Goal: Task Accomplishment & Management: Use online tool/utility

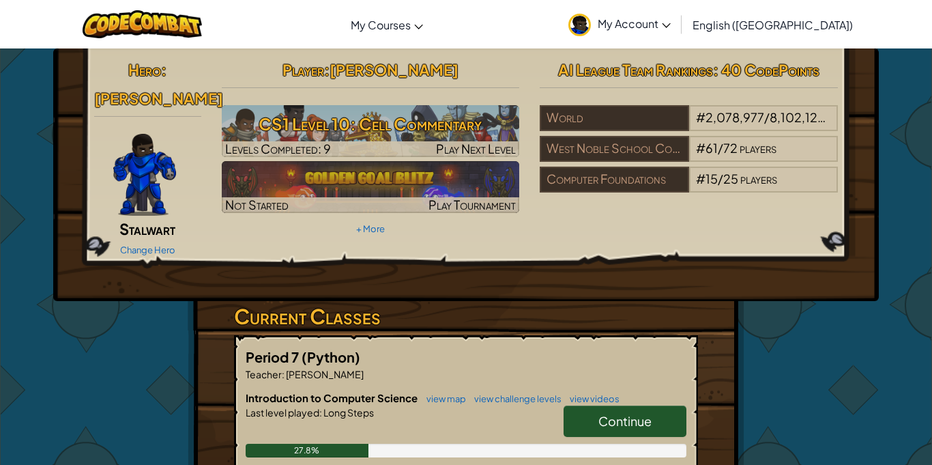
click at [583, 405] on link "Continue" at bounding box center [624, 420] width 123 height 31
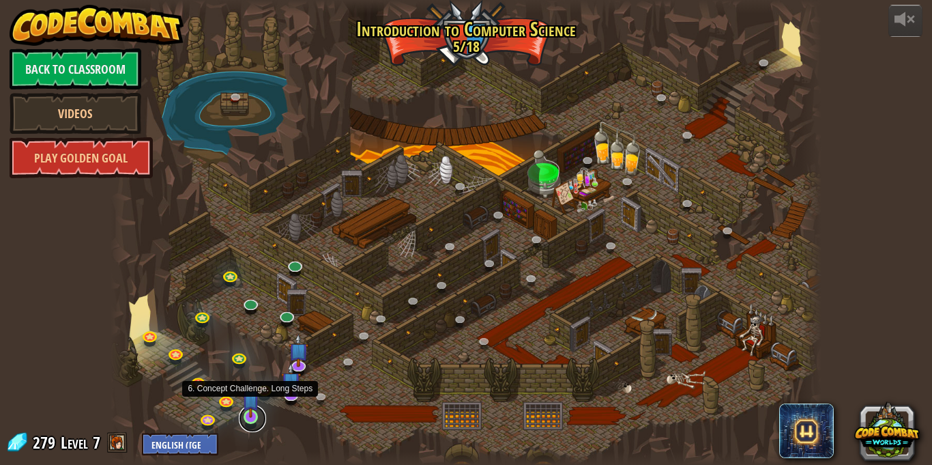
click at [246, 422] on link at bounding box center [252, 418] width 27 height 27
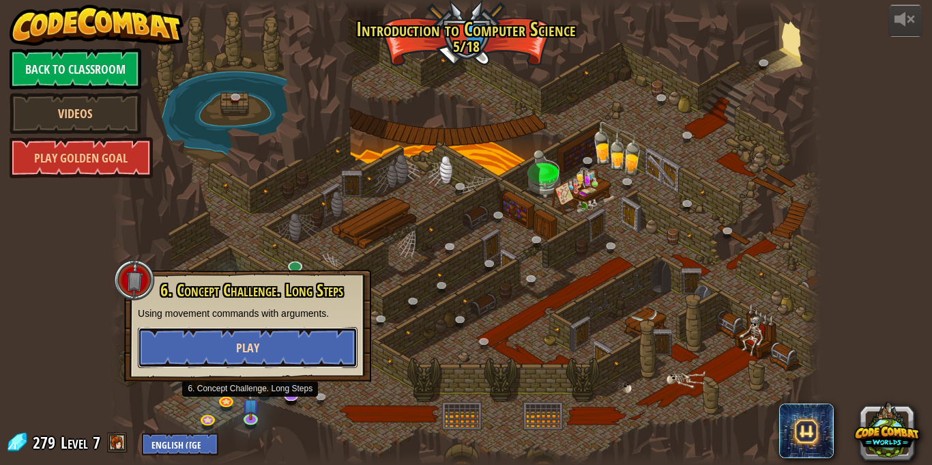
click at [241, 349] on span "Play" at bounding box center [247, 347] width 23 height 17
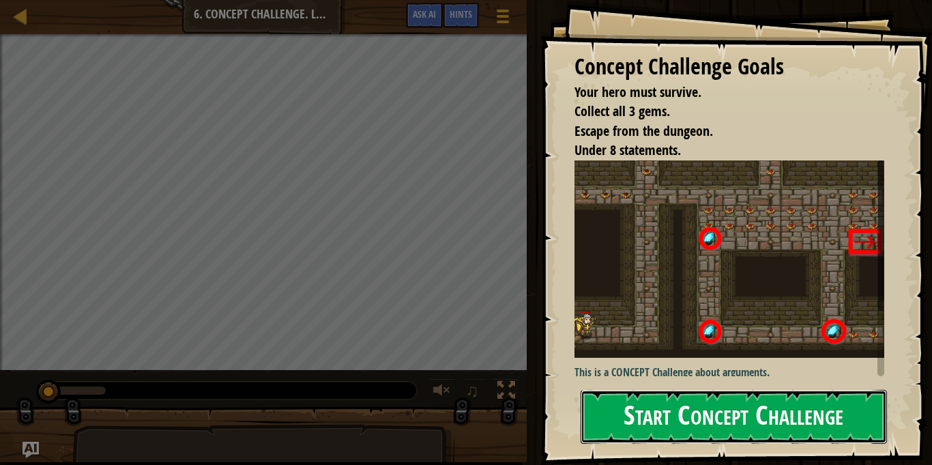
click at [757, 398] on button "Start Concept Challenge" at bounding box center [734, 417] width 306 height 54
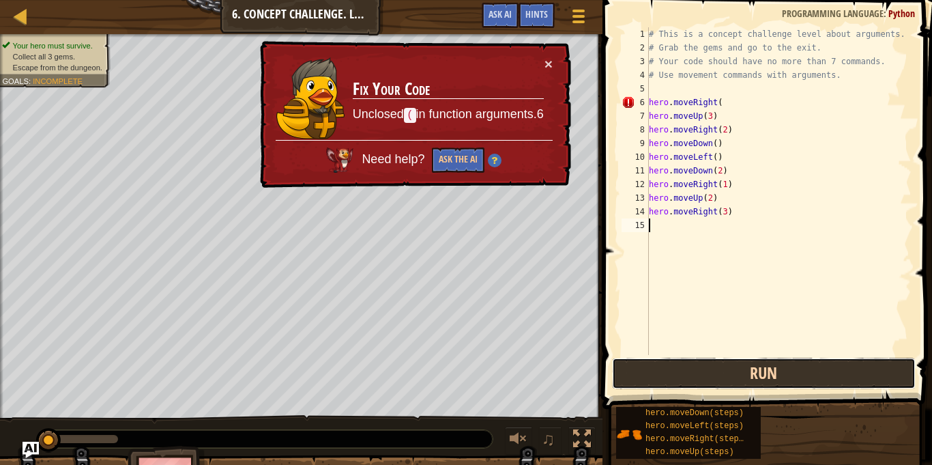
click at [708, 372] on button "Run" at bounding box center [764, 372] width 304 height 31
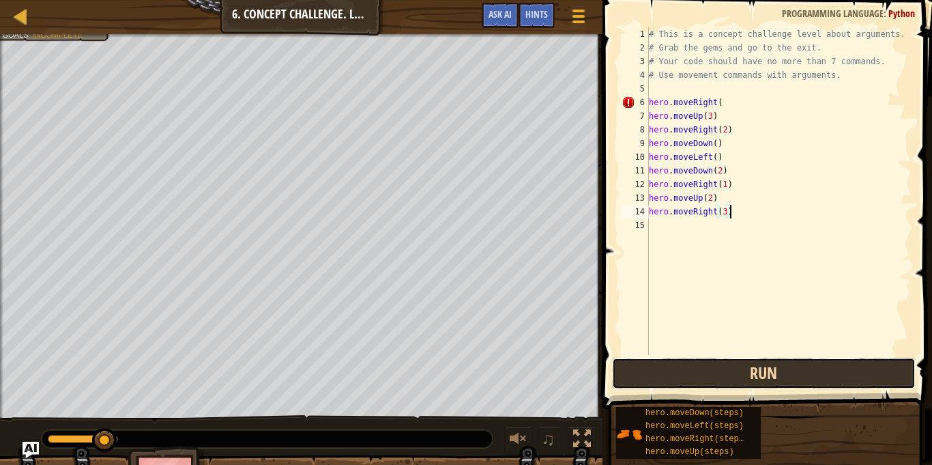
click at [665, 360] on button "Run" at bounding box center [764, 372] width 304 height 31
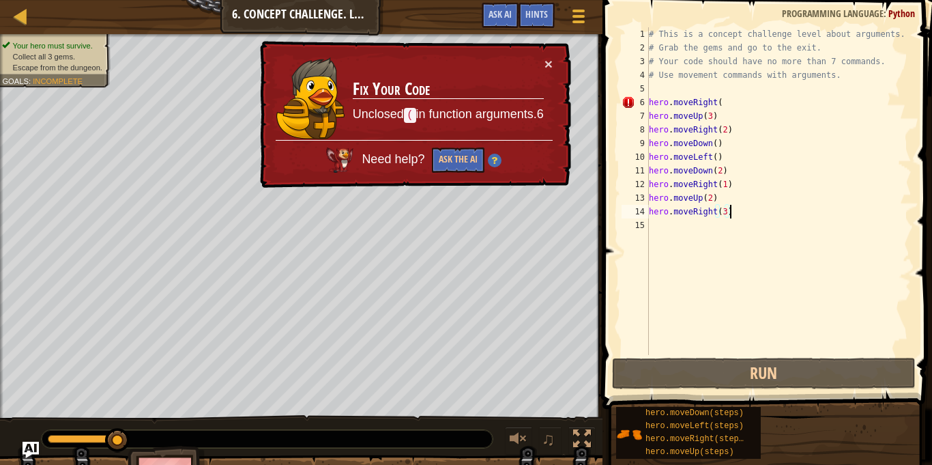
click at [736, 106] on div "# This is a concept challenge level about arguments. # Grab the gems and go to …" at bounding box center [778, 204] width 265 height 355
type textarea "hero.moveRight()"
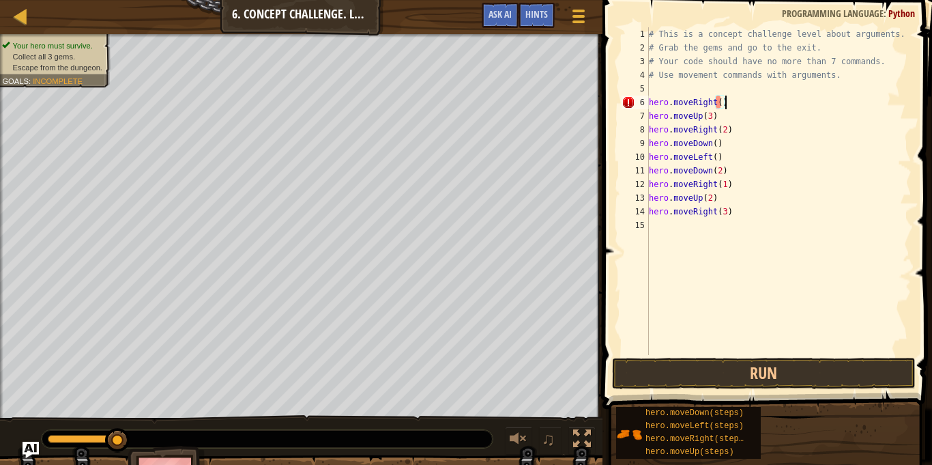
scroll to position [6, 0]
type textarea "hero.moveRight()"
click at [719, 385] on button "Run" at bounding box center [764, 372] width 304 height 31
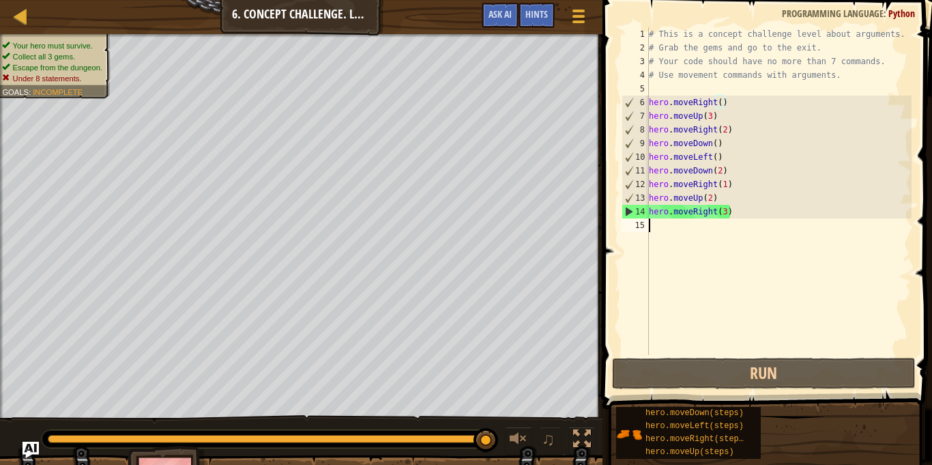
click at [670, 223] on div "# This is a concept challenge level about arguments. # Grab the gems and go to …" at bounding box center [778, 204] width 265 height 355
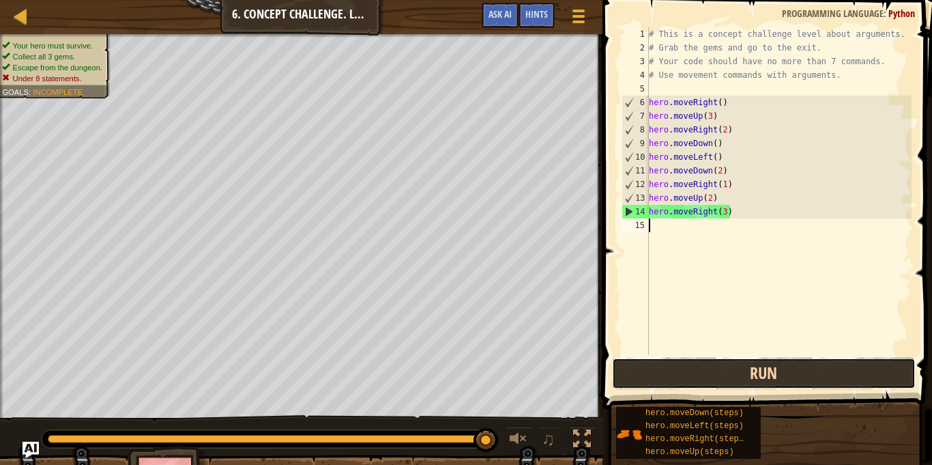
click at [720, 373] on button "Run" at bounding box center [764, 372] width 304 height 31
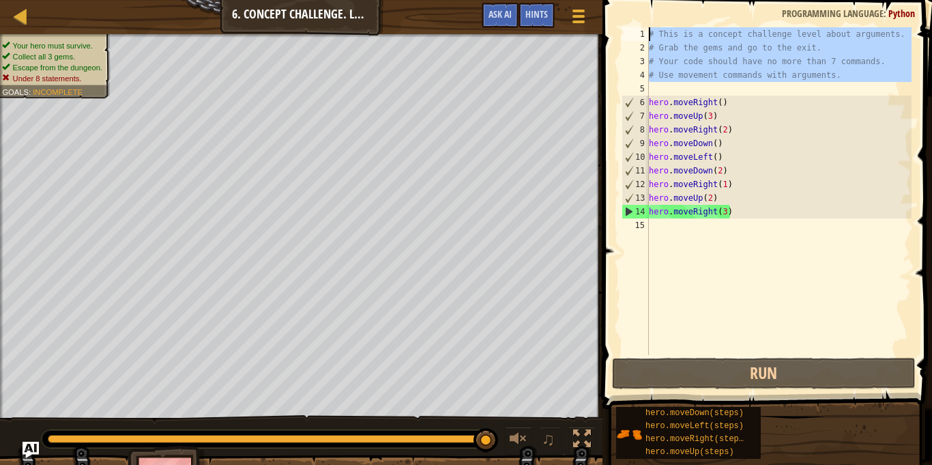
drag, startPoint x: 679, startPoint y: 91, endPoint x: 635, endPoint y: 29, distance: 75.9
click at [635, 29] on div "1 2 3 4 5 6 7 8 9 10 11 12 13 14 15 # This is a concept challenge level about a…" at bounding box center [765, 190] width 293 height 327
type textarea "# This is a concept challenge level about arguments. # Grab the gems and go to …"
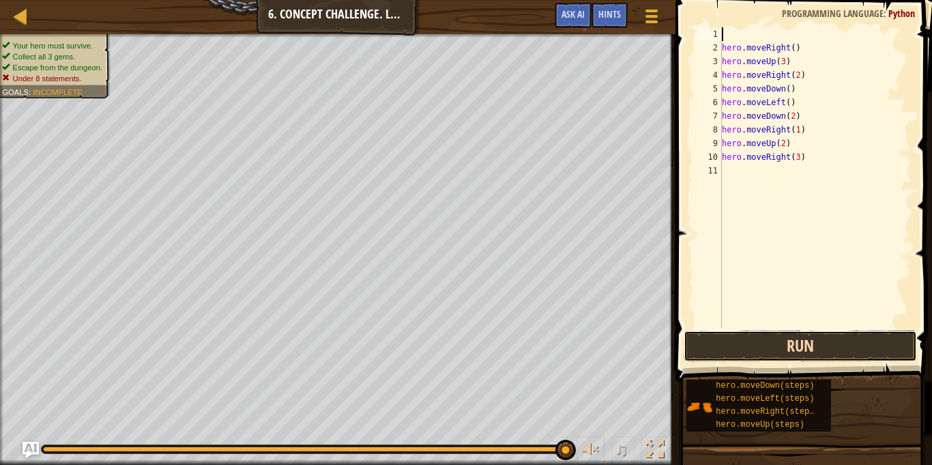
click at [784, 354] on button "Run" at bounding box center [800, 345] width 233 height 31
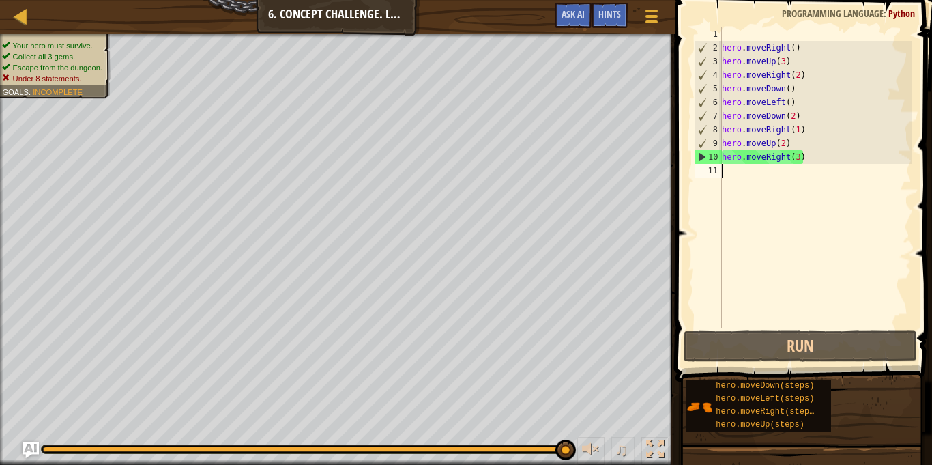
click at [722, 166] on div "hero . moveRight ( ) hero . moveUp ( 3 ) hero . moveRight ( 2 ) hero . moveDown…" at bounding box center [815, 190] width 192 height 327
type textarea "hero.moveRight(3)"
click at [727, 34] on div "hero . moveRight ( ) hero . moveUp ( 3 ) hero . moveRight ( 2 ) hero . moveDown…" at bounding box center [815, 190] width 192 height 327
click at [729, 182] on div "hero . moveRight ( ) hero . moveUp ( 3 ) hero . moveRight ( 2 ) hero . moveDown…" at bounding box center [815, 190] width 192 height 327
type textarea "hero.moveRight(3)"
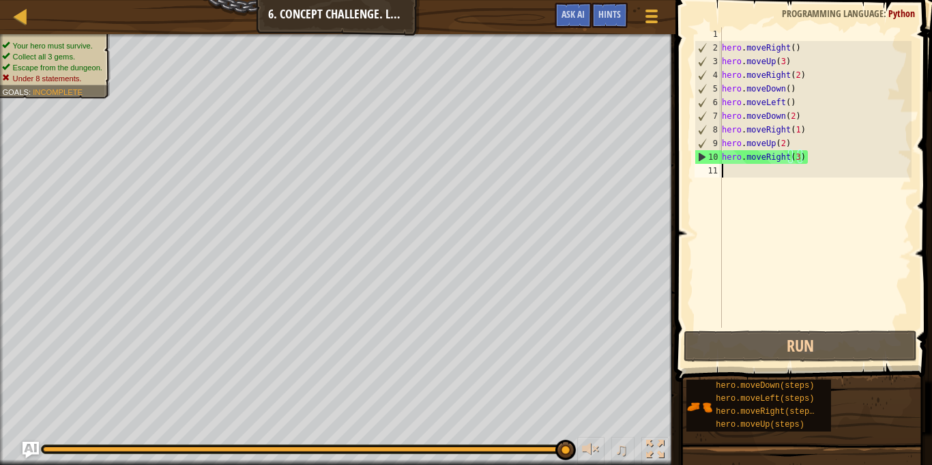
click at [730, 176] on div "hero . moveRight ( ) hero . moveUp ( 3 ) hero . moveRight ( 2 ) hero . moveDown…" at bounding box center [815, 190] width 192 height 327
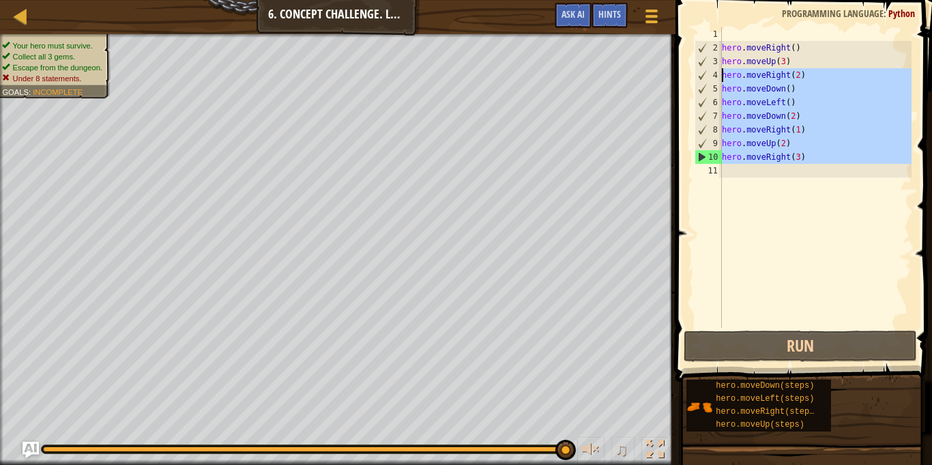
drag, startPoint x: 739, startPoint y: 177, endPoint x: 706, endPoint y: 53, distance: 129.1
click at [706, 53] on div "1 2 3 4 5 6 7 8 9 10 11 hero . moveRight ( ) hero . moveUp ( 3 ) hero . moveRig…" at bounding box center [802, 177] width 220 height 300
type textarea "hero.moveRight() hero.moveUp(3)"
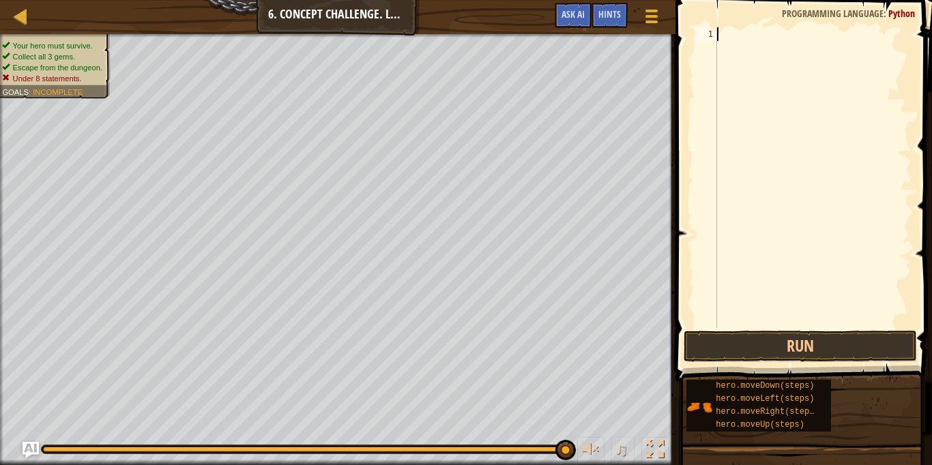
type textarea "r"
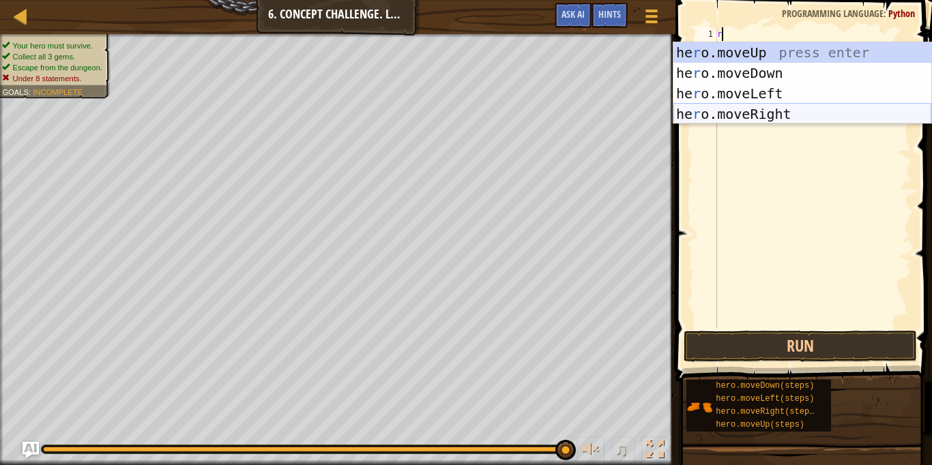
click at [750, 113] on div "he r o.moveUp press enter he r o.moveDown press enter he r o.moveLeft press ent…" at bounding box center [802, 103] width 258 height 123
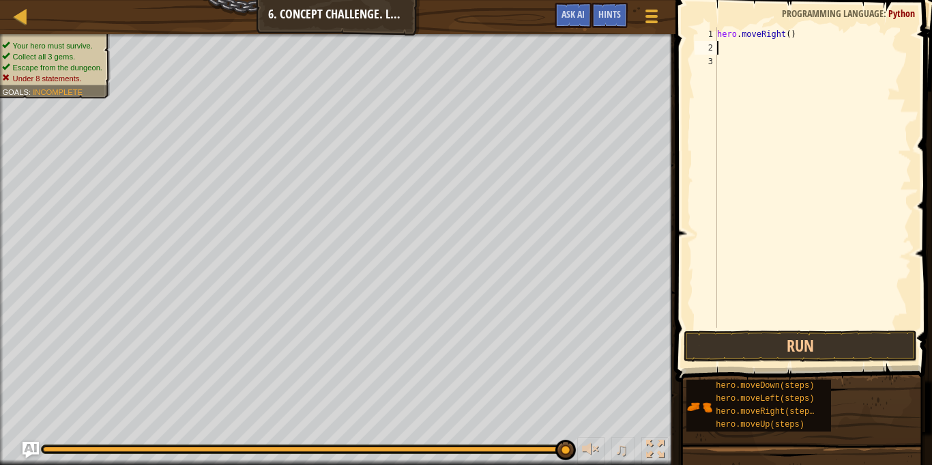
type textarea "u"
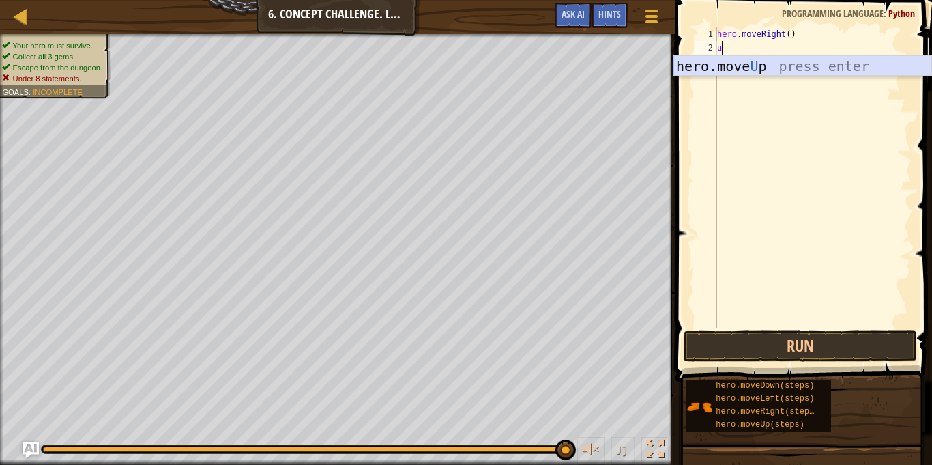
click at [731, 63] on div "hero.move U p press enter" at bounding box center [802, 86] width 258 height 61
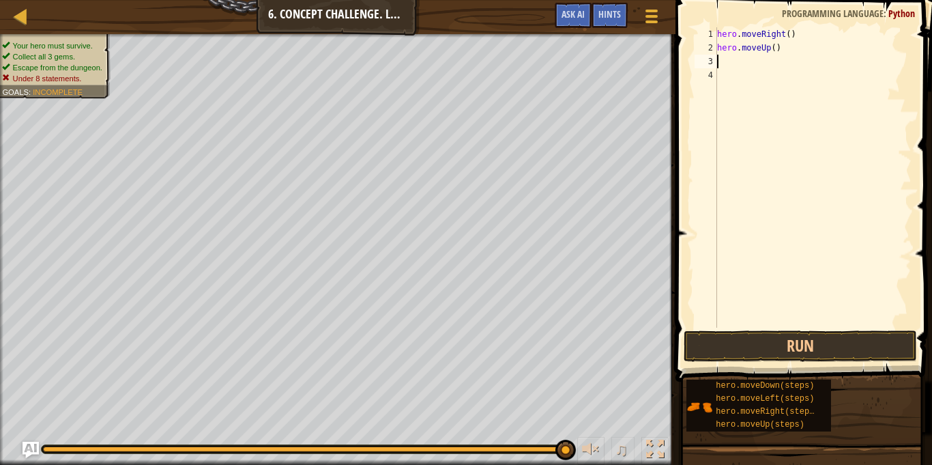
click at [778, 48] on div "hero . moveRight ( ) hero . moveUp ( )" at bounding box center [812, 190] width 197 height 327
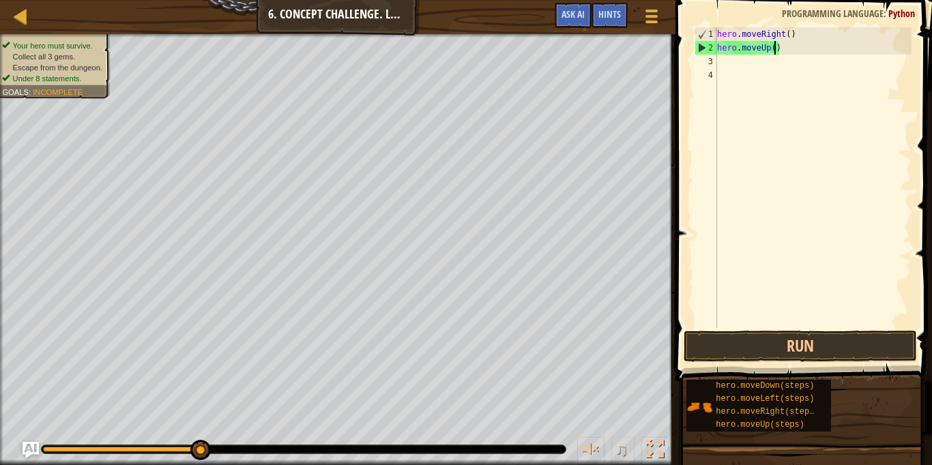
type textarea "hero.moveUp(3)"
click at [733, 65] on div "hero . moveRight ( ) hero . moveUp ( 3 )" at bounding box center [812, 190] width 197 height 327
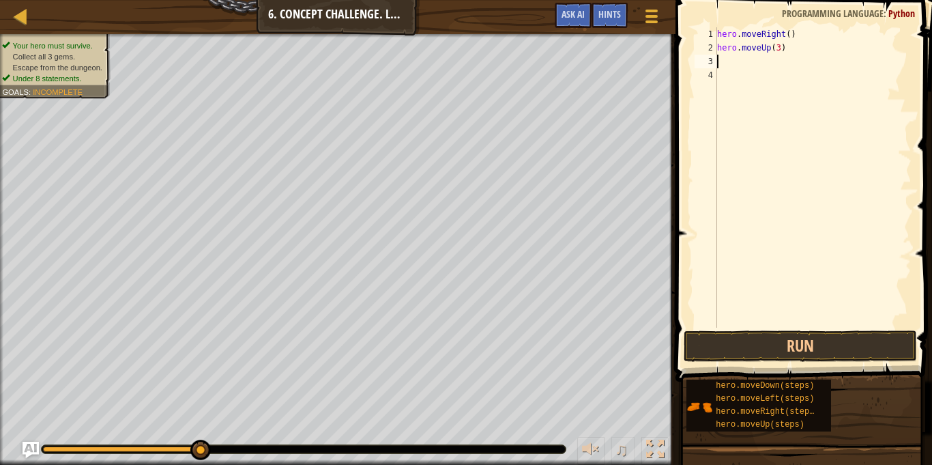
scroll to position [6, 0]
type textarea "r"
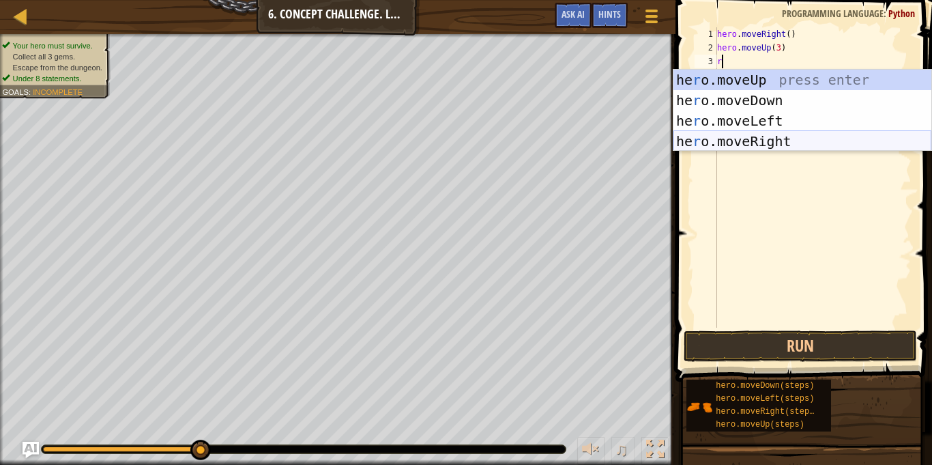
click at [767, 141] on div "he r o.moveUp press enter he r o.moveDown press enter he r o.moveLeft press ent…" at bounding box center [802, 131] width 258 height 123
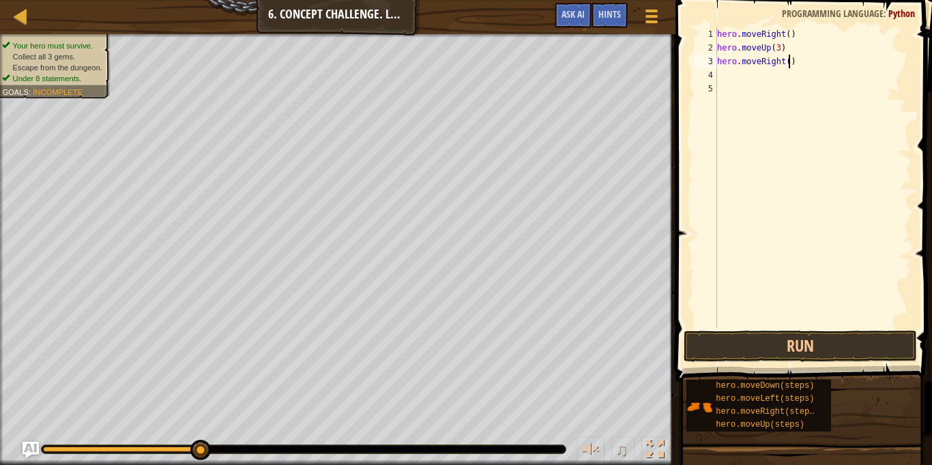
click at [790, 61] on div "hero . moveRight ( ) hero . moveUp ( 3 ) hero . moveRight ( )" at bounding box center [812, 190] width 197 height 327
type textarea "hero.moveRight(2)"
click at [743, 73] on div "hero . moveRight ( ) hero . moveUp ( 3 ) hero . moveRight ( 2 )" at bounding box center [812, 190] width 197 height 327
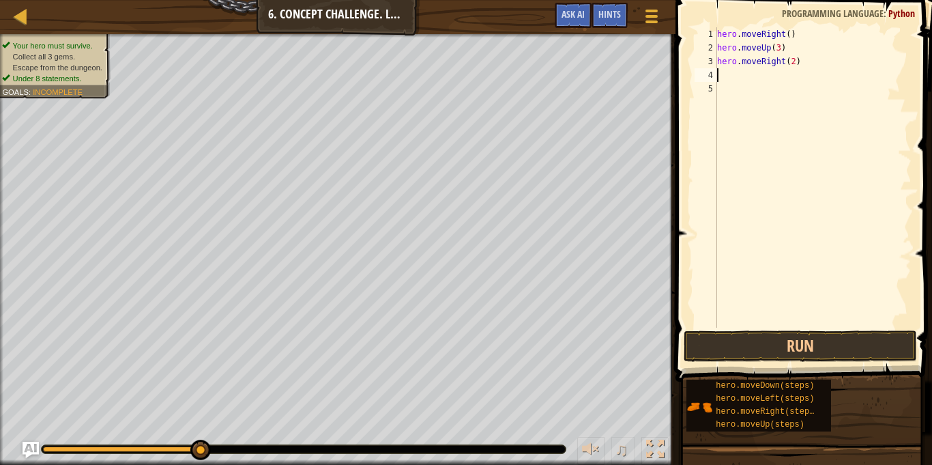
type textarea "d"
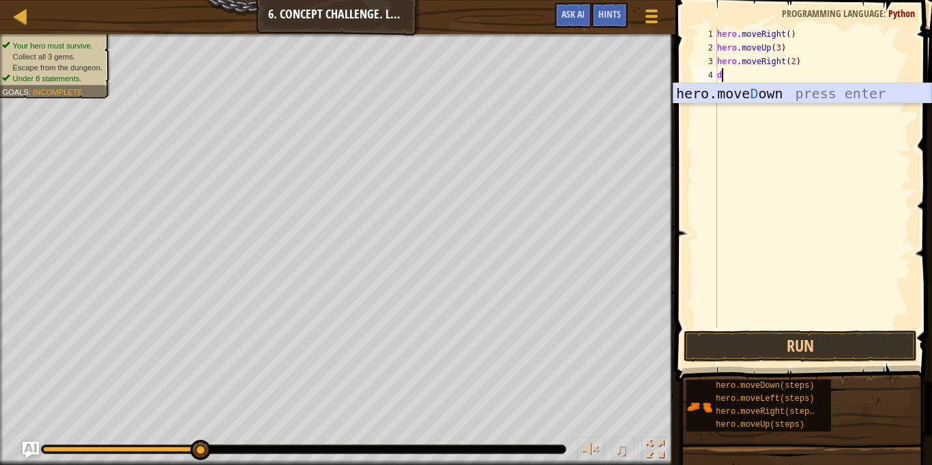
click at [746, 92] on div "hero.[PERSON_NAME] own press enter" at bounding box center [802, 113] width 258 height 61
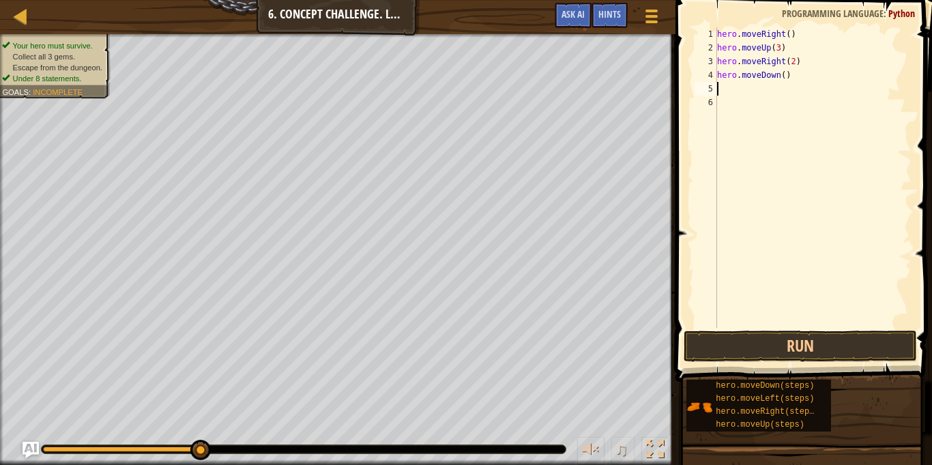
click at [783, 77] on div "hero . moveRight ( ) hero . moveUp ( 3 ) hero . moveRight ( 2 ) hero . moveDown…" at bounding box center [812, 190] width 197 height 327
type textarea "hero.moveDown(3)"
click at [738, 93] on div "hero . moveRight ( ) hero . moveUp ( 3 ) hero . moveRight ( 2 ) hero . moveDown…" at bounding box center [812, 190] width 197 height 327
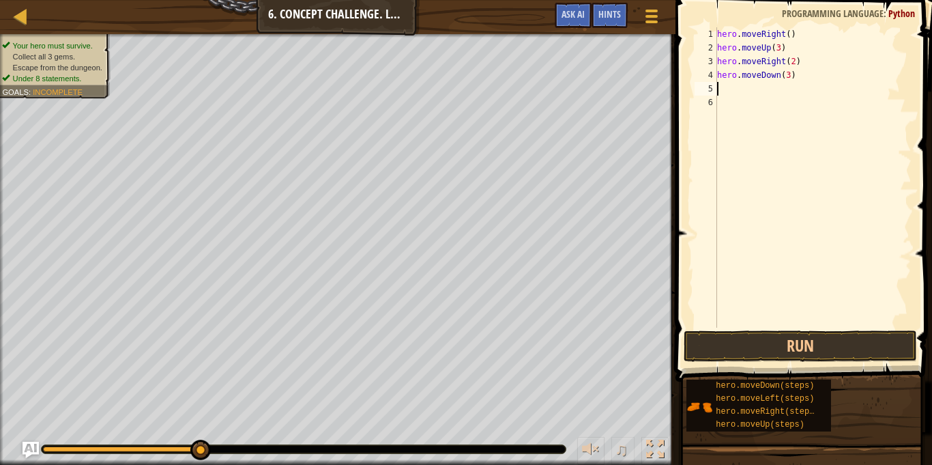
type textarea "a"
type textarea "l"
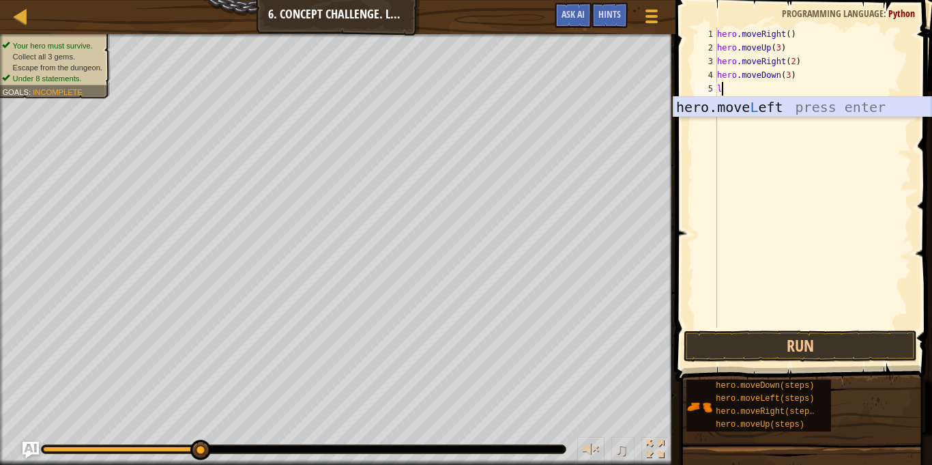
click at [755, 106] on div "hero.move L eft press enter" at bounding box center [802, 127] width 258 height 61
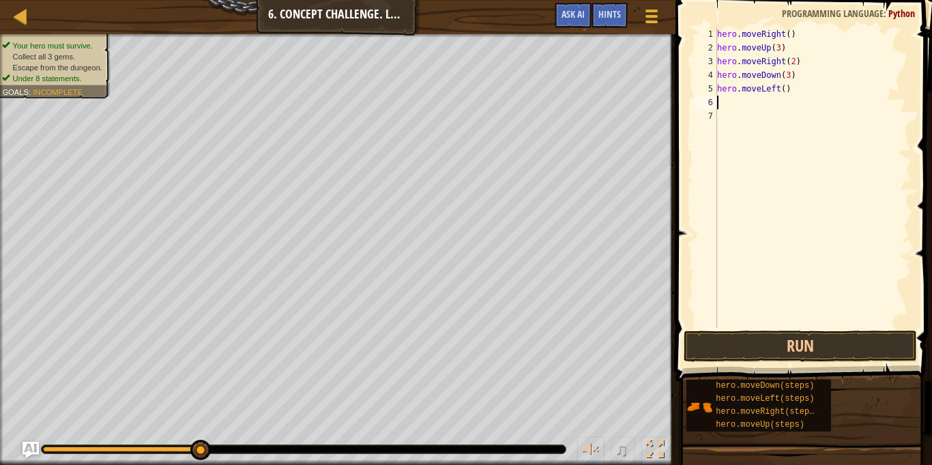
type textarea "u"
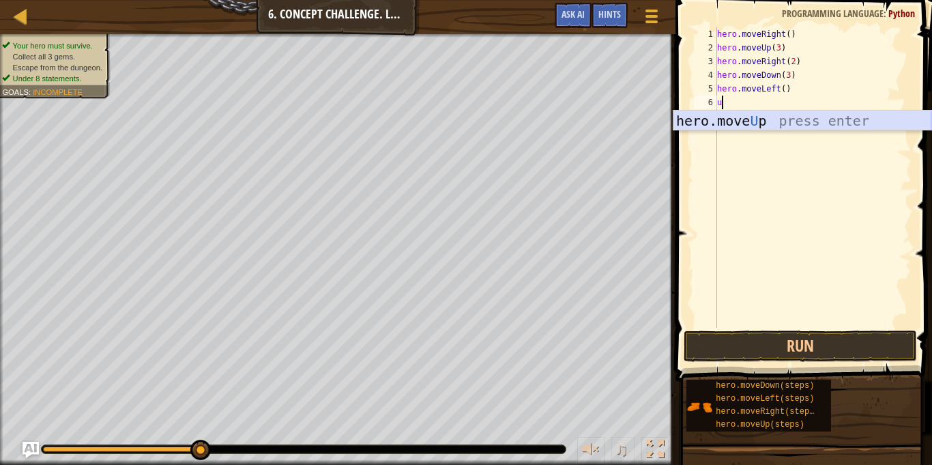
click at [765, 121] on div "hero.move U p press enter" at bounding box center [802, 141] width 258 height 61
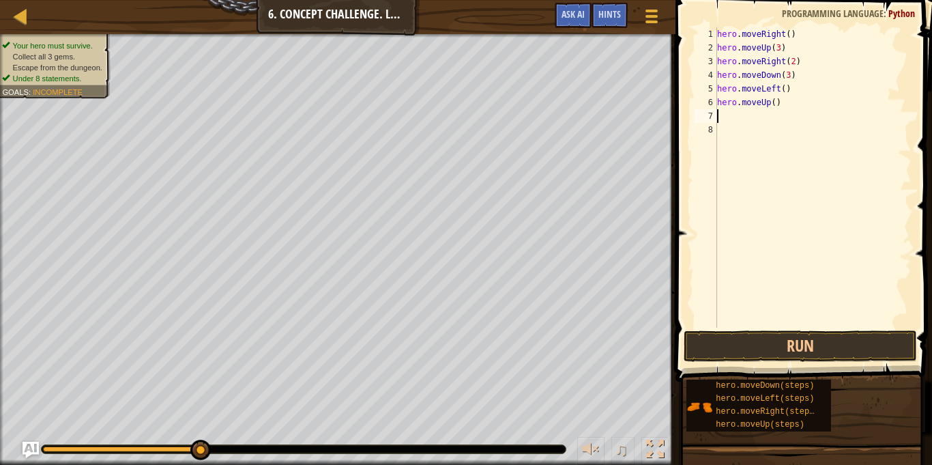
click at [777, 101] on div "hero . moveRight ( ) hero . moveUp ( 3 ) hero . moveRight ( 2 ) hero . moveDown…" at bounding box center [812, 190] width 197 height 327
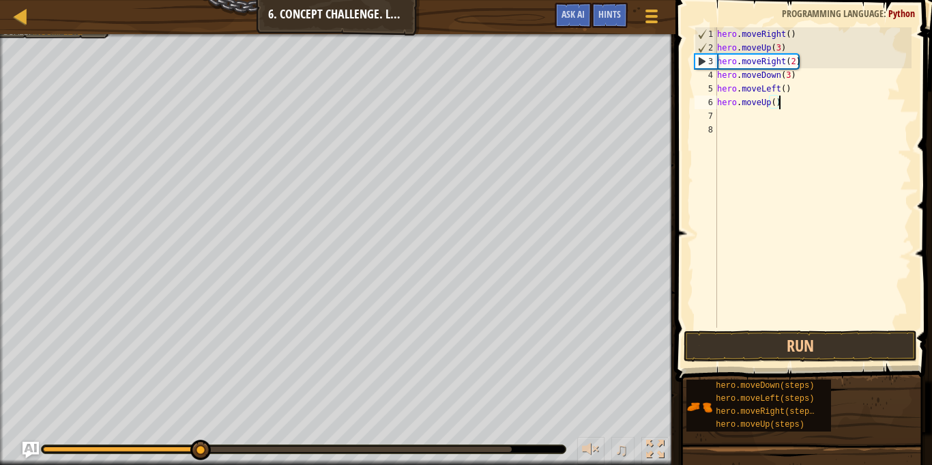
click at [775, 102] on div "hero . moveRight ( ) hero . moveUp ( 3 ) hero . moveRight ( 2 ) hero . moveDown…" at bounding box center [812, 190] width 197 height 327
type textarea "hero.moveUp(2)"
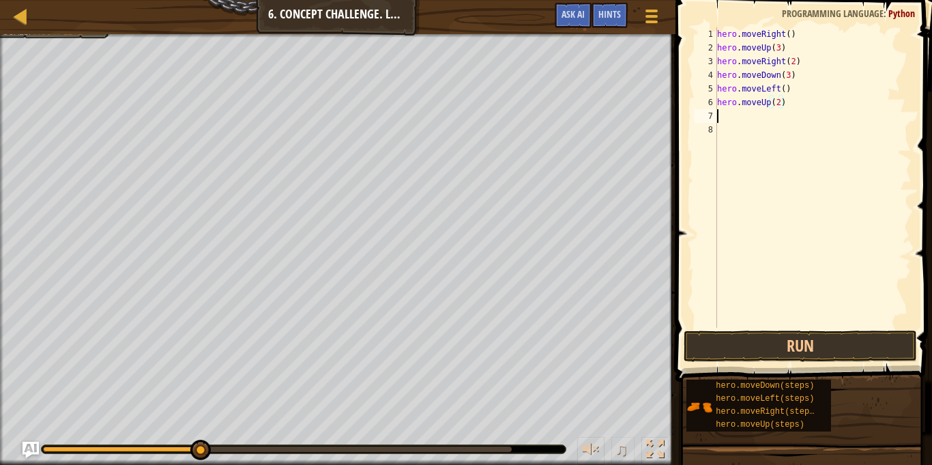
click at [733, 121] on div "hero . moveRight ( ) hero . moveUp ( 3 ) hero . moveRight ( 2 ) hero . moveDown…" at bounding box center [812, 190] width 197 height 327
type textarea "m"
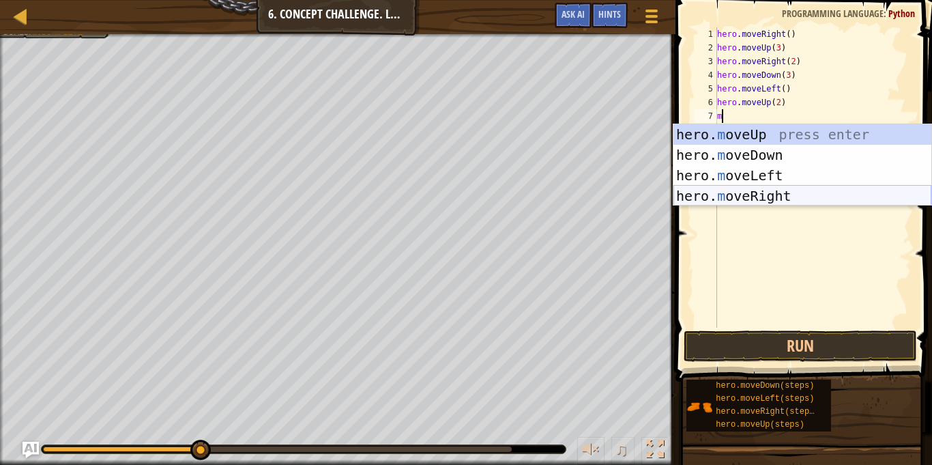
click at [786, 197] on div "hero. m oveUp press enter hero. m oveDown press enter hero. m oveLeft press ent…" at bounding box center [802, 185] width 258 height 123
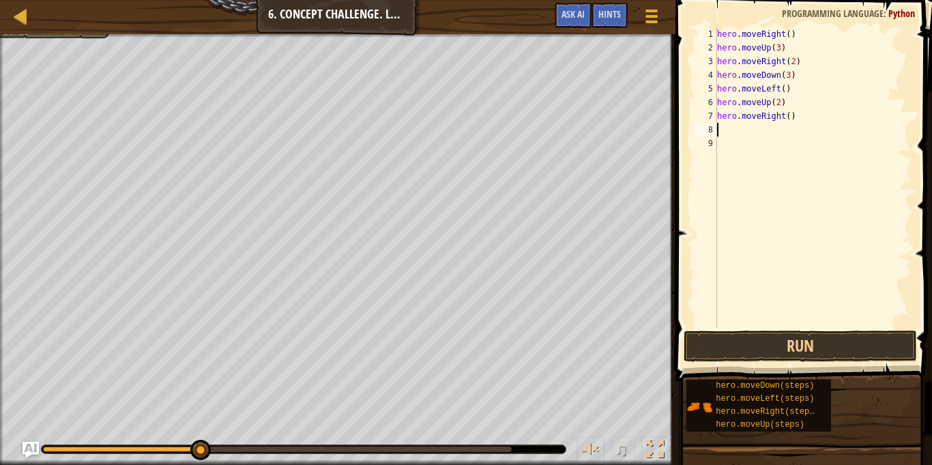
click at [789, 117] on div "hero . moveRight ( ) hero . moveUp ( 3 ) hero . moveRight ( 2 ) hero . moveDown…" at bounding box center [812, 190] width 197 height 327
click at [741, 352] on button "Run" at bounding box center [800, 345] width 233 height 31
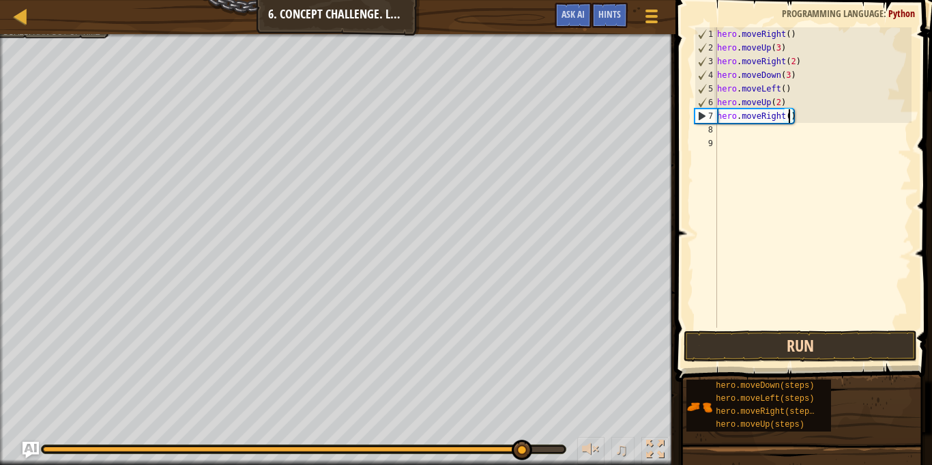
type textarea "hero.moveRight(3)"
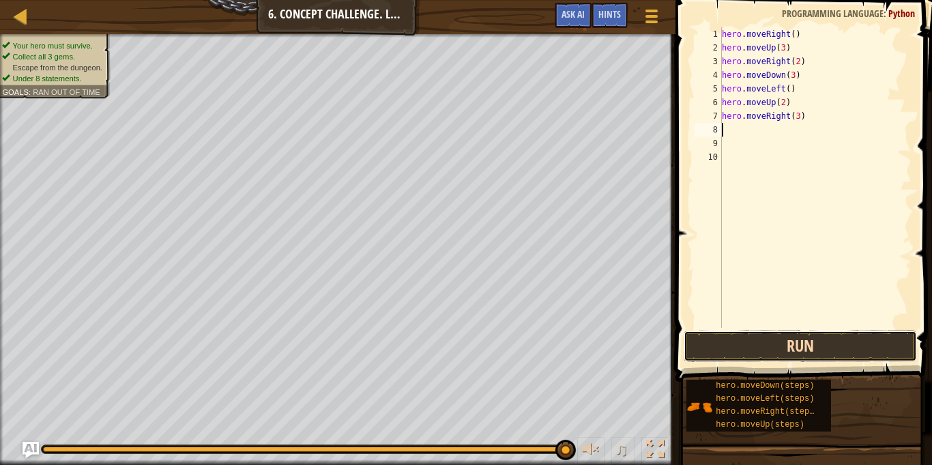
click at [753, 349] on button "Run" at bounding box center [800, 345] width 233 height 31
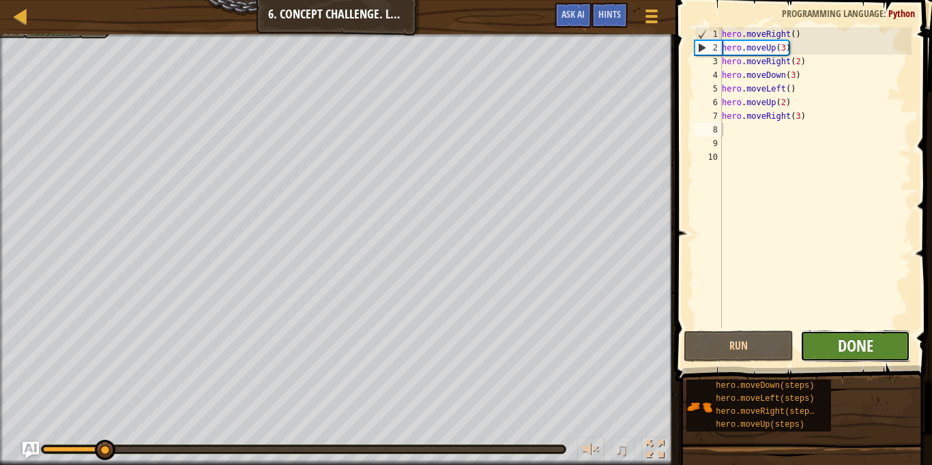
click at [851, 351] on span "Done" at bounding box center [855, 345] width 35 height 22
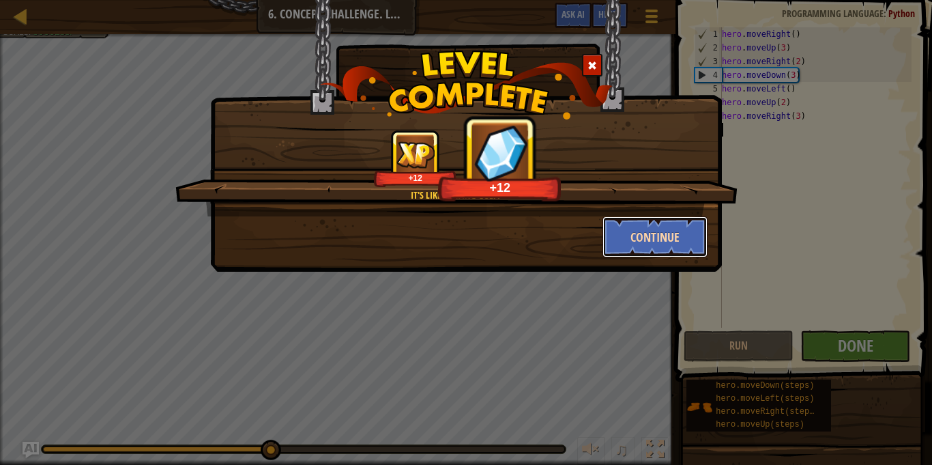
click at [677, 229] on button "Continue" at bounding box center [655, 236] width 106 height 41
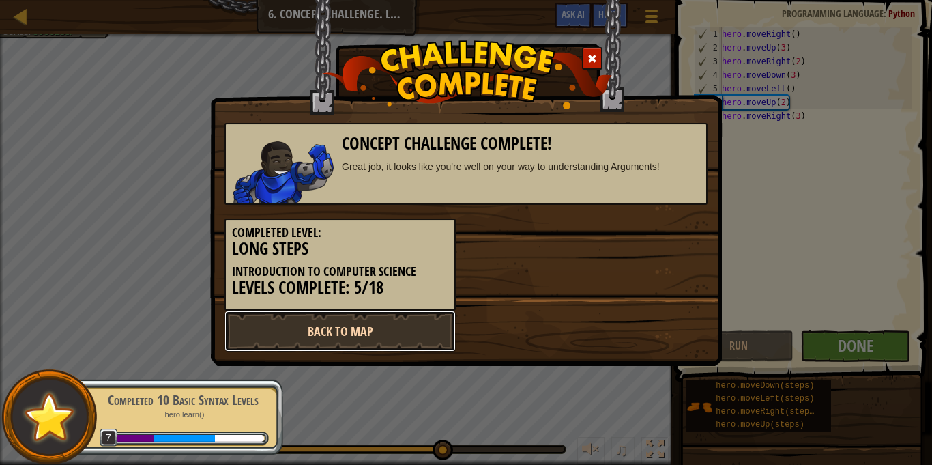
click at [395, 329] on link "Back to Map" at bounding box center [339, 330] width 231 height 41
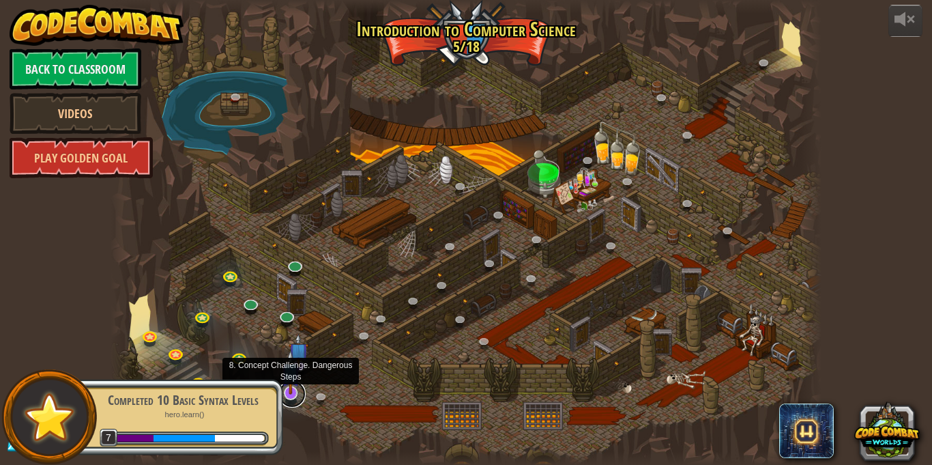
click at [293, 395] on link at bounding box center [291, 393] width 27 height 27
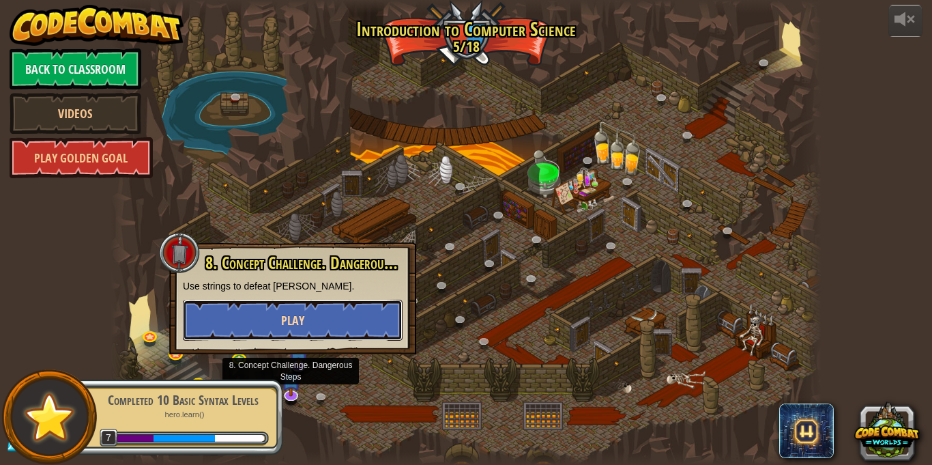
click at [299, 323] on span "Play" at bounding box center [292, 320] width 23 height 17
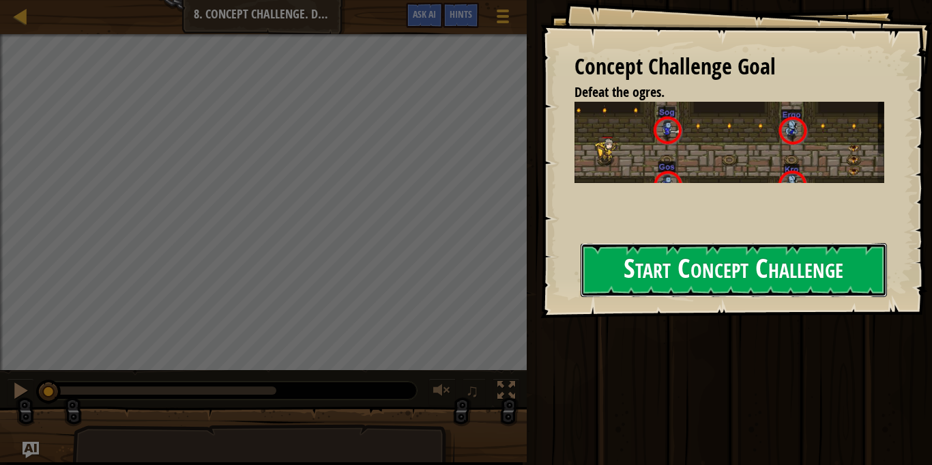
click at [690, 277] on button "Start Concept Challenge" at bounding box center [734, 270] width 306 height 54
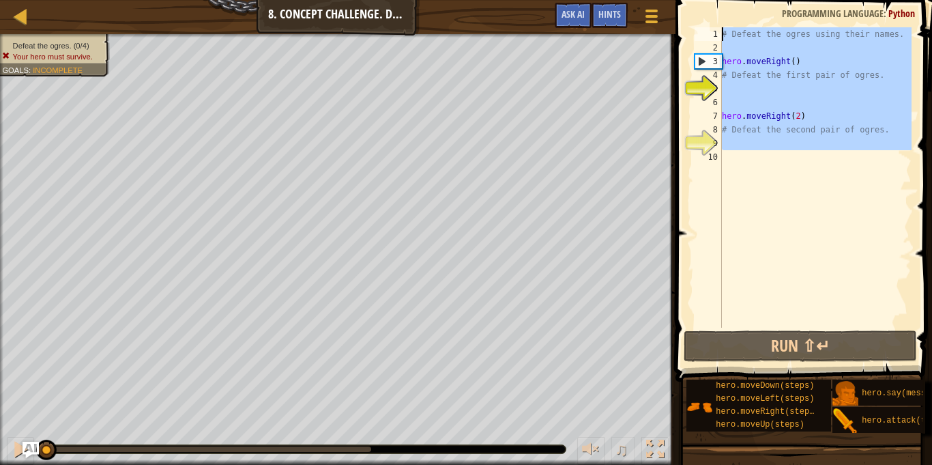
drag, startPoint x: 765, startPoint y: 162, endPoint x: 682, endPoint y: 35, distance: 151.4
click at [682, 35] on div "1 2 3 4 5 6 7 8 9 10 # Defeat the ogres using their names. hero . moveRight ( )…" at bounding box center [801, 218] width 261 height 422
type textarea "# Defeat the ogres using their names."
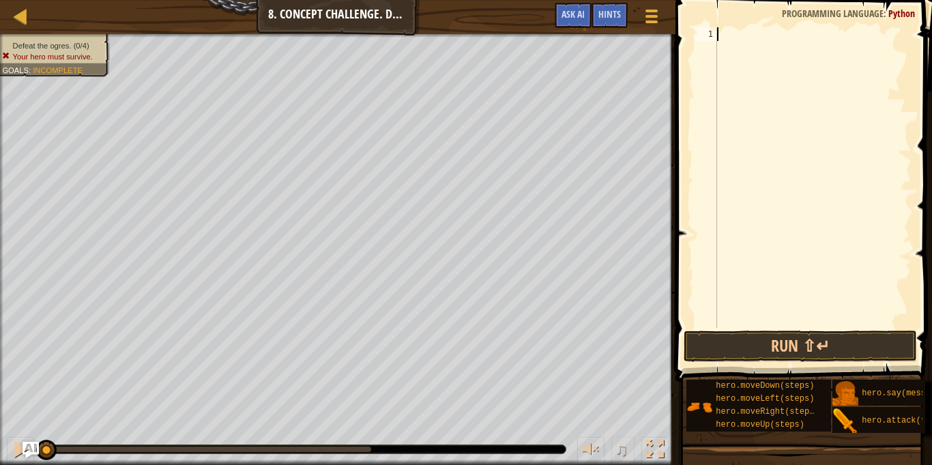
type textarea "m"
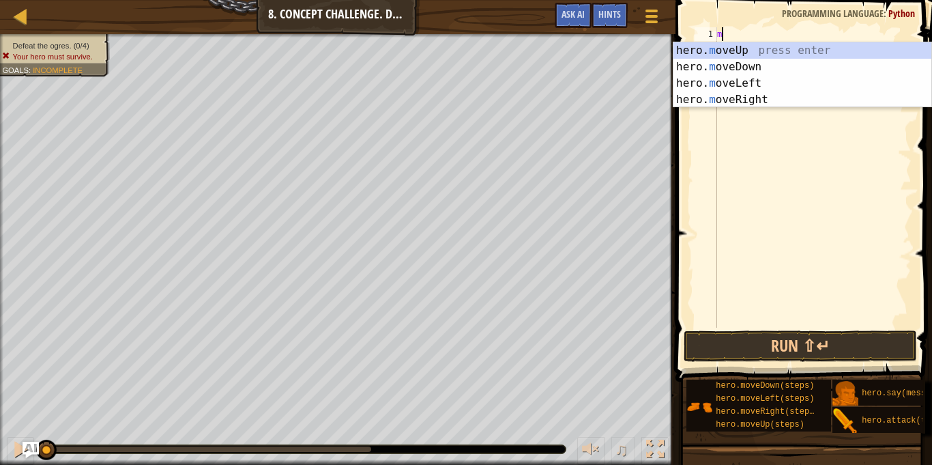
scroll to position [6, 0]
click at [750, 98] on div "hero. m oveUp press enter hero. m oveDown press enter hero. m oveLeft press ent…" at bounding box center [802, 91] width 258 height 98
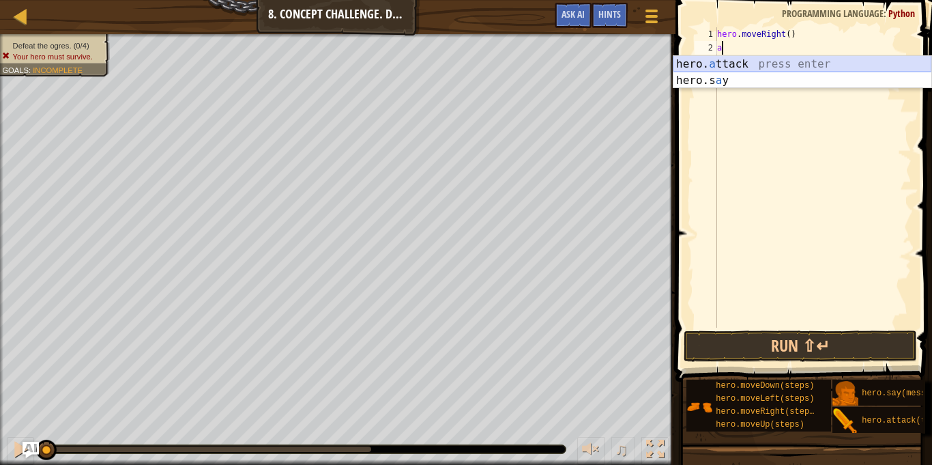
click at [736, 65] on div "hero. a ttack press enter hero.s a y press enter" at bounding box center [802, 88] width 258 height 65
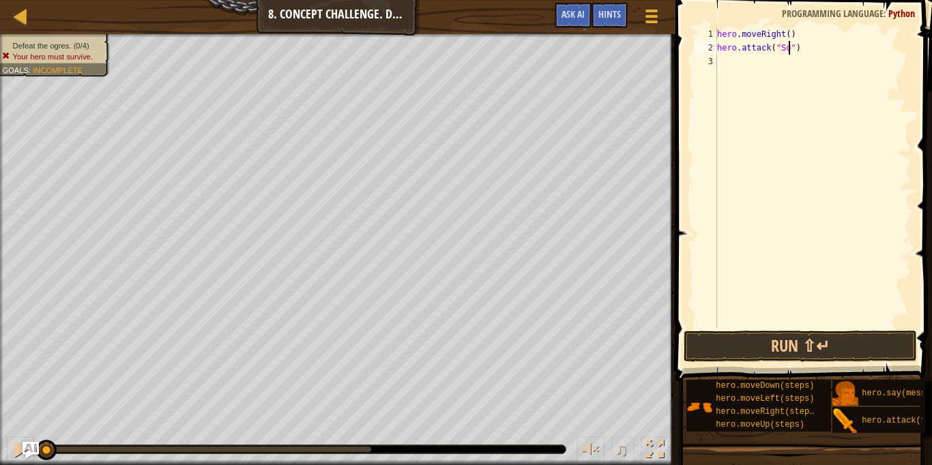
scroll to position [6, 11]
type textarea "hero.attack("Sog")"
click at [766, 61] on div "hero . moveRight ( ) hero . attack ( "Sog" )" at bounding box center [812, 190] width 197 height 327
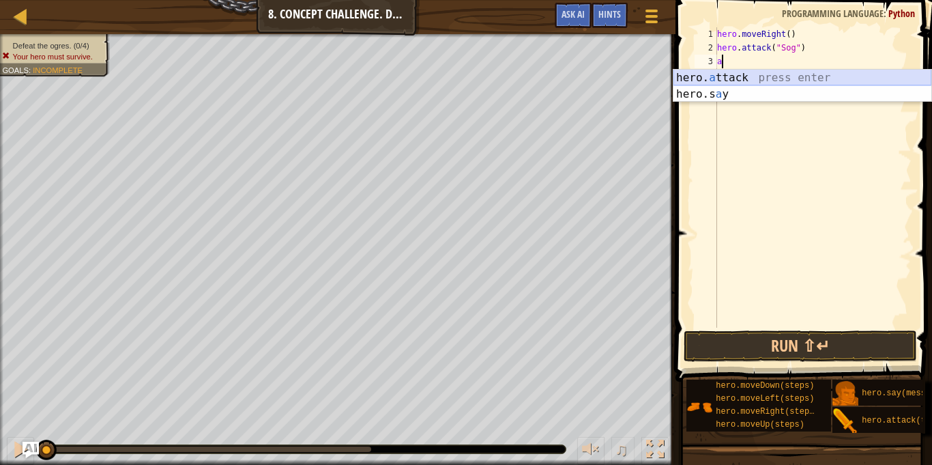
click at [745, 74] on div "hero. a ttack press enter hero.s a y press enter" at bounding box center [802, 102] width 258 height 65
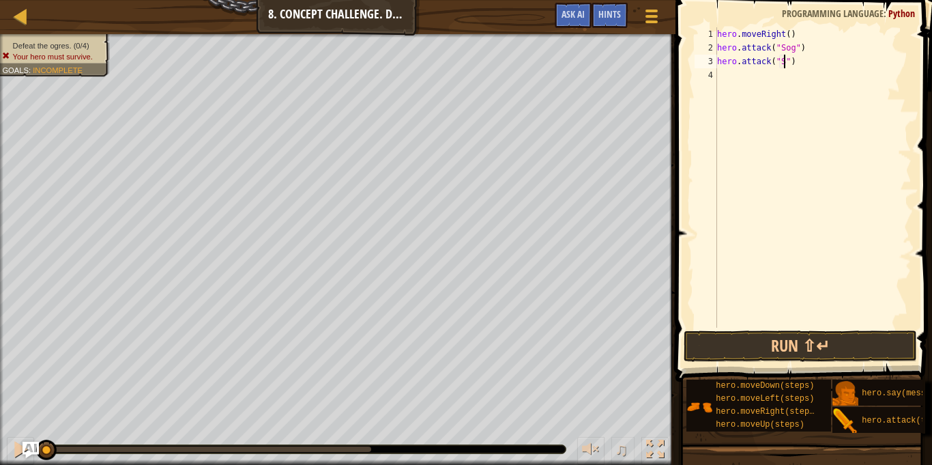
type textarea "hero.attack("Sog")"
click at [757, 75] on div "hero . moveRight ( ) hero . attack ( "Sog" ) hero . attack ( "Sog" )" at bounding box center [812, 190] width 197 height 327
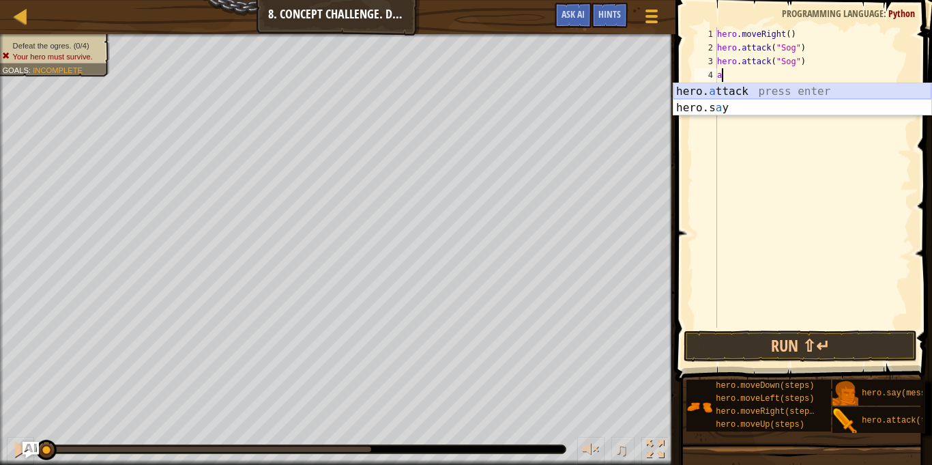
click at [748, 91] on div "hero. a ttack press enter hero.s a y press enter" at bounding box center [802, 115] width 258 height 65
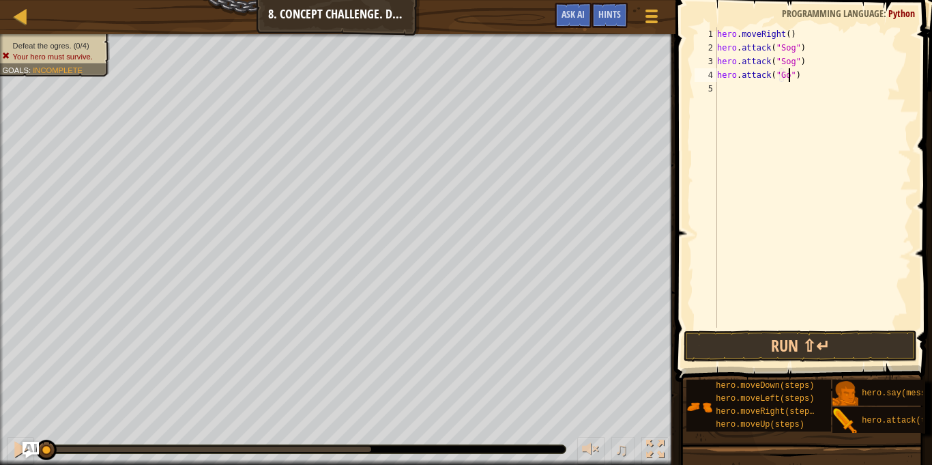
type textarea "hero.attack("Gos")"
click at [743, 93] on div "hero . moveRight ( ) hero . attack ( "Sog" ) hero . attack ( "Sog" ) hero . att…" at bounding box center [812, 190] width 197 height 327
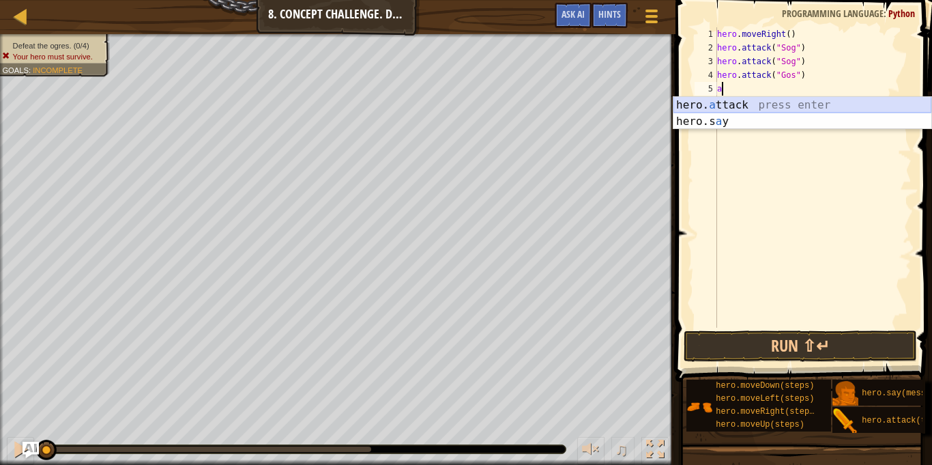
click at [742, 105] on div "hero. a ttack press enter hero.s a y press enter" at bounding box center [802, 129] width 258 height 65
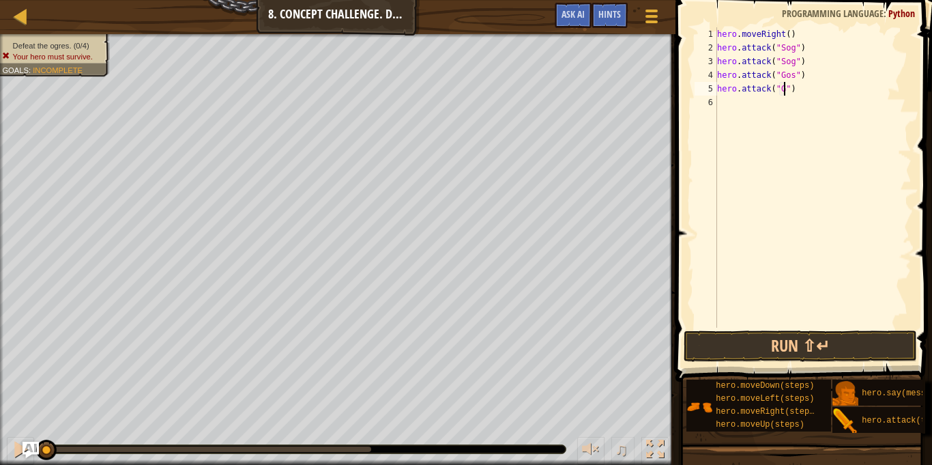
type textarea "hero.attack("Gos")"
click at [740, 106] on div "hero . moveRight ( ) hero . attack ( "Sog" ) hero . attack ( "Sog" ) hero . att…" at bounding box center [812, 190] width 197 height 327
type textarea "r"
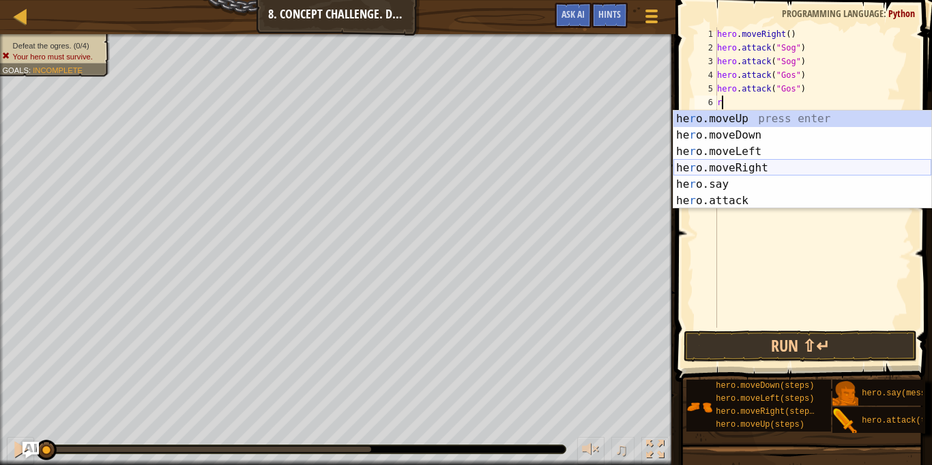
click at [765, 164] on div "he r o.moveUp press enter he r o.moveDown press enter he r o.moveLeft press ent…" at bounding box center [802, 176] width 258 height 131
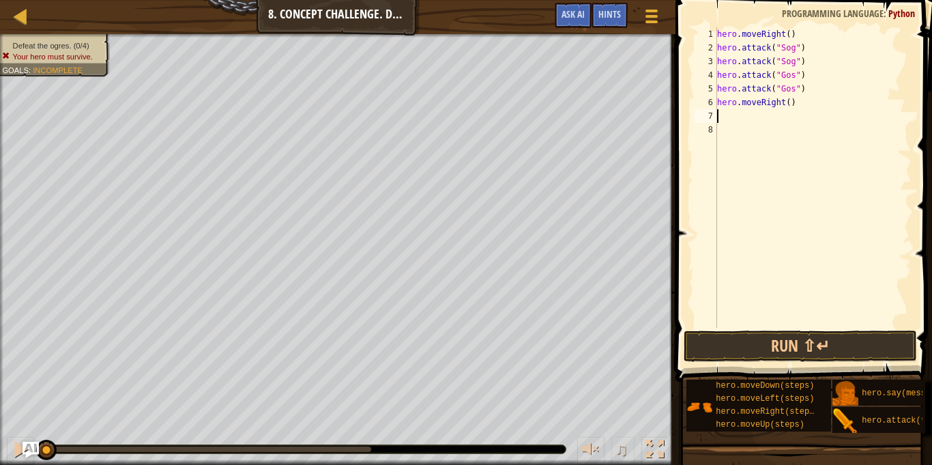
click at [788, 103] on div "hero . moveRight ( ) hero . attack ( "Sog" ) hero . attack ( "Sog" ) hero . att…" at bounding box center [812, 190] width 197 height 327
type textarea "hero.moveRight(2)"
drag, startPoint x: 804, startPoint y: 101, endPoint x: 712, endPoint y: 104, distance: 92.2
click at [712, 104] on div "hero.moveRight(2) 1 2 3 4 5 6 7 8 hero . moveRight ( ) hero . attack ( "Sog" ) …" at bounding box center [802, 177] width 220 height 300
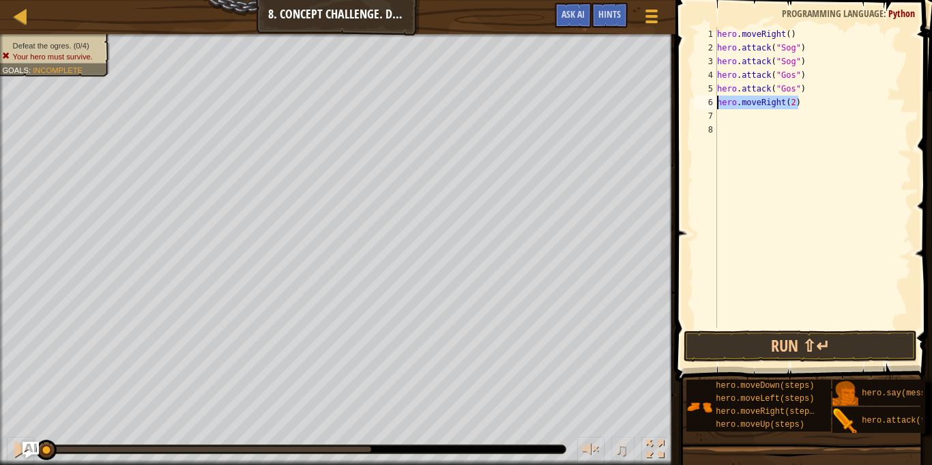
scroll to position [6, 0]
type textarea "m"
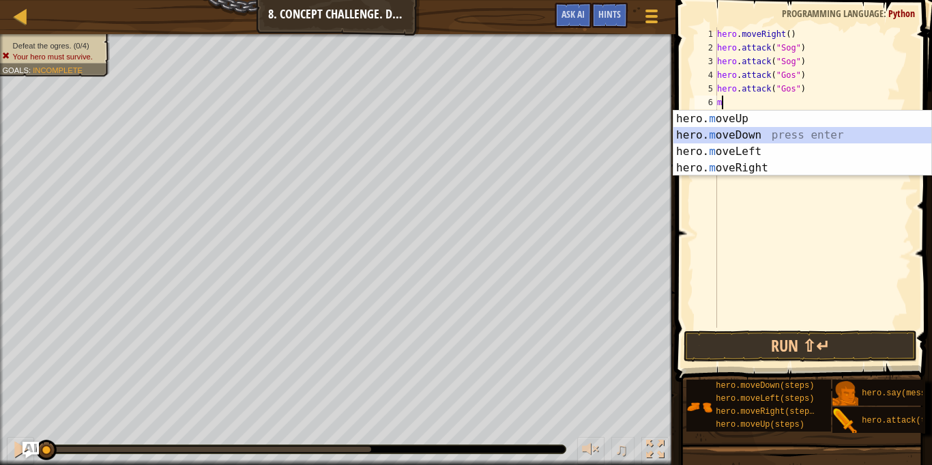
click at [743, 135] on div "hero. m oveUp press enter hero. m oveDown press enter hero. m oveLeft press ent…" at bounding box center [802, 160] width 258 height 98
type textarea "m"
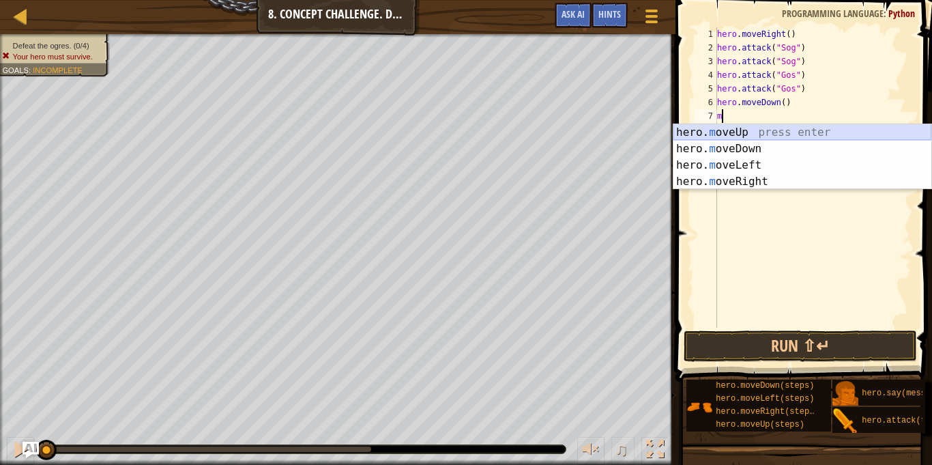
click at [744, 130] on div "hero. m oveUp press enter hero. m oveDown press enter hero. m oveLeft press ent…" at bounding box center [802, 173] width 258 height 98
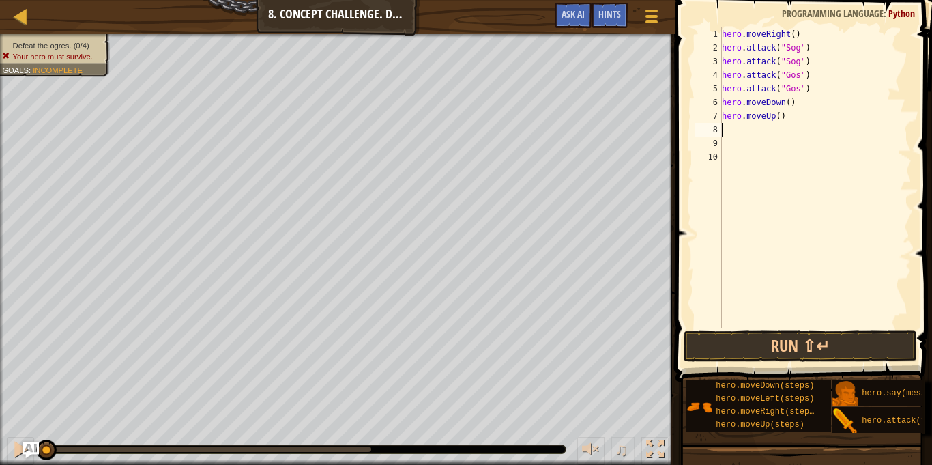
type textarea "m"
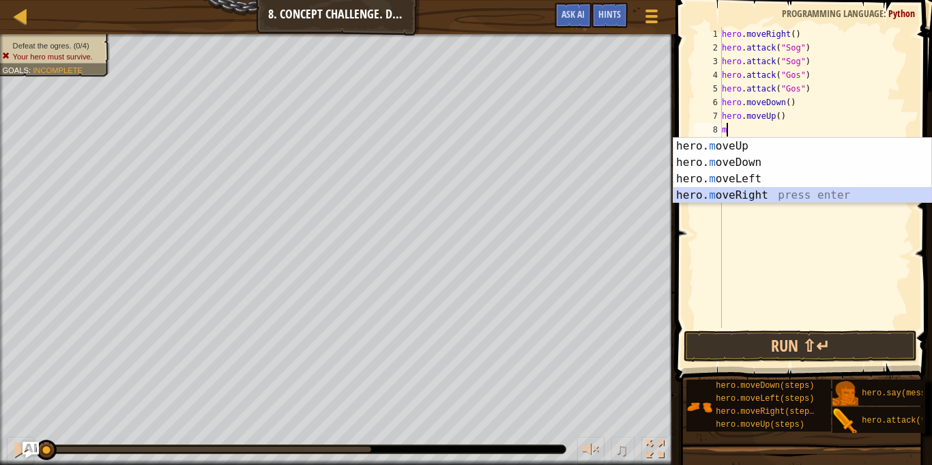
click at [767, 193] on div "hero. m oveUp press enter hero. m oveDown press enter hero. m oveLeft press ent…" at bounding box center [802, 187] width 258 height 98
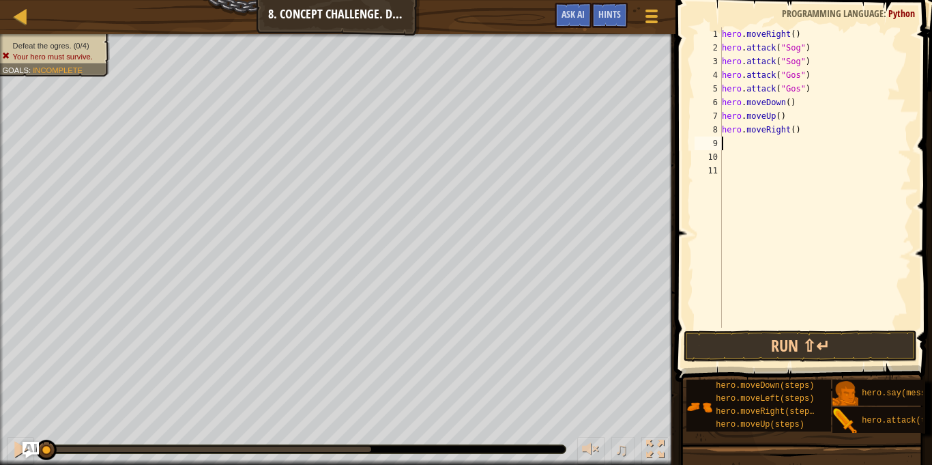
type textarea "m"
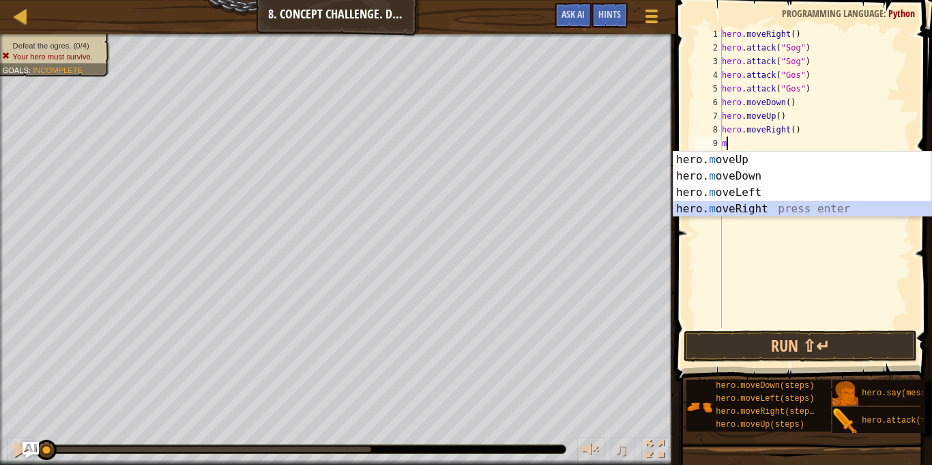
click at [769, 211] on div "hero. m oveUp press enter hero. m oveDown press enter hero. m oveLeft press ent…" at bounding box center [802, 200] width 258 height 98
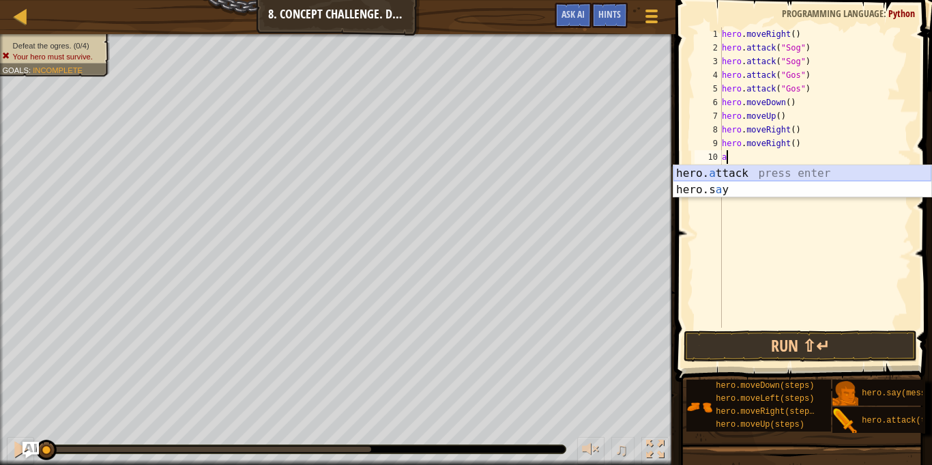
click at [756, 173] on div "hero. a ttack press enter hero.s a y press enter" at bounding box center [802, 197] width 258 height 65
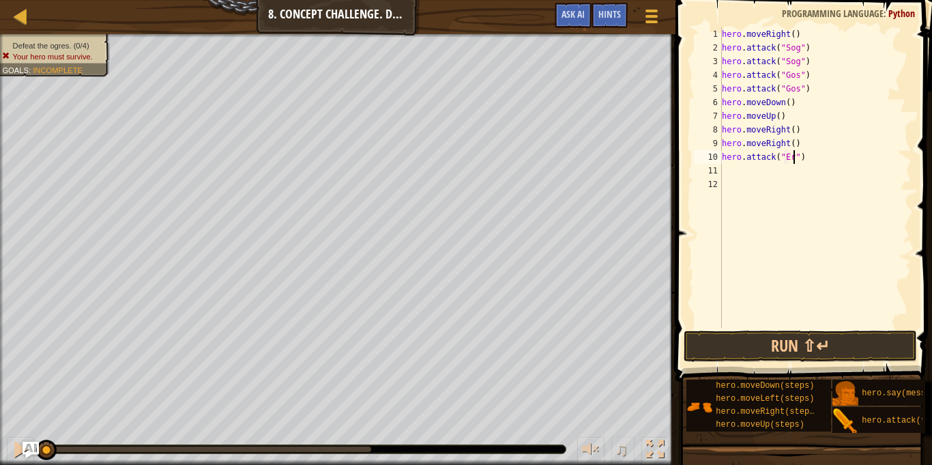
type textarea "hero.attack("Ergo")"
click at [734, 173] on div "hero . moveRight ( ) hero . attack ( "Sog" ) hero . attack ( "Sog" ) hero . att…" at bounding box center [815, 190] width 192 height 327
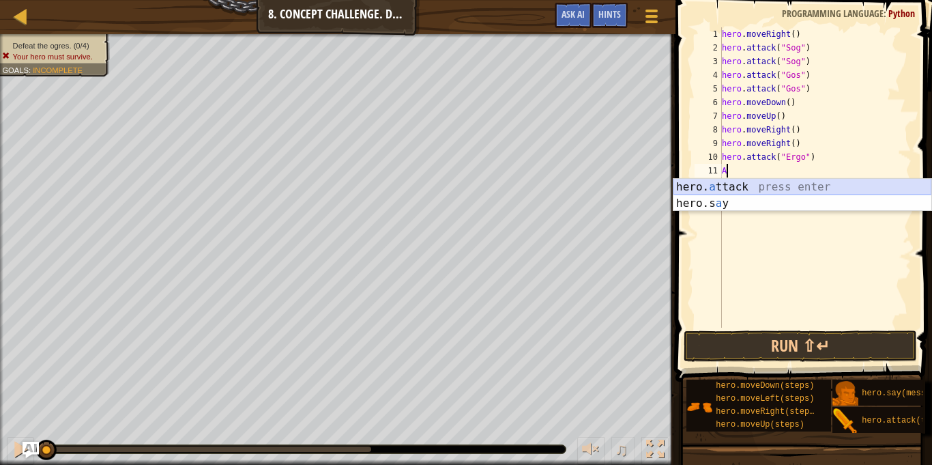
click at [738, 181] on div "hero. a ttack press enter hero.s a y press enter" at bounding box center [802, 211] width 258 height 65
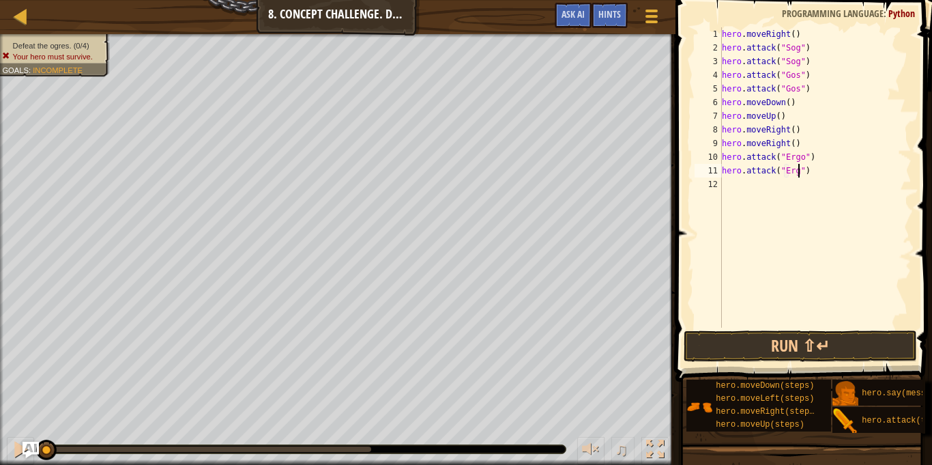
type textarea "hero.attack("Ergo")"
click at [731, 183] on div "hero . moveRight ( ) hero . attack ( "Sog" ) hero . attack ( "Sog" ) hero . att…" at bounding box center [815, 190] width 192 height 327
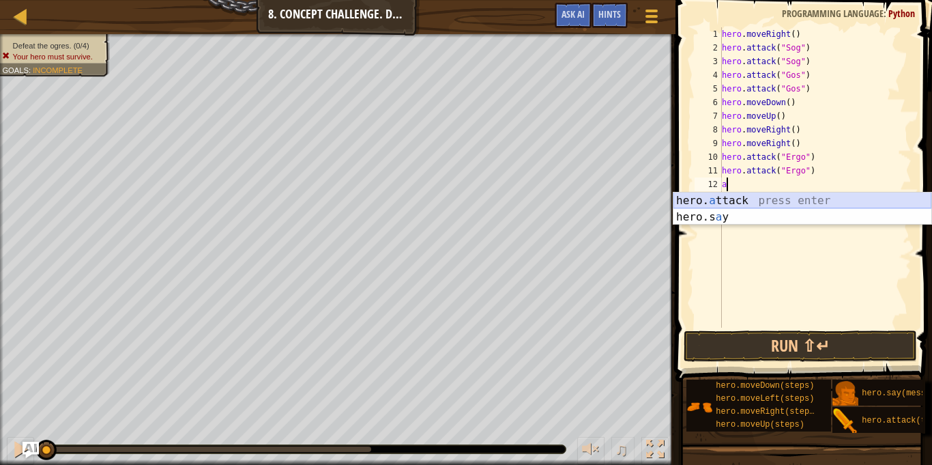
click at [745, 199] on div "hero. a ttack press enter hero.s a y press enter" at bounding box center [802, 224] width 258 height 65
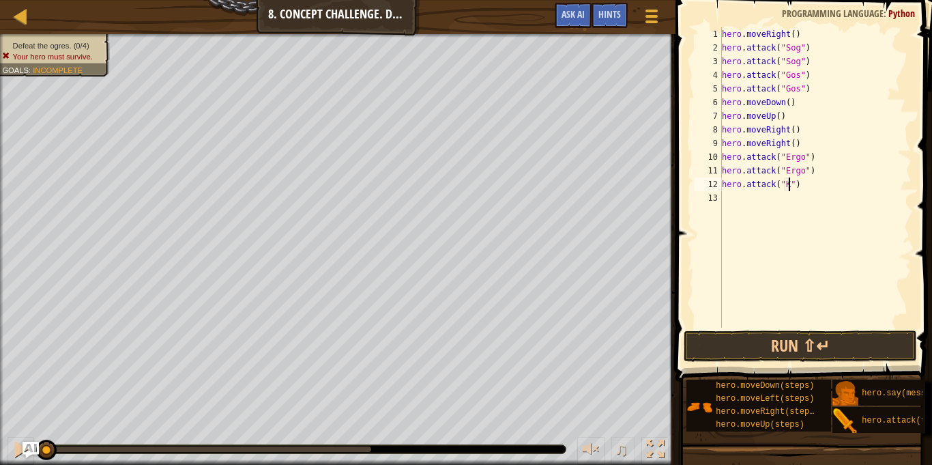
type textarea "hero.attack("Kro")"
click at [744, 202] on div "hero . moveRight ( ) hero . attack ( "Sog" ) hero . attack ( "Sog" ) hero . att…" at bounding box center [815, 190] width 192 height 327
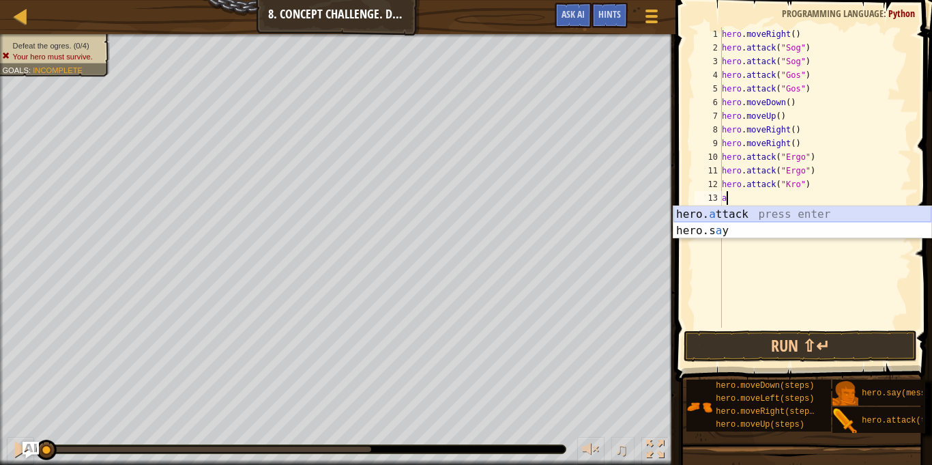
click at [746, 218] on div "hero. a ttack press enter hero.s a y press enter" at bounding box center [802, 238] width 258 height 65
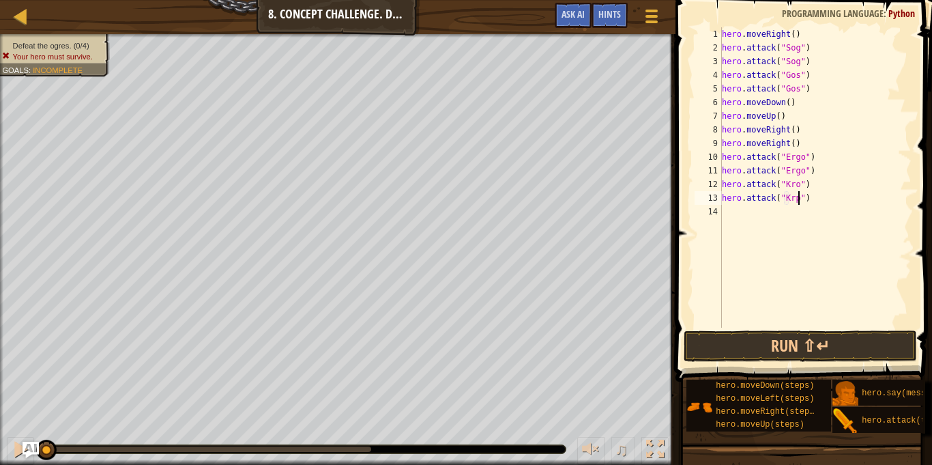
scroll to position [6, 11]
type textarea "hero.attack("Kro")"
click at [742, 221] on div "hero . moveRight ( ) hero . attack ( "Sog" ) hero . attack ( "Sog" ) hero . att…" at bounding box center [815, 190] width 192 height 327
type textarea "d"
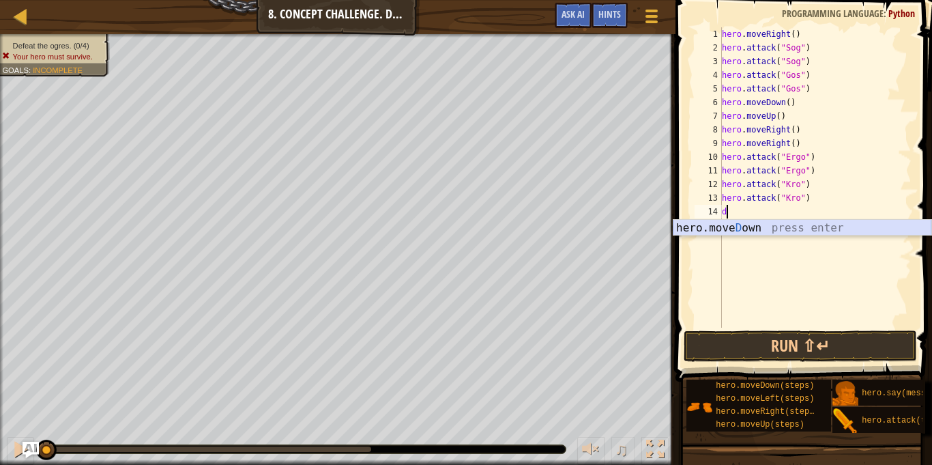
click at [748, 231] on div "hero.[PERSON_NAME] own press enter" at bounding box center [802, 244] width 258 height 49
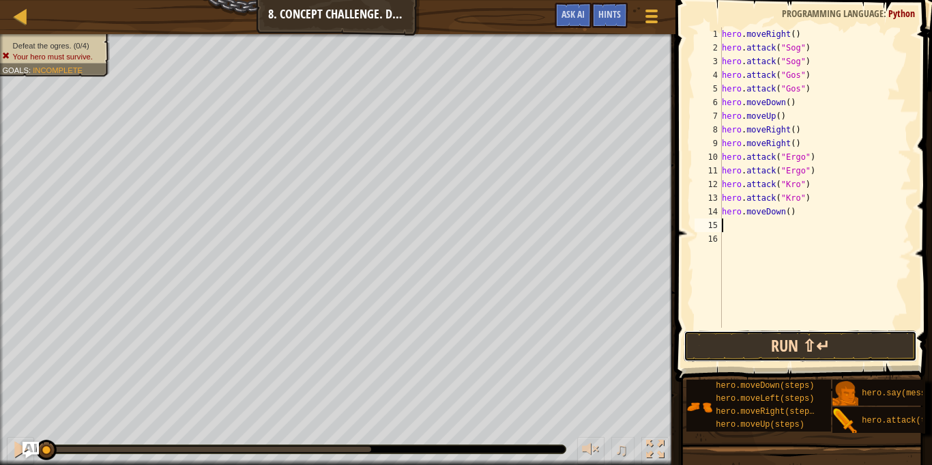
click at [781, 340] on button "Run ⇧↵" at bounding box center [800, 345] width 233 height 31
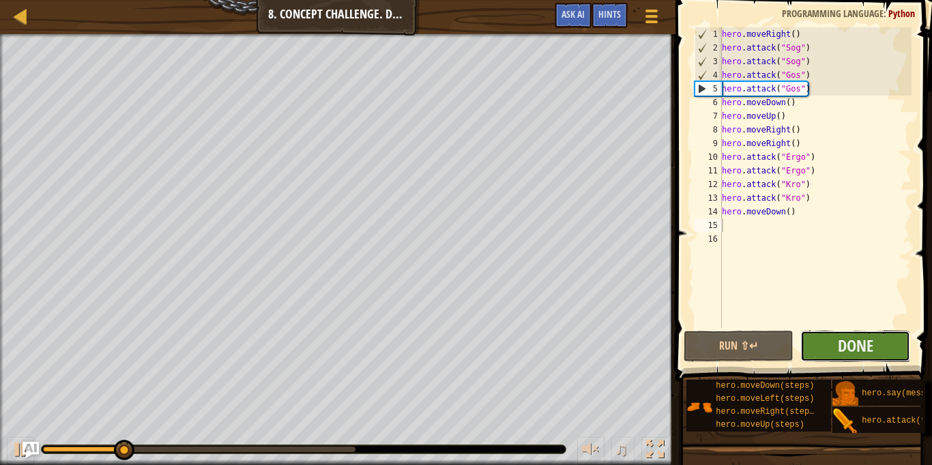
click at [827, 348] on button "Done" at bounding box center [855, 345] width 110 height 31
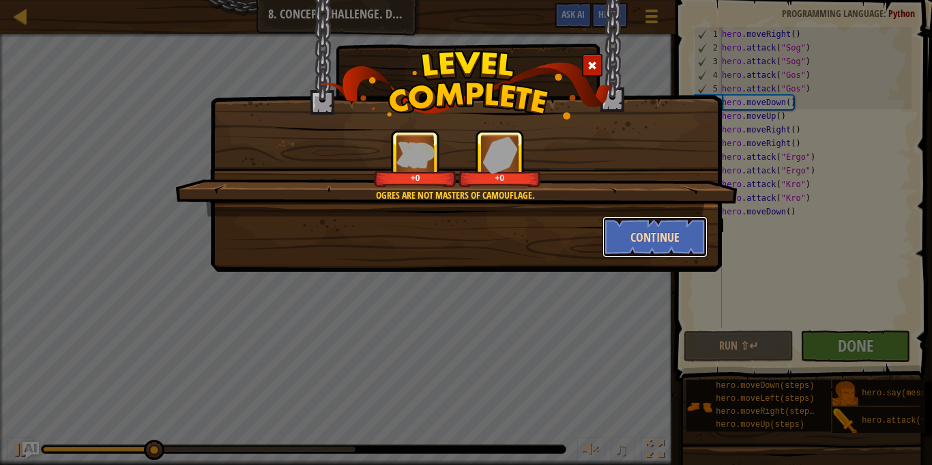
click at [602, 245] on button "Continue" at bounding box center [655, 236] width 106 height 41
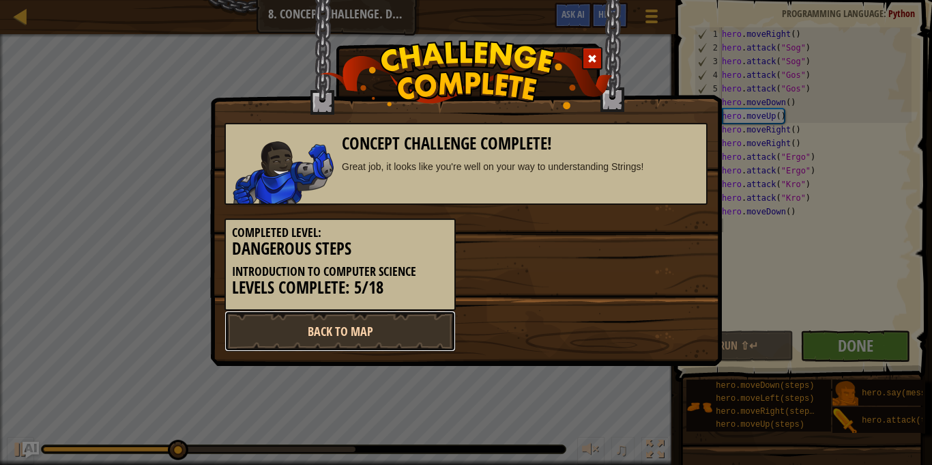
click at [381, 345] on link "Back to Map" at bounding box center [339, 330] width 231 height 41
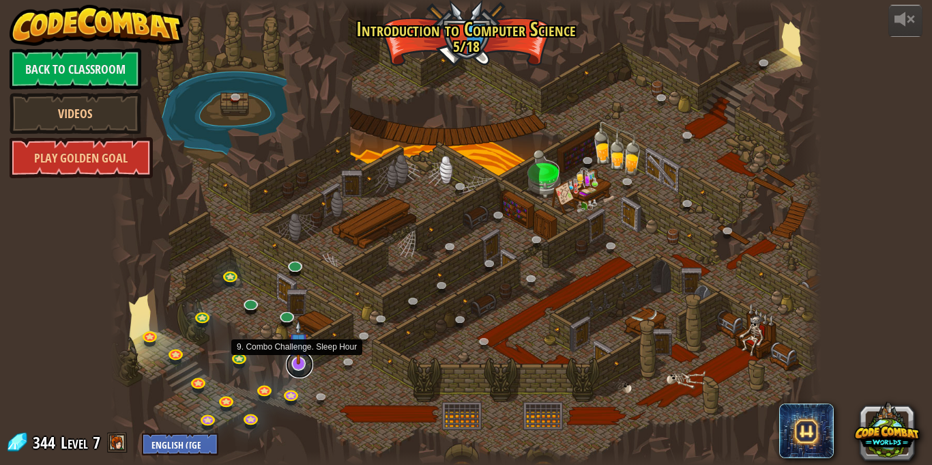
click at [299, 366] on link at bounding box center [299, 364] width 27 height 27
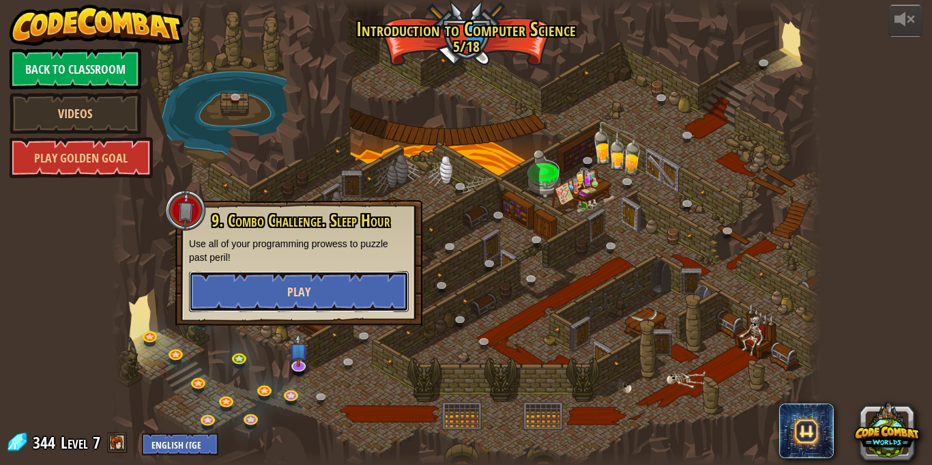
click at [311, 283] on button "Play" at bounding box center [299, 291] width 220 height 41
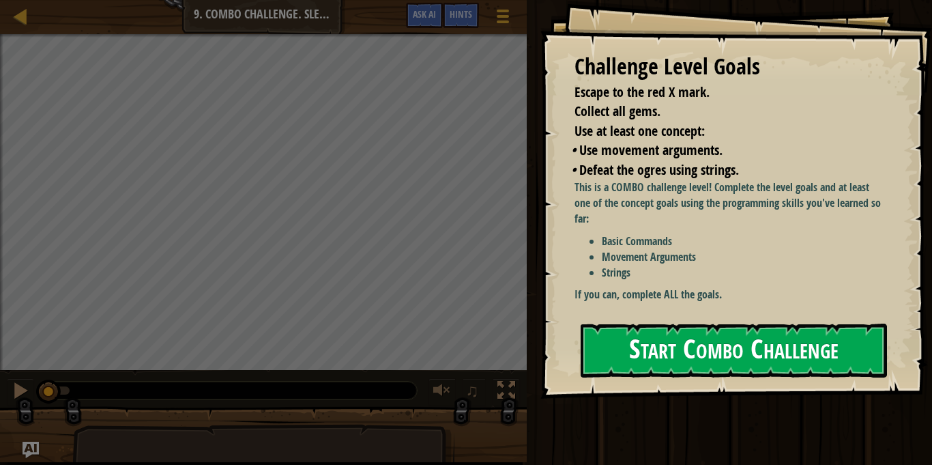
click at [643, 329] on button "Start Combo Challenge" at bounding box center [734, 350] width 306 height 54
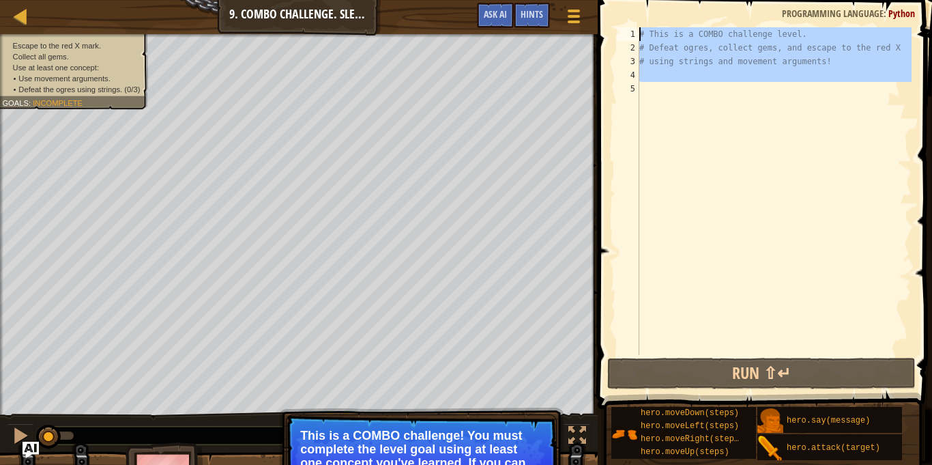
drag, startPoint x: 711, startPoint y: 103, endPoint x: 612, endPoint y: 20, distance: 128.8
click at [612, 20] on div "1 2 3 4 5 # This is a COMBO challenge level. # Defeat [PERSON_NAME], collect ge…" at bounding box center [762, 231] width 338 height 449
type textarea "# This is a COMBO challenge level. # Defeat ogres, collect gems, and escape to …"
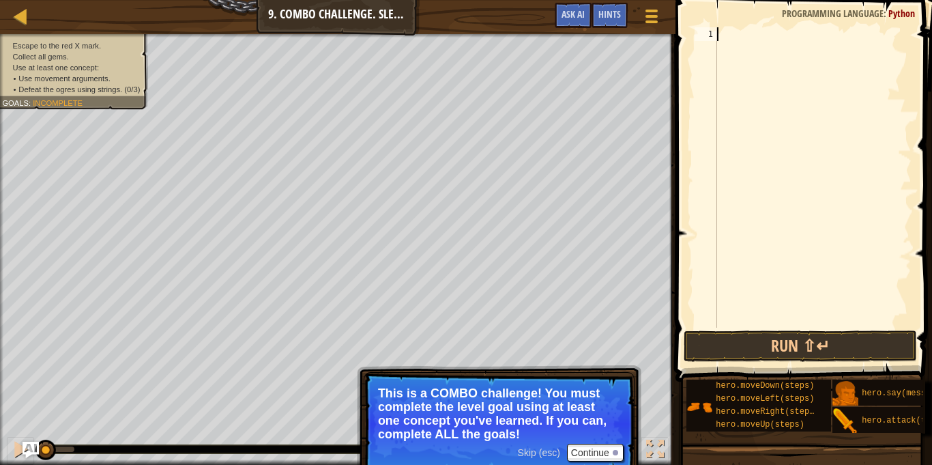
type textarea "u"
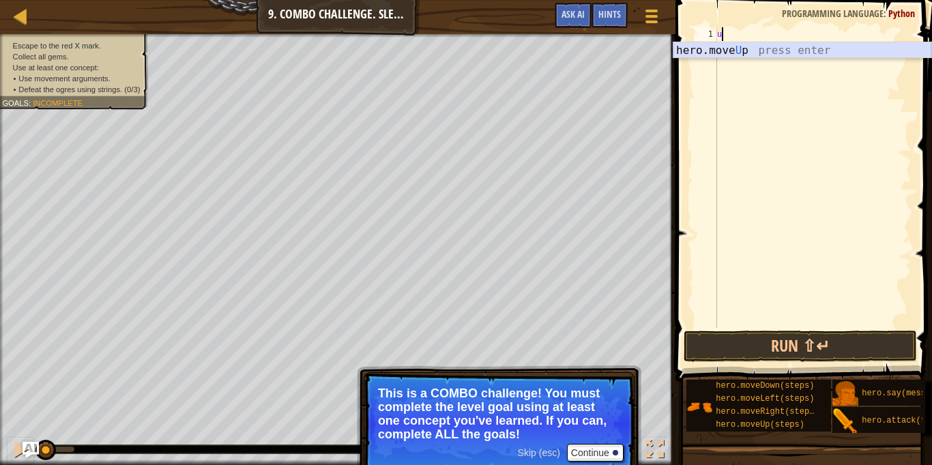
click at [712, 45] on div "hero.move U p press enter" at bounding box center [802, 66] width 258 height 49
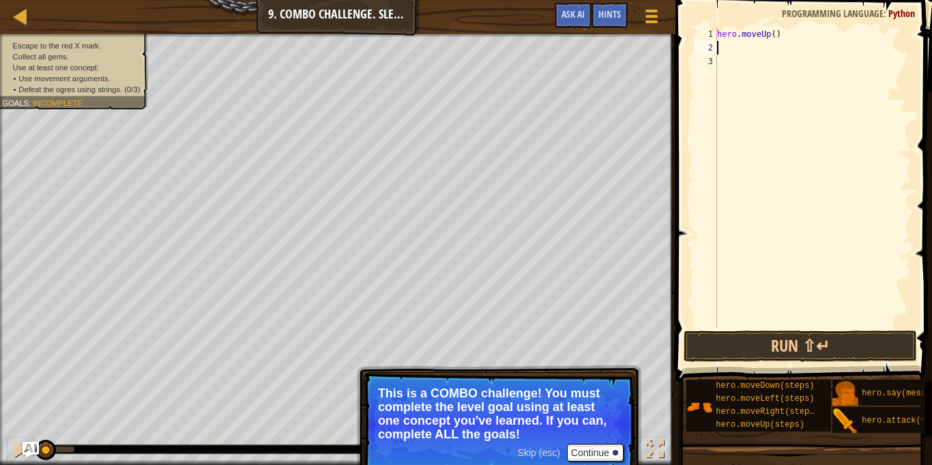
type textarea "r"
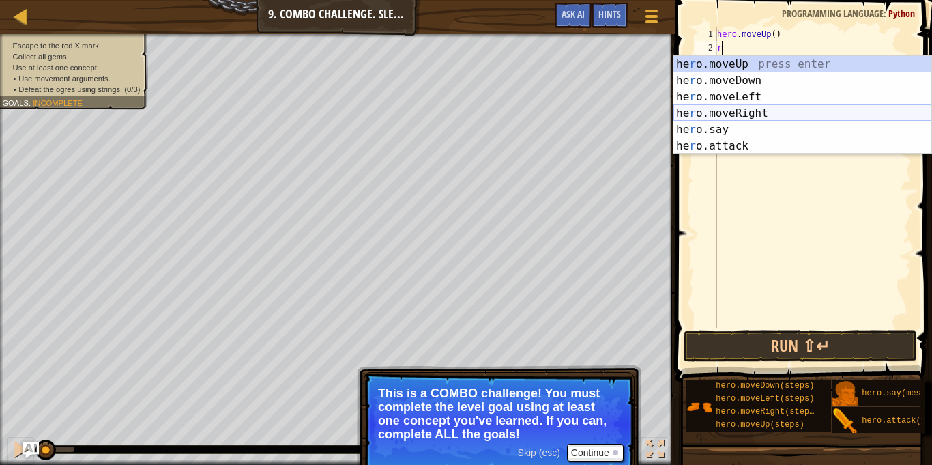
click at [746, 111] on div "he r o.moveUp press enter he r o.moveDown press enter he r o.moveLeft press ent…" at bounding box center [802, 121] width 258 height 131
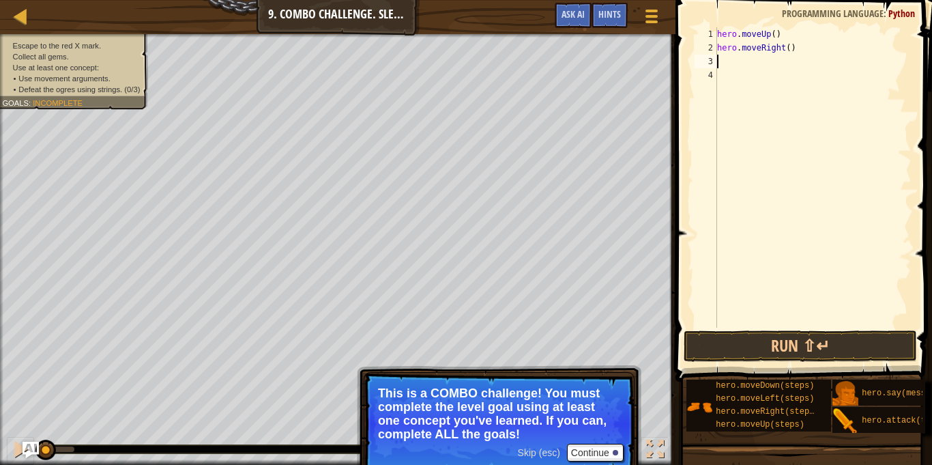
click at [791, 48] on div "hero . moveUp ( ) hero . moveRight ( )" at bounding box center [812, 190] width 197 height 327
type textarea "hero.moveRight(2)"
click at [730, 61] on div "hero . moveUp ( ) hero . moveRight ( 2 )" at bounding box center [812, 190] width 197 height 327
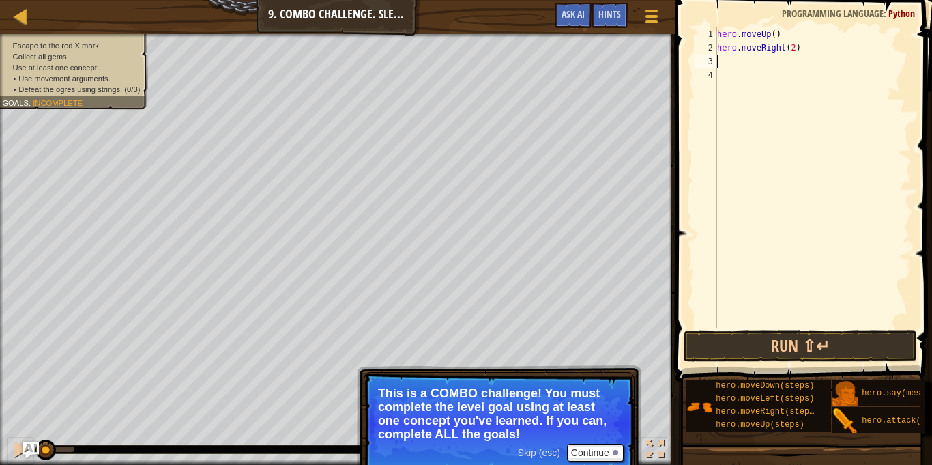
type textarea "l"
click at [782, 68] on div "hero . moveUp ( ) hero . moveRight ( 2 ) hero . moveLeft ( )" at bounding box center [812, 190] width 197 height 327
type textarea "hero.moveLeft(2)"
click at [727, 76] on div "hero . moveUp ( ) hero . moveRight ( 2 ) hero . moveLeft ( 2 )" at bounding box center [812, 190] width 197 height 327
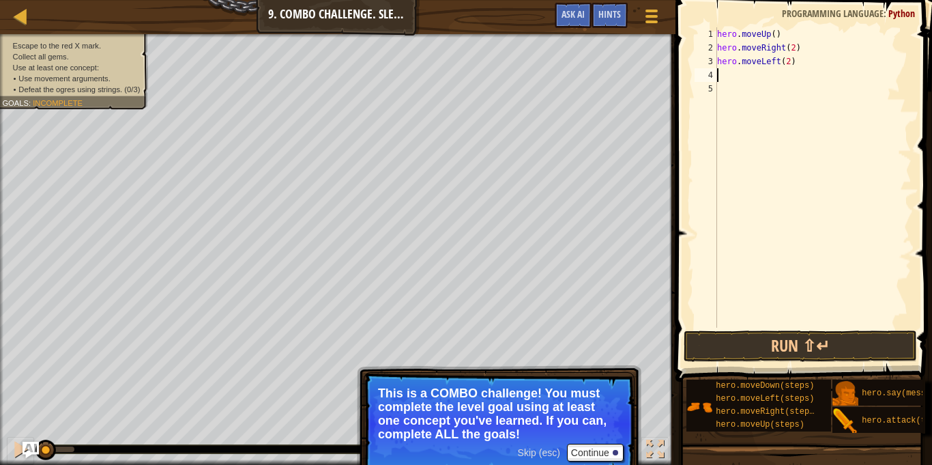
scroll to position [6, 0]
type textarea "d"
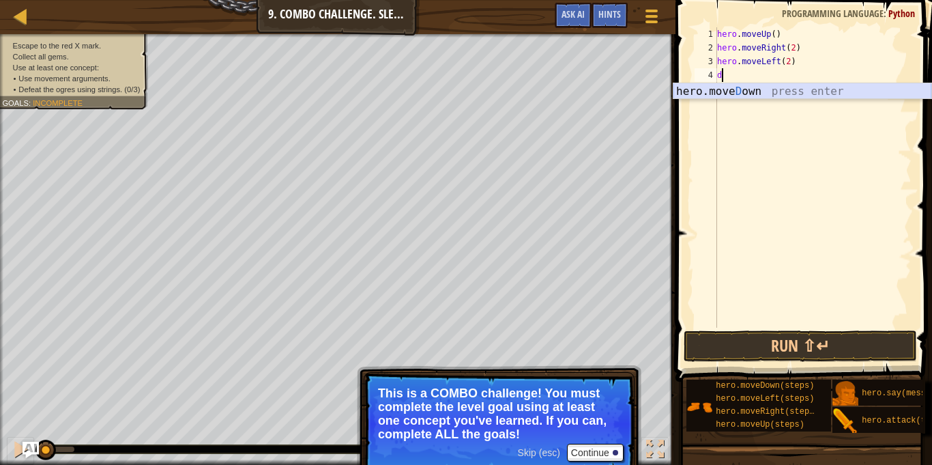
click at [748, 90] on div "hero.[PERSON_NAME] own press enter" at bounding box center [802, 107] width 258 height 49
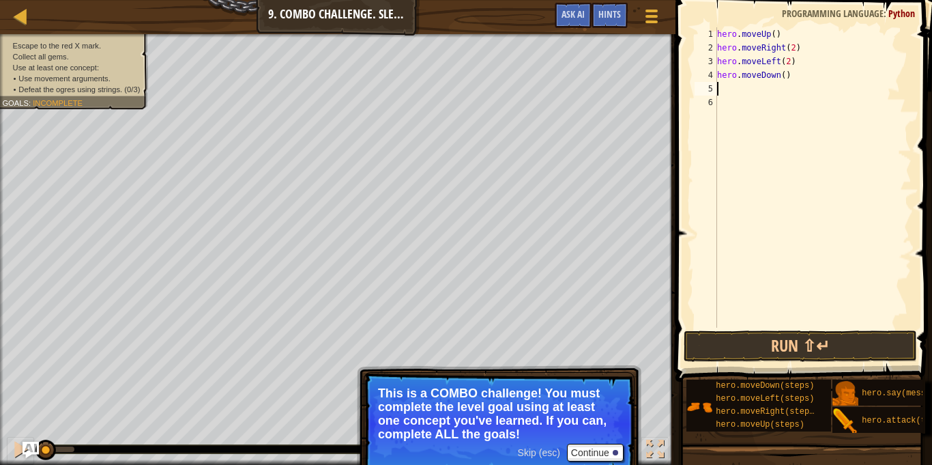
type textarea "r"
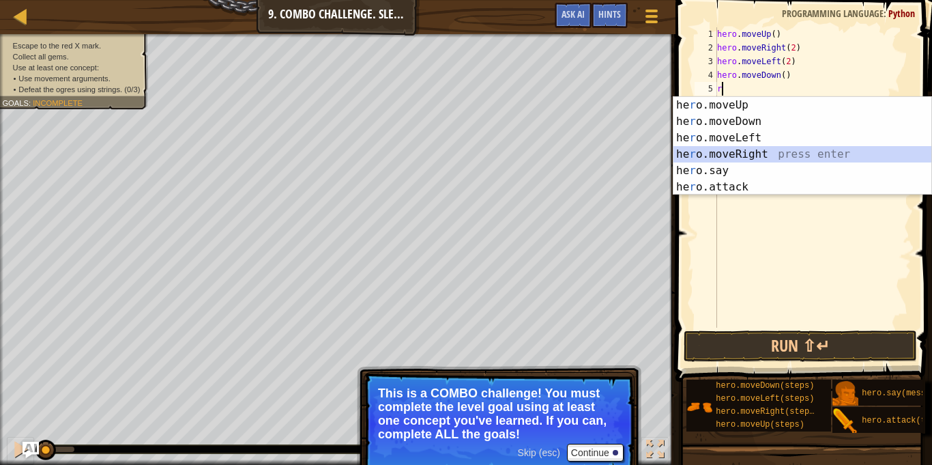
click at [745, 154] on div "he r o.moveUp press enter he r o.moveDown press enter he r o.moveLeft press ent…" at bounding box center [802, 162] width 258 height 131
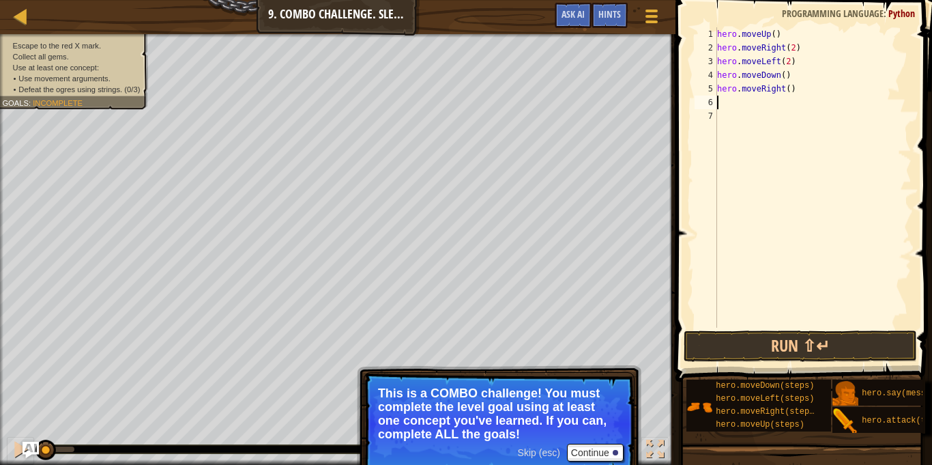
click at [789, 88] on div "hero . moveUp ( ) hero . moveRight ( 2 ) hero . moveLeft ( 2 ) hero . moveDown …" at bounding box center [812, 190] width 197 height 327
type textarea "hero.moveRight(2)"
click at [772, 101] on div "hero . moveUp ( ) hero . moveRight ( 2 ) hero . moveLeft ( 2 ) hero . moveDown …" at bounding box center [812, 190] width 197 height 327
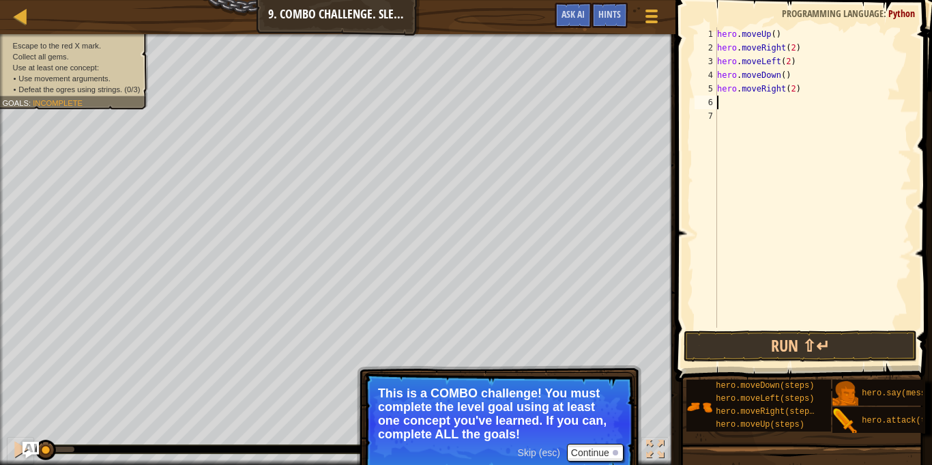
type textarea "d"
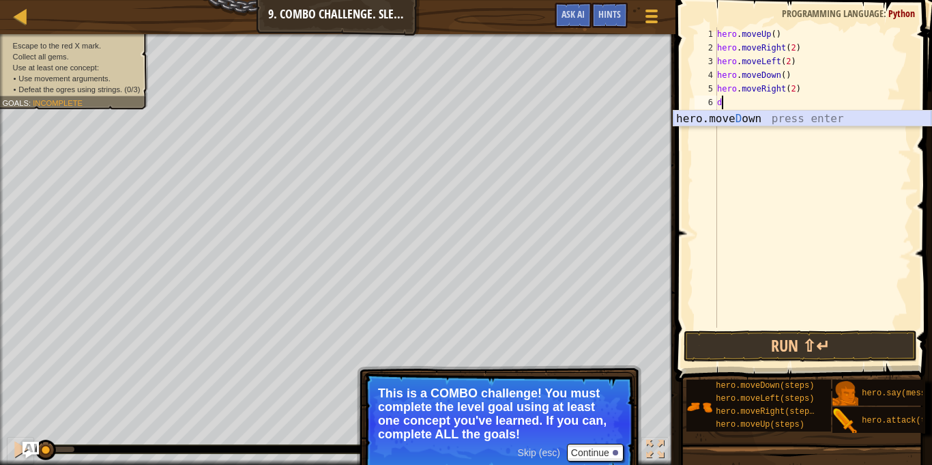
click at [733, 117] on div "hero.[PERSON_NAME] own press enter" at bounding box center [802, 135] width 258 height 49
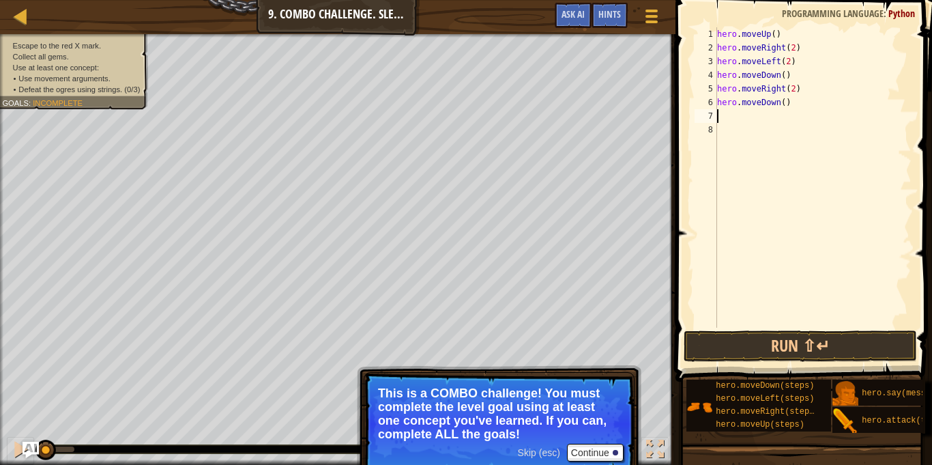
type textarea "l"
click at [780, 119] on div "hero . moveUp ( ) hero . moveRight ( 2 ) hero . moveLeft ( 2 ) hero . moveDown …" at bounding box center [812, 190] width 197 height 327
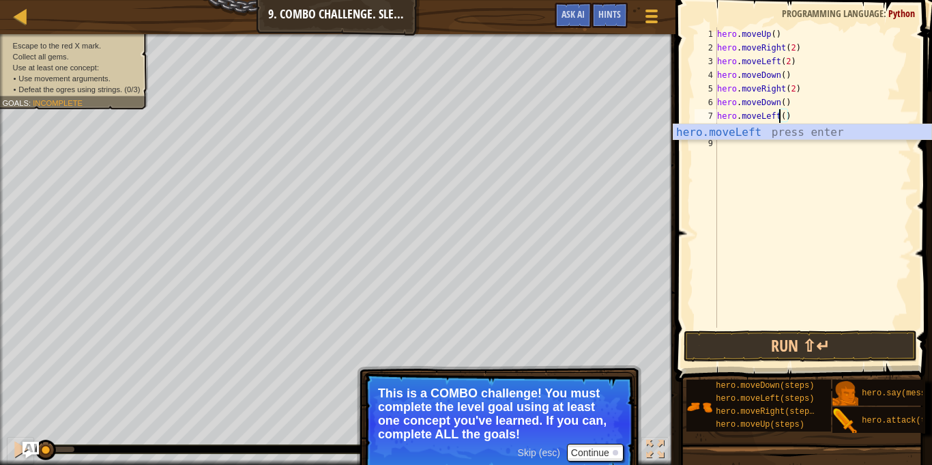
click at [782, 118] on div "hero . moveUp ( ) hero . moveRight ( 2 ) hero . moveLeft ( 2 ) hero . moveDown …" at bounding box center [812, 190] width 197 height 327
type textarea "hero.moveLeft(2)"
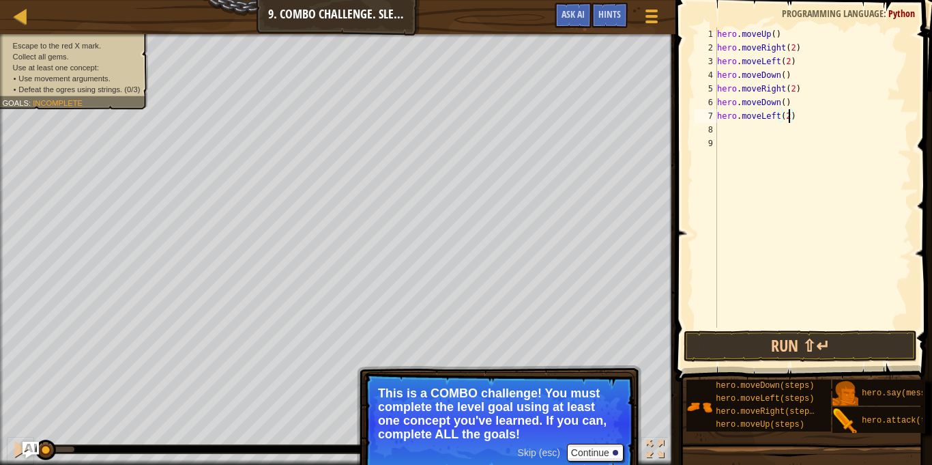
scroll to position [6, 10]
click at [723, 136] on div "hero . moveUp ( ) hero . moveRight ( 2 ) hero . moveLeft ( 2 ) hero . moveDown …" at bounding box center [812, 190] width 197 height 327
type textarea "u"
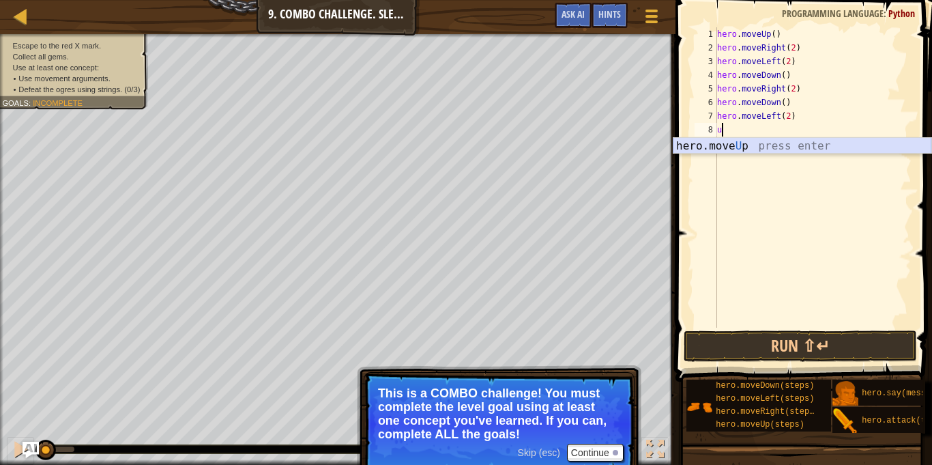
click at [737, 143] on div "hero.move U p press enter" at bounding box center [802, 162] width 258 height 49
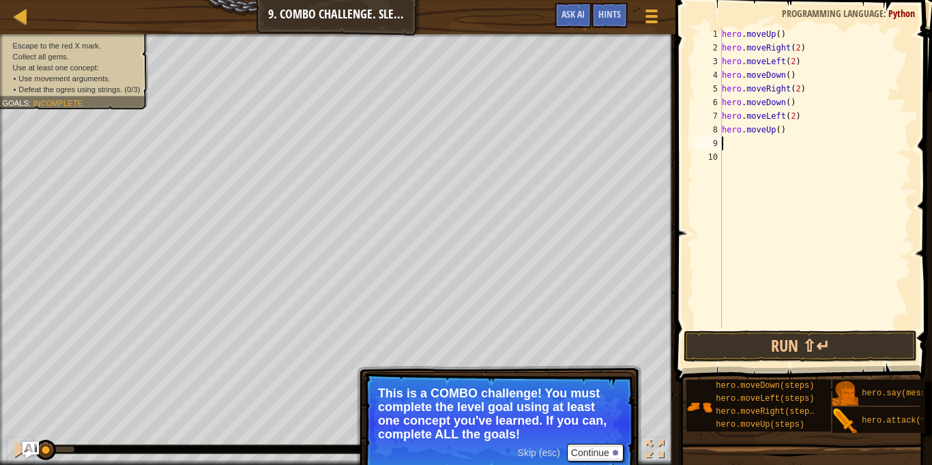
click at [782, 130] on div "hero . moveUp ( ) hero . moveRight ( 2 ) hero . moveLeft ( 2 ) hero . moveDown …" at bounding box center [815, 190] width 192 height 327
click at [778, 132] on div "hero . moveUp ( ) hero . moveRight ( 2 ) hero . moveLeft ( 2 ) hero . moveDown …" at bounding box center [815, 190] width 192 height 327
type textarea "hero.moveUp(2)"
click at [752, 143] on div "hero . moveUp ( ) hero . moveRight ( 2 ) hero . moveLeft ( 2 ) hero . moveDown …" at bounding box center [815, 190] width 192 height 327
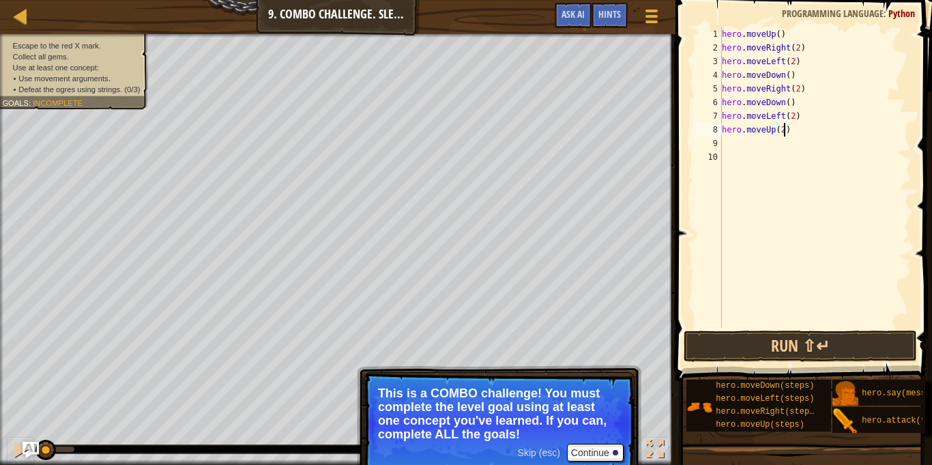
scroll to position [6, 0]
type textarea "r"
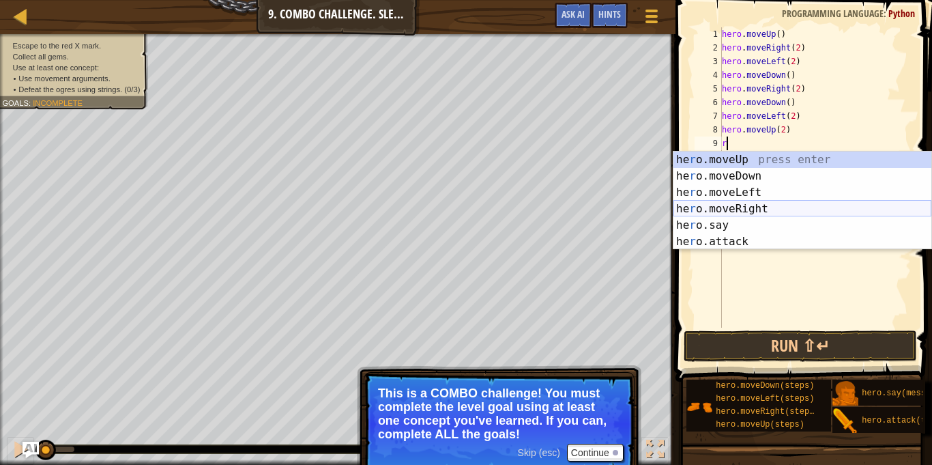
click at [757, 205] on div "he r o.moveUp press enter he r o.moveDown press enter he r o.moveLeft press ent…" at bounding box center [802, 216] width 258 height 131
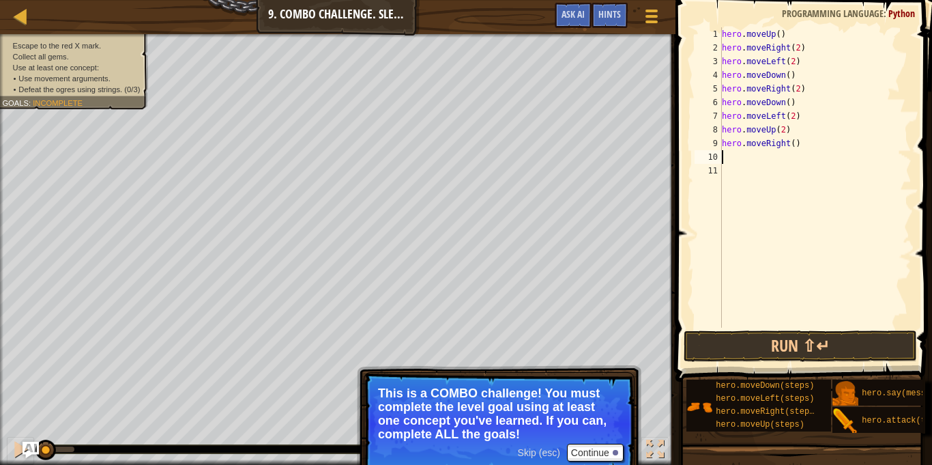
click at [792, 141] on div "hero . moveUp ( ) hero . moveRight ( 2 ) hero . moveLeft ( 2 ) hero . moveDown …" at bounding box center [815, 190] width 192 height 327
type textarea "hero.moveRight(3)"
click at [813, 353] on button "Run ⇧↵" at bounding box center [800, 345] width 233 height 31
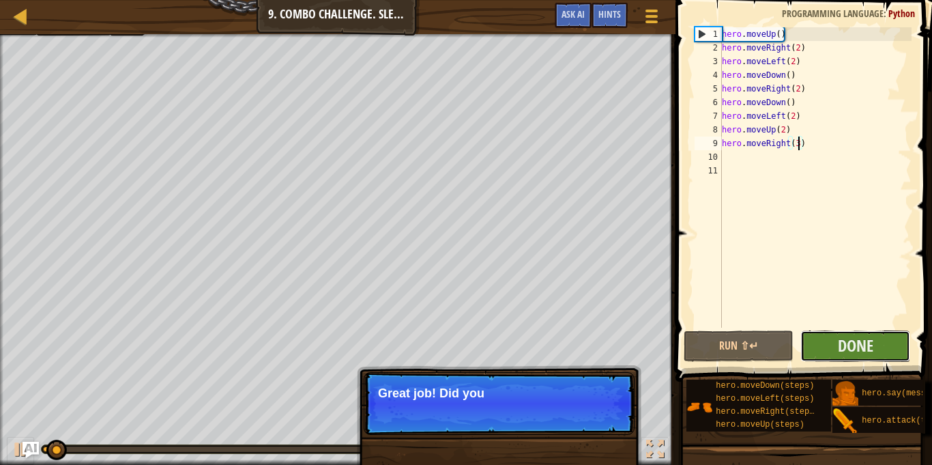
click at [836, 342] on button "Done" at bounding box center [855, 345] width 110 height 31
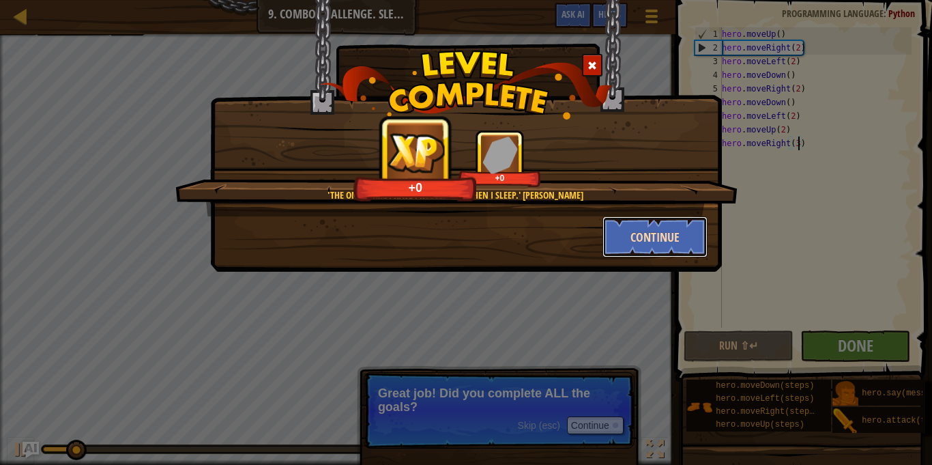
click at [677, 241] on button "Continue" at bounding box center [655, 236] width 106 height 41
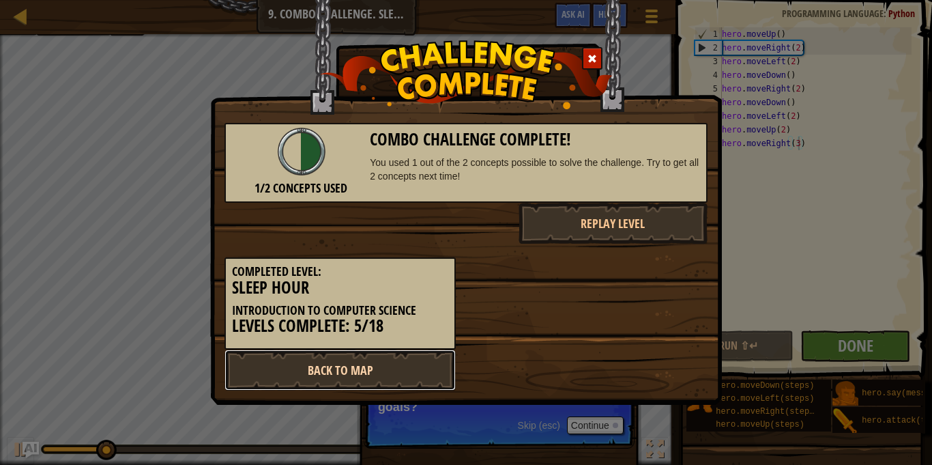
click at [428, 362] on link "Back to Map" at bounding box center [339, 369] width 231 height 41
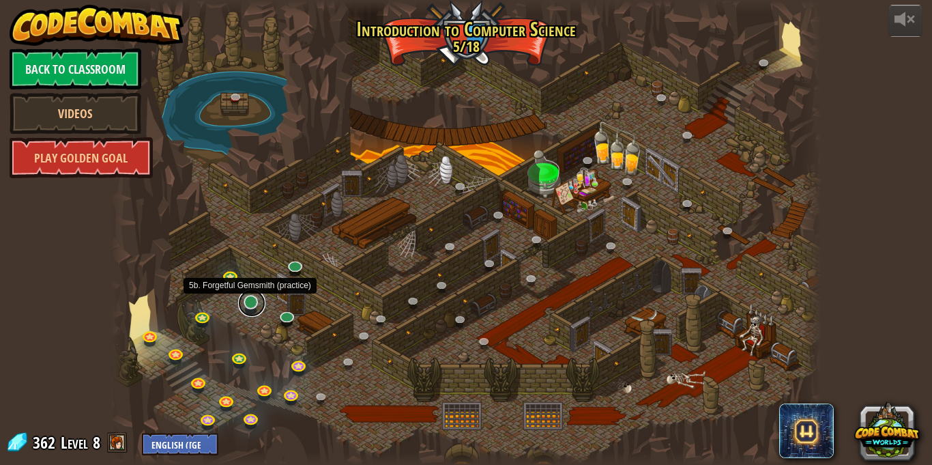
click at [256, 302] on link at bounding box center [251, 302] width 27 height 27
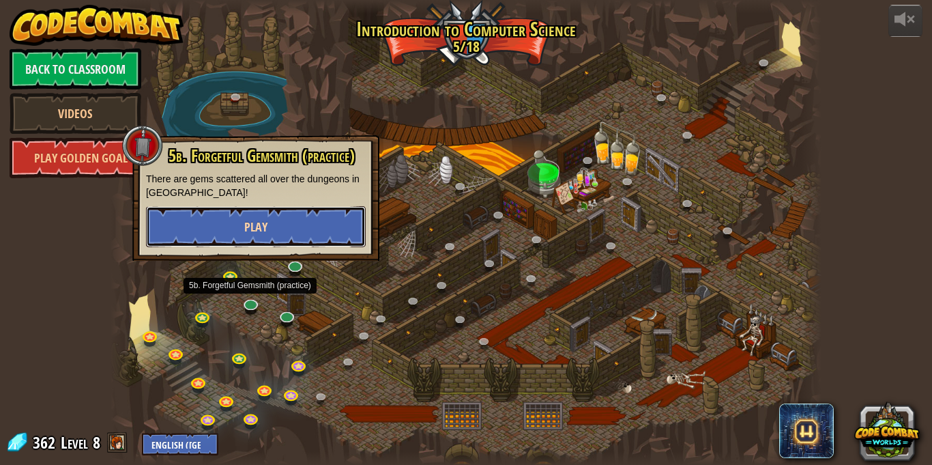
click at [241, 239] on button "Play" at bounding box center [256, 226] width 220 height 41
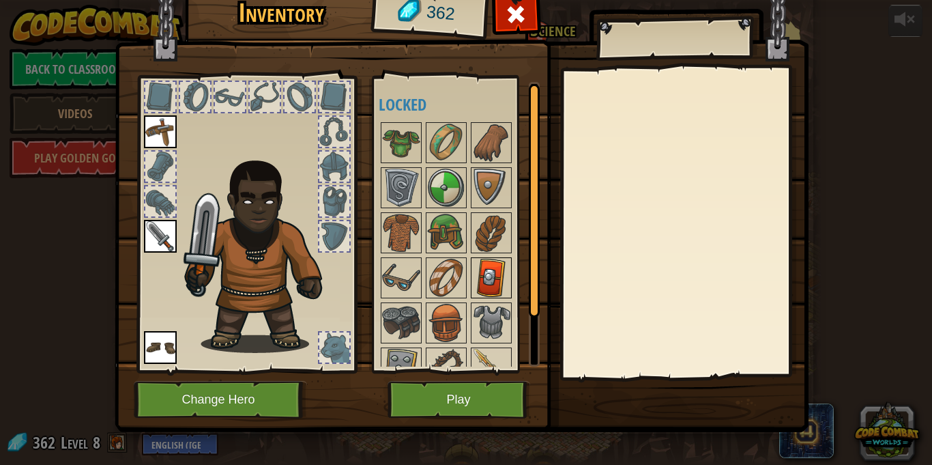
click at [491, 282] on img at bounding box center [491, 278] width 38 height 38
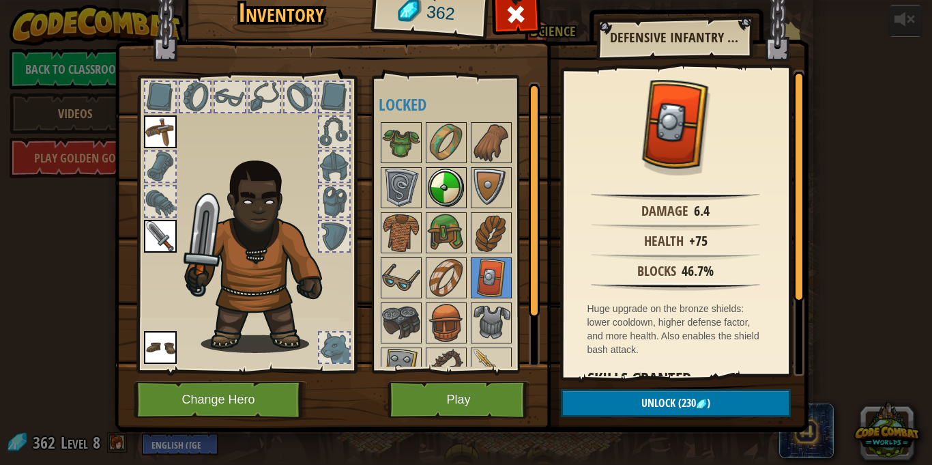
click at [430, 170] on img at bounding box center [446, 187] width 38 height 38
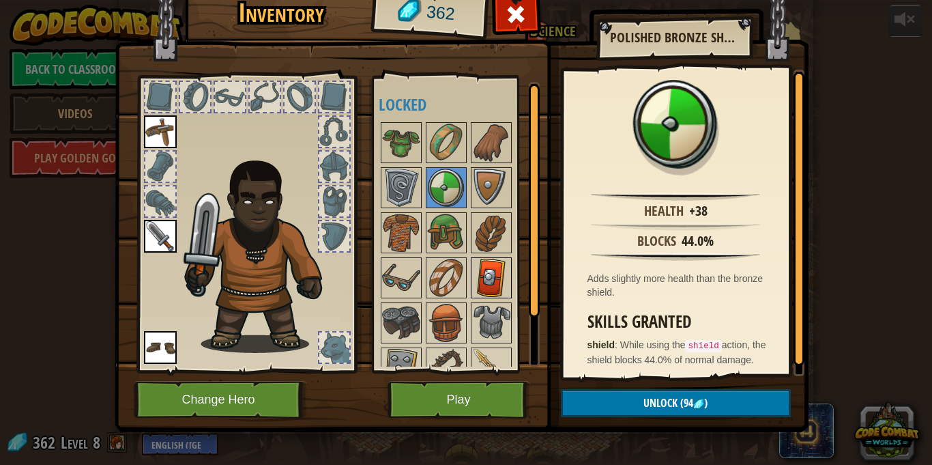
click at [486, 289] on img at bounding box center [491, 278] width 38 height 38
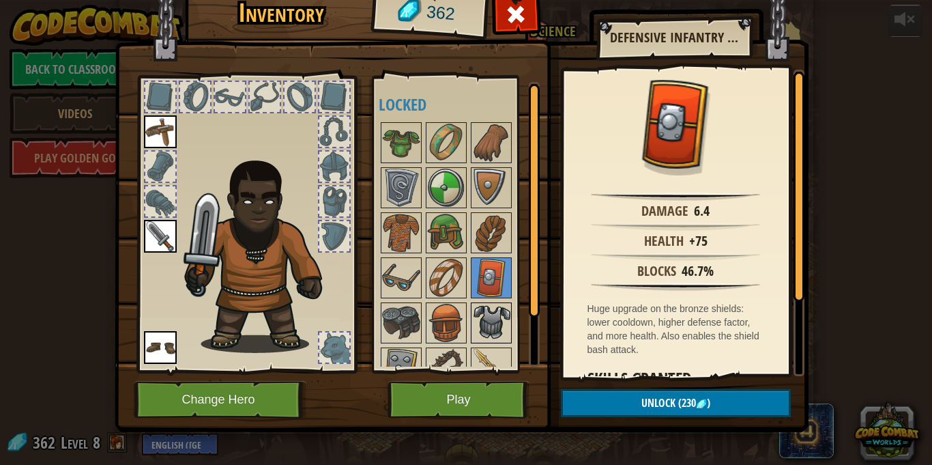
click at [476, 314] on img at bounding box center [491, 323] width 38 height 38
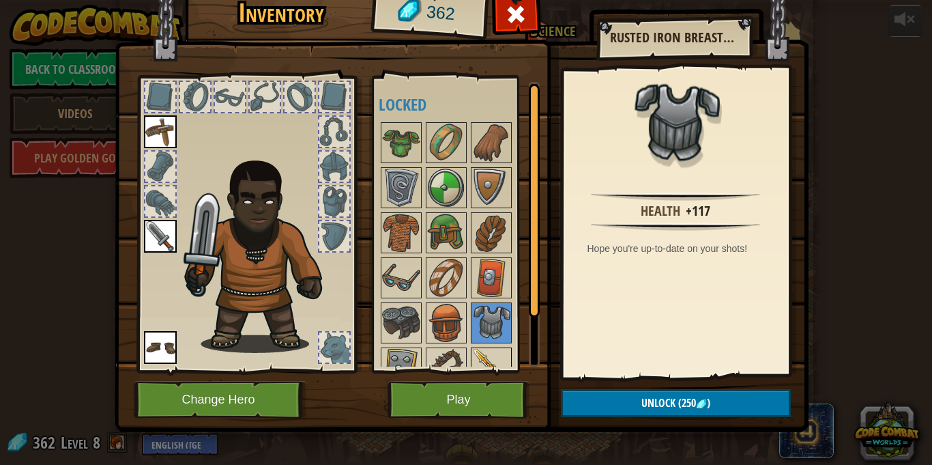
click at [505, 361] on img at bounding box center [491, 368] width 38 height 38
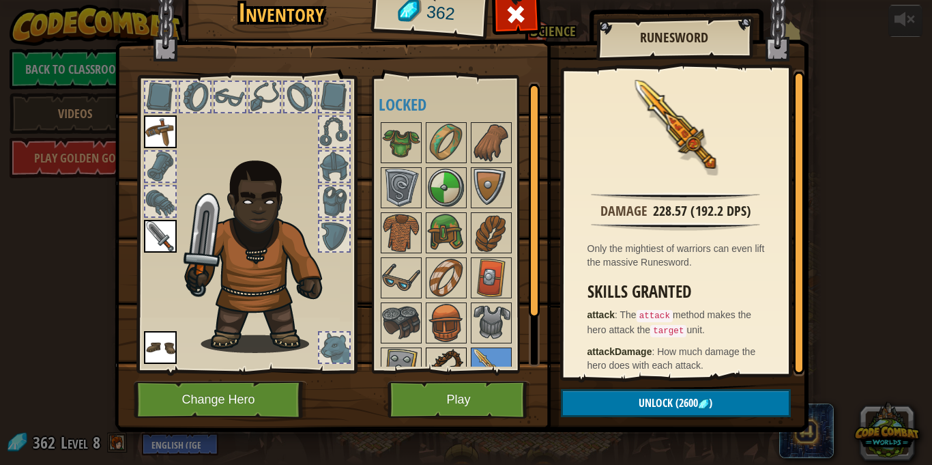
click at [440, 360] on img at bounding box center [446, 368] width 38 height 38
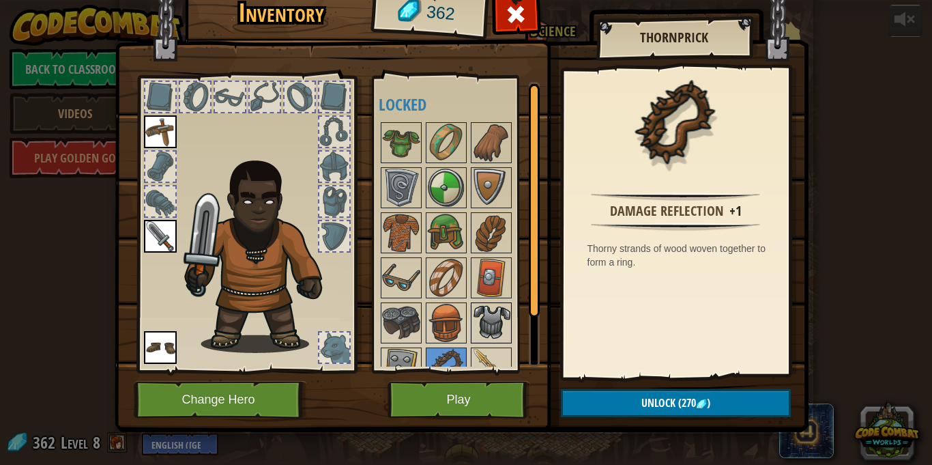
click at [474, 316] on img at bounding box center [491, 323] width 38 height 38
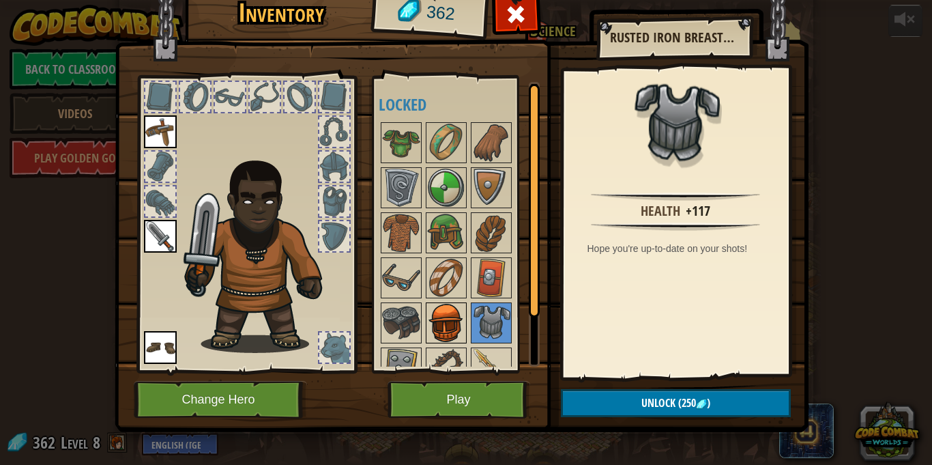
click at [439, 323] on img at bounding box center [446, 323] width 38 height 38
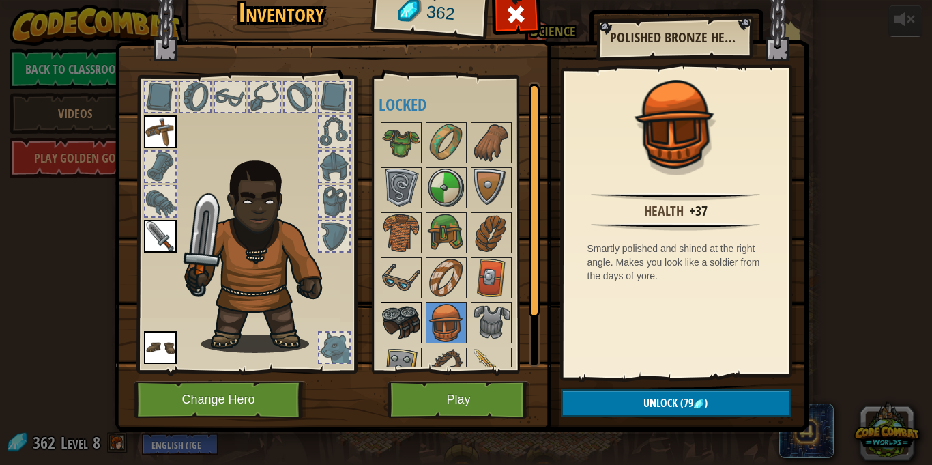
click at [396, 317] on img at bounding box center [401, 323] width 38 height 38
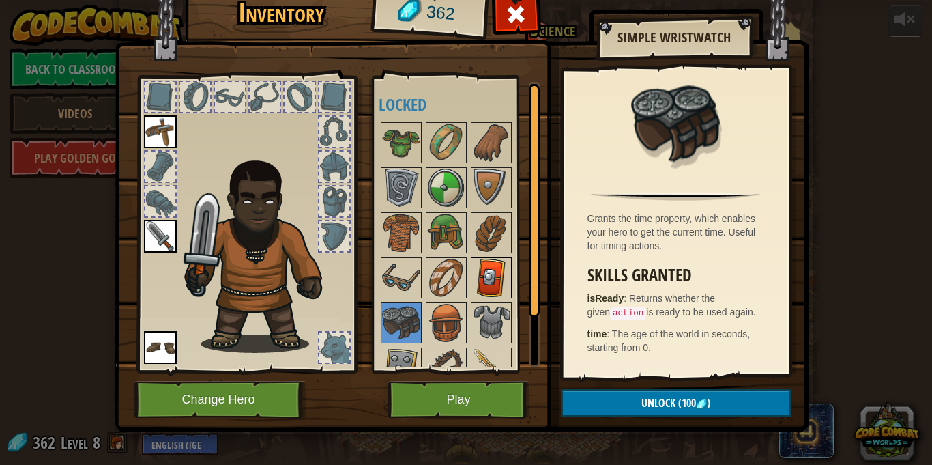
click at [484, 278] on img at bounding box center [491, 278] width 38 height 38
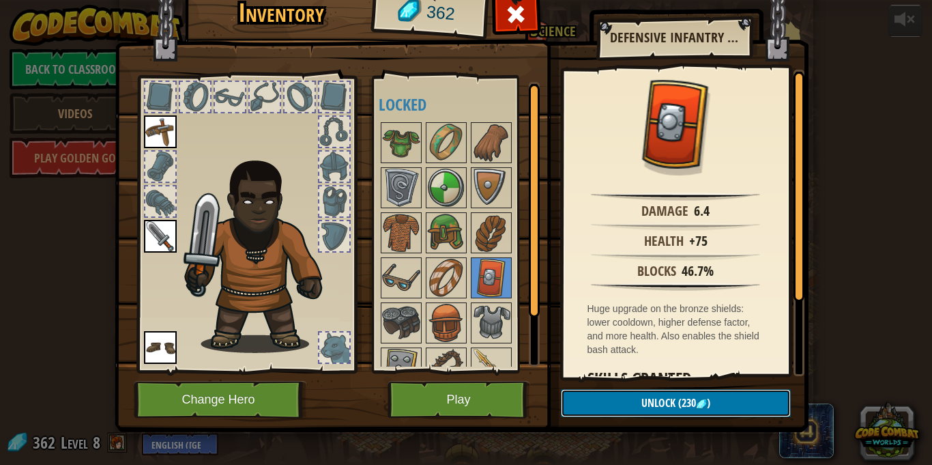
click at [647, 411] on button "Unlock (230 )" at bounding box center [676, 403] width 230 height 28
click at [630, 391] on button "Confirm" at bounding box center [676, 403] width 230 height 28
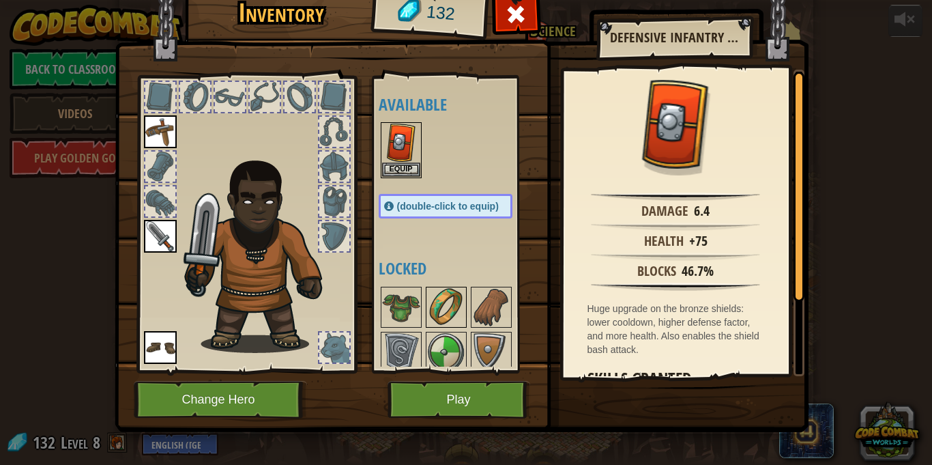
click at [446, 314] on img at bounding box center [446, 307] width 38 height 38
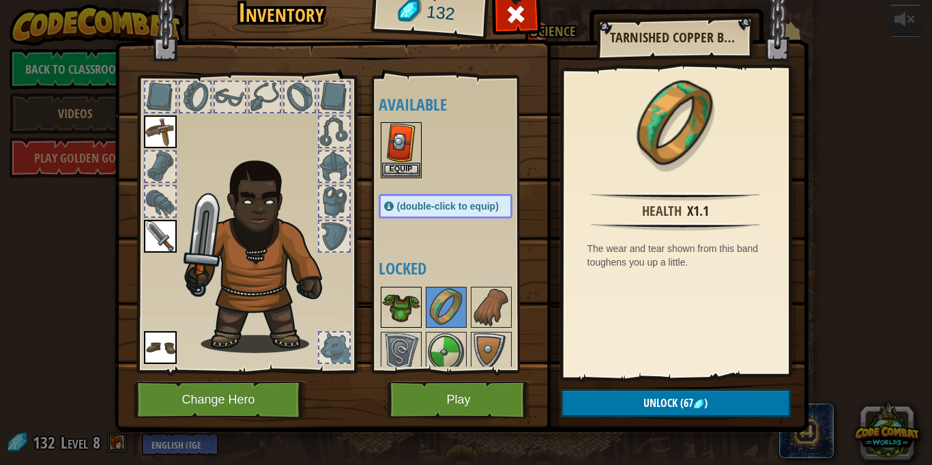
click at [408, 313] on img at bounding box center [401, 307] width 38 height 38
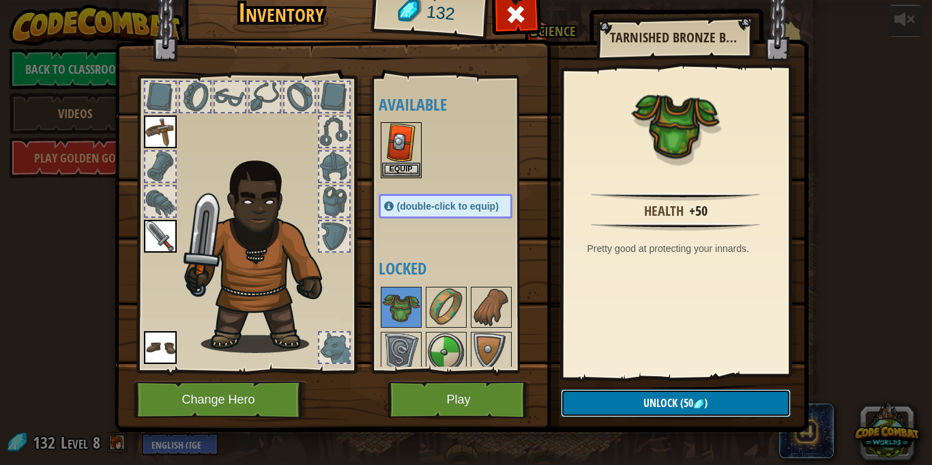
click at [656, 404] on span "Unlock" at bounding box center [660, 402] width 34 height 15
click at [568, 395] on button "Confirm" at bounding box center [676, 403] width 230 height 28
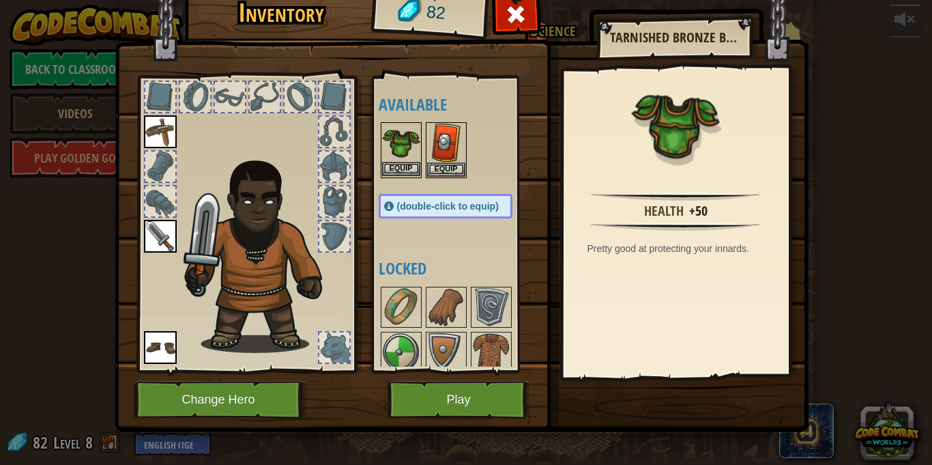
click at [399, 160] on img at bounding box center [401, 142] width 38 height 38
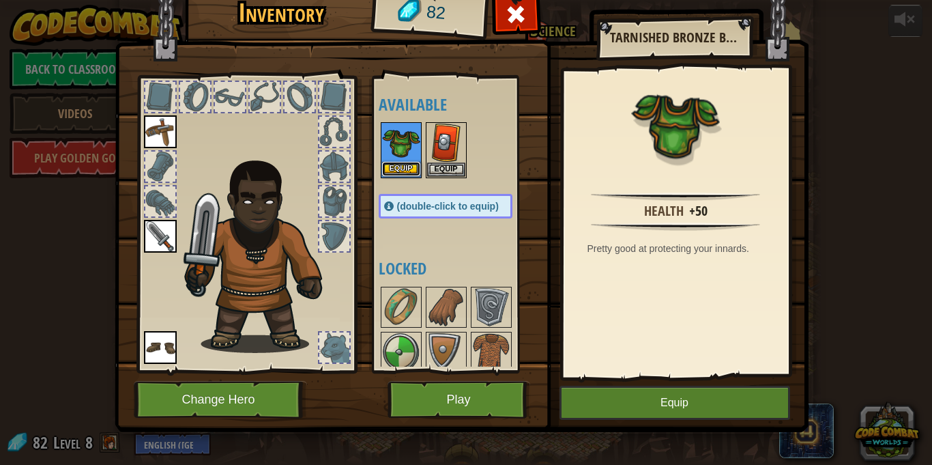
click at [410, 166] on button "Equip" at bounding box center [401, 169] width 38 height 14
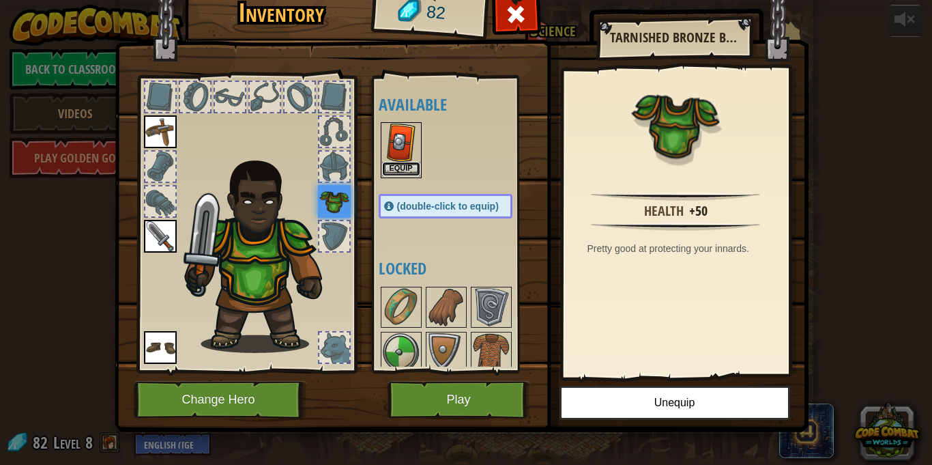
click at [419, 168] on button "Equip" at bounding box center [401, 169] width 38 height 14
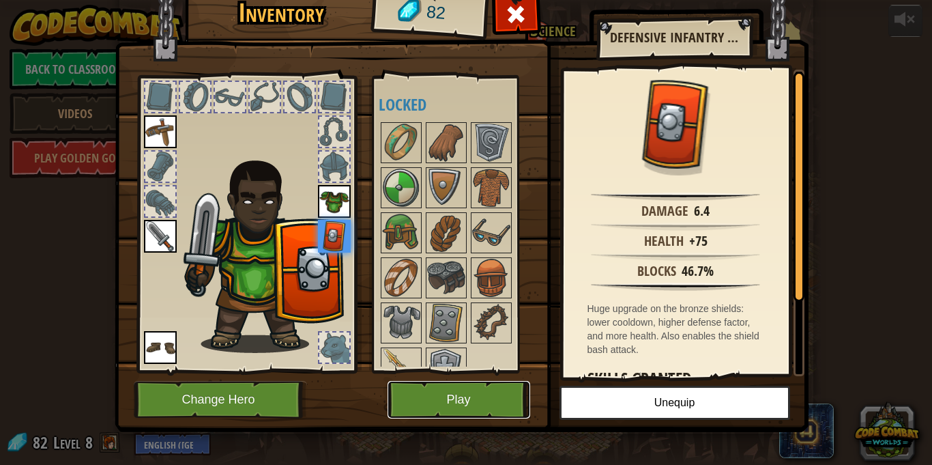
click at [478, 389] on button "Play" at bounding box center [458, 400] width 143 height 38
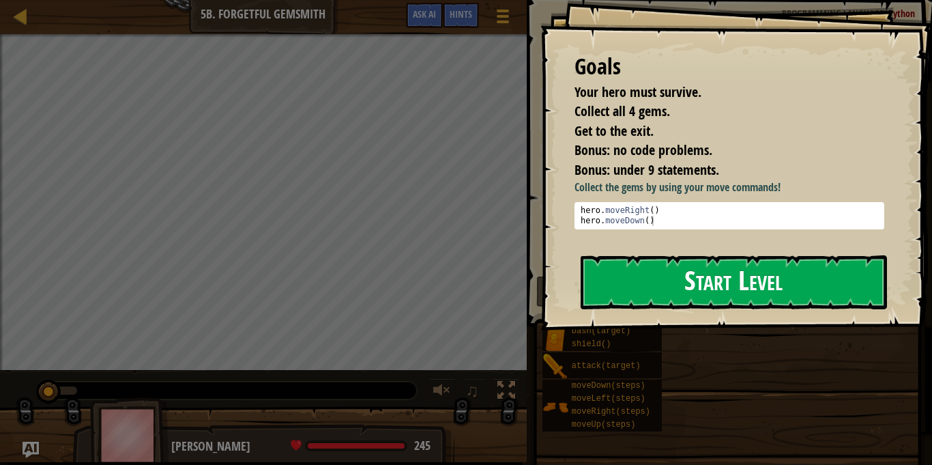
click at [656, 288] on button "Start Level" at bounding box center [734, 282] width 306 height 54
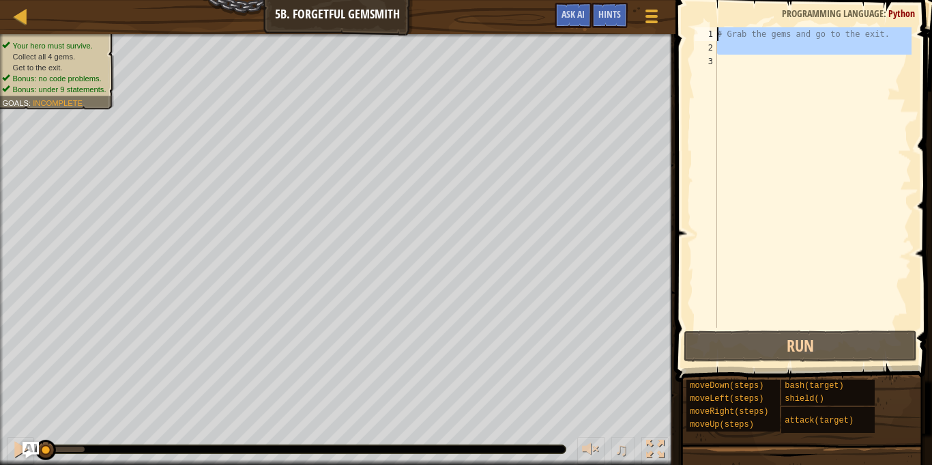
drag, startPoint x: 731, startPoint y: 73, endPoint x: 708, endPoint y: 29, distance: 50.0
click at [708, 29] on div "1 2 3 # Grab the gems and go to the exit. ההההההההההההההההההההההההההההההההההההה…" at bounding box center [802, 177] width 220 height 300
type textarea "# Grab the gems and go to the exit."
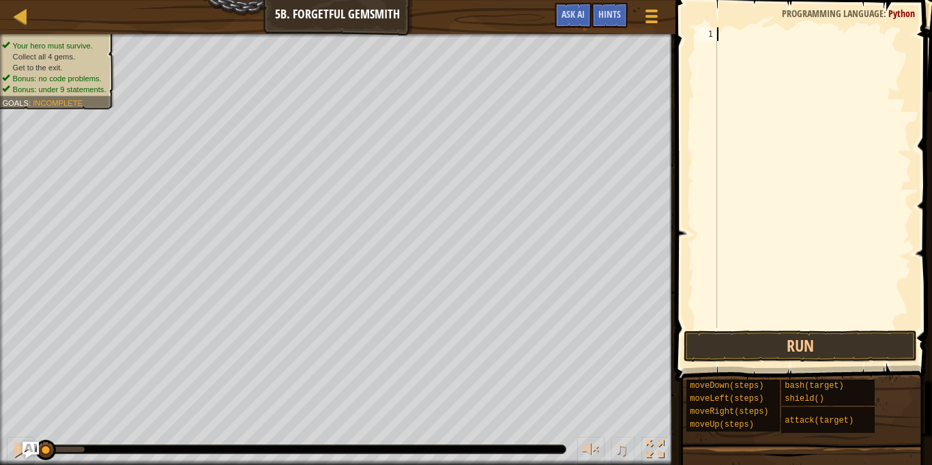
type textarea "r"
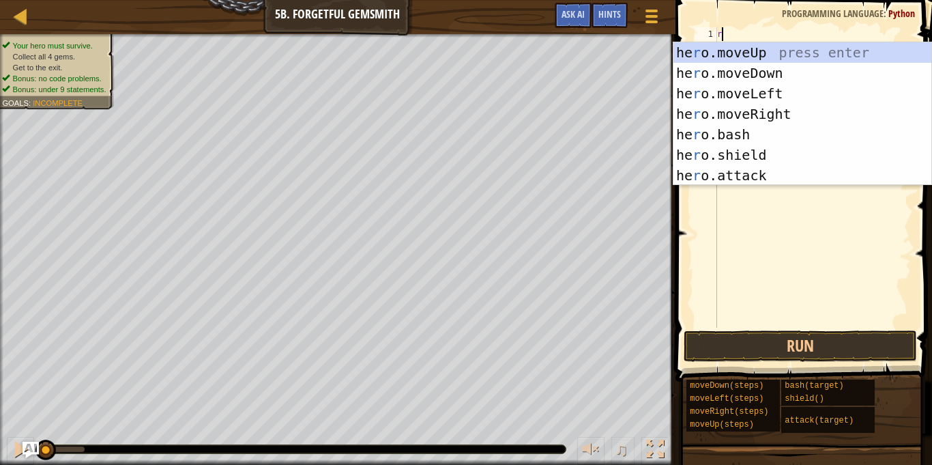
scroll to position [6, 0]
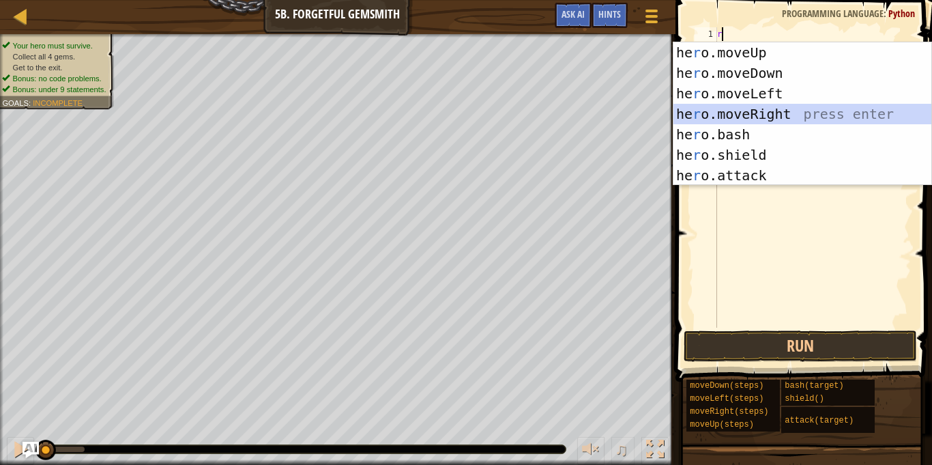
click at [754, 112] on div "he r o.moveUp press enter he r o.moveDown press enter he r o.moveLeft press ent…" at bounding box center [802, 134] width 258 height 184
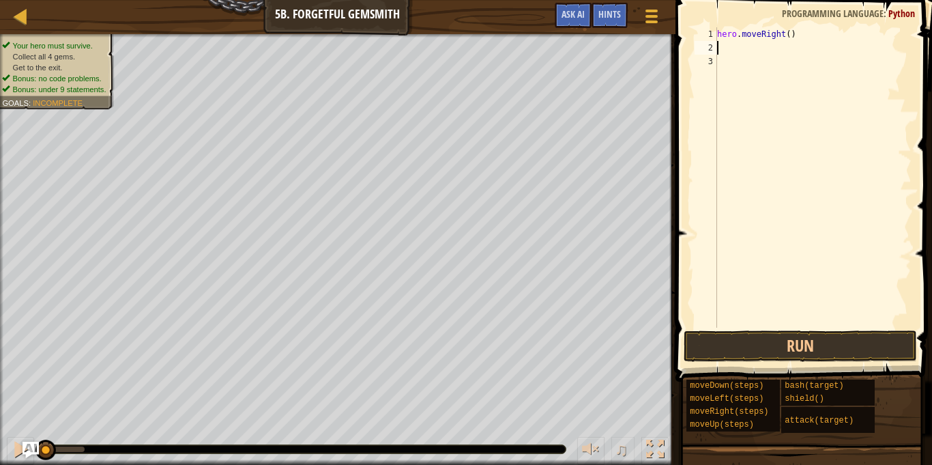
type textarea "d"
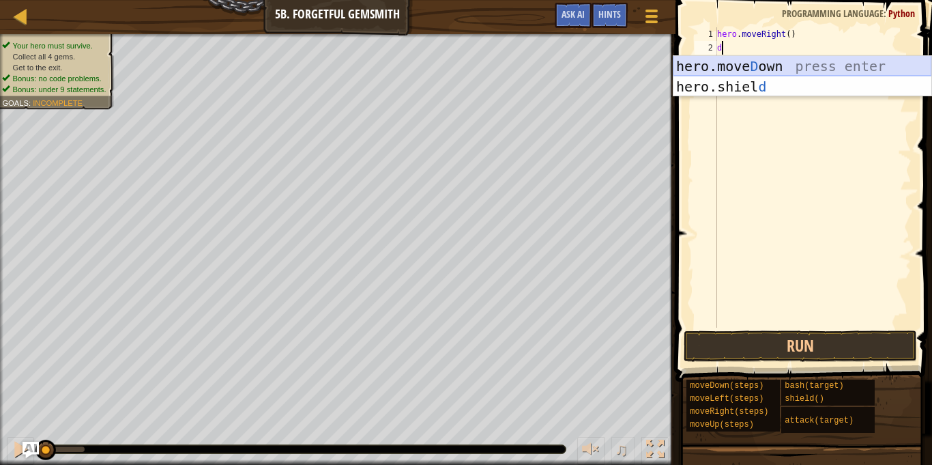
click at [750, 68] on div "hero.[PERSON_NAME] own press enter hero.[PERSON_NAME] d press enter" at bounding box center [802, 97] width 258 height 82
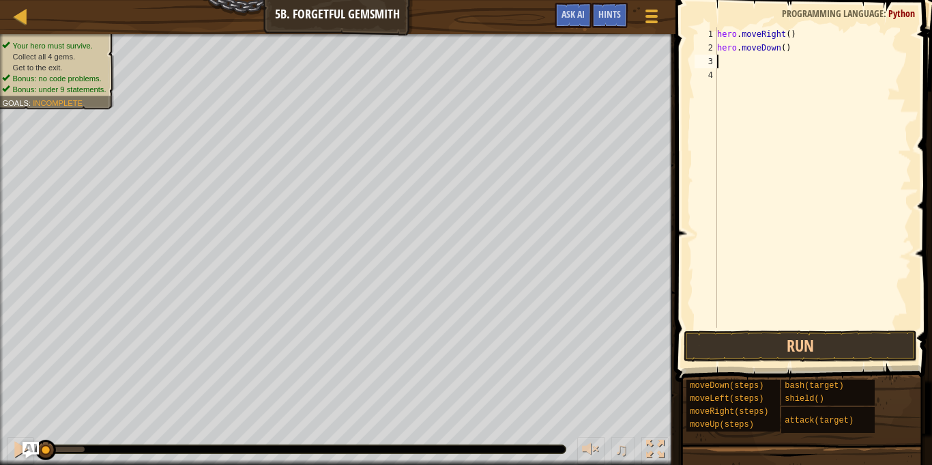
type textarea "r"
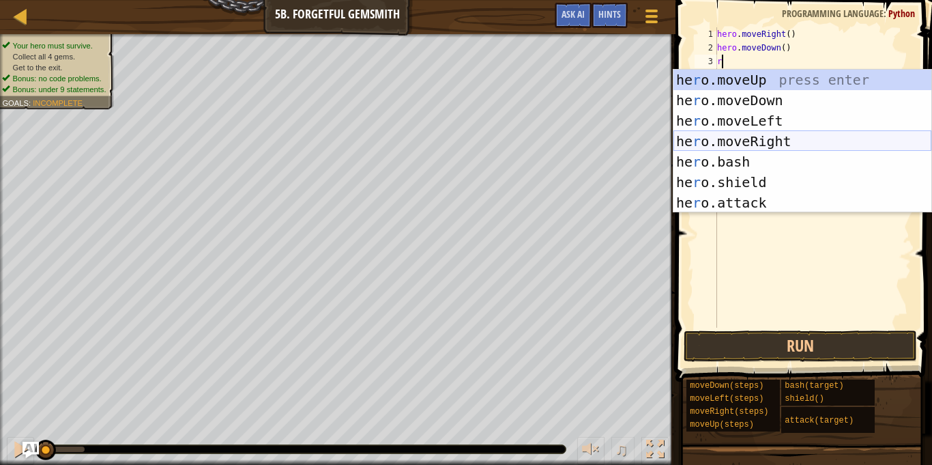
click at [755, 141] on div "he r o.moveUp press enter he r o.moveDown press enter he r o.moveLeft press ent…" at bounding box center [802, 162] width 258 height 184
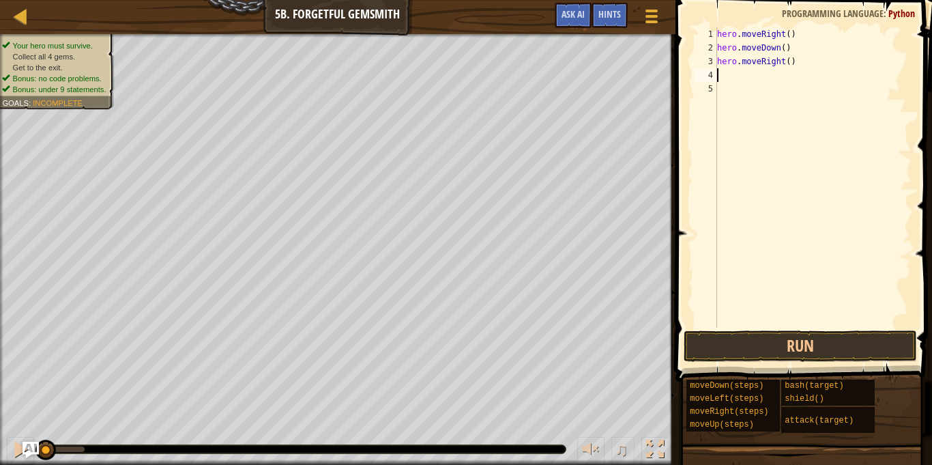
type textarea "r"
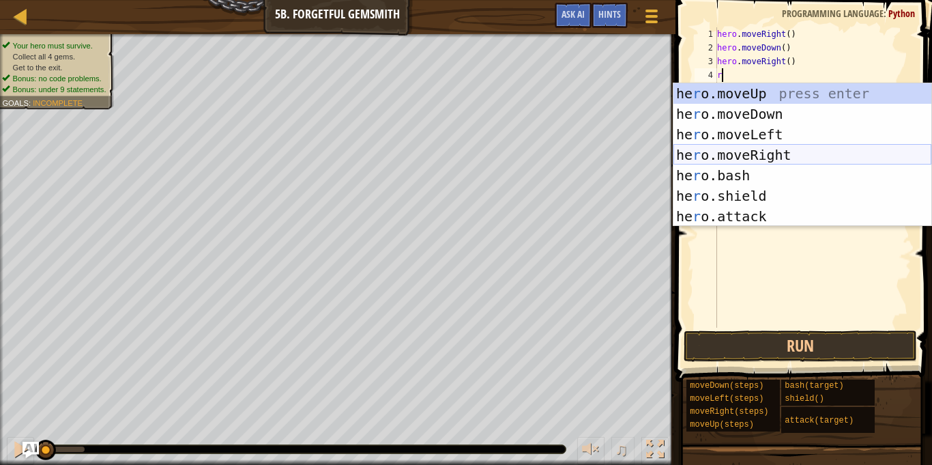
click at [763, 152] on div "he r o.moveUp press enter he r o.moveDown press enter he r o.moveLeft press ent…" at bounding box center [802, 175] width 258 height 184
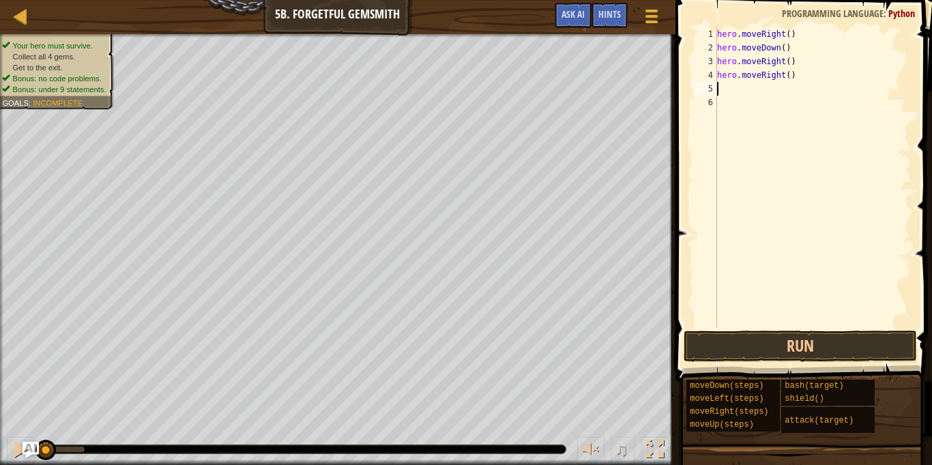
type textarea "i"
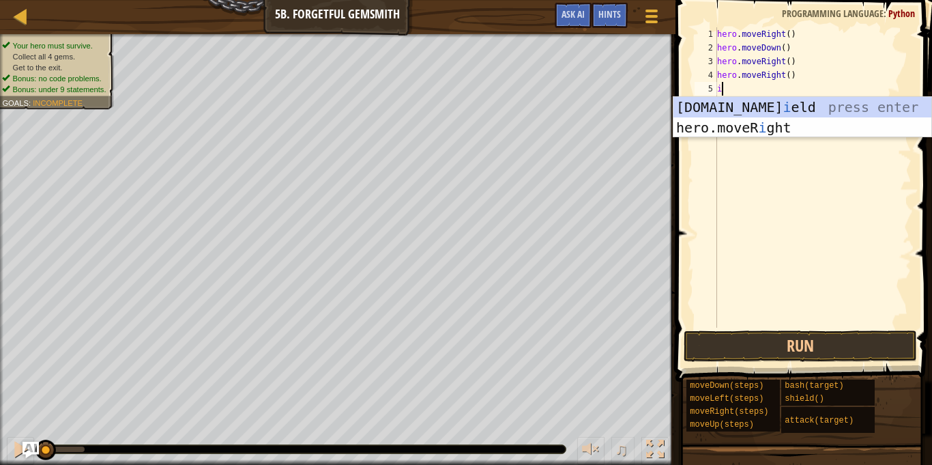
type textarea "u"
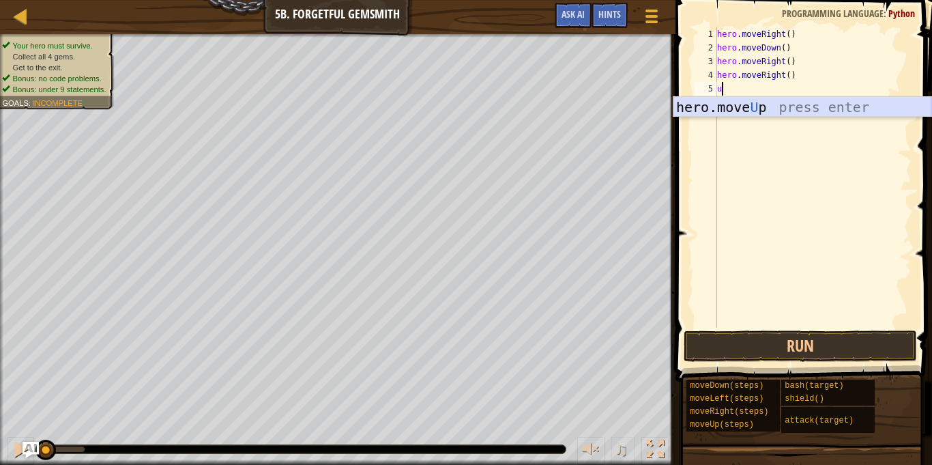
click at [735, 111] on div "hero.move U p press enter" at bounding box center [802, 127] width 258 height 61
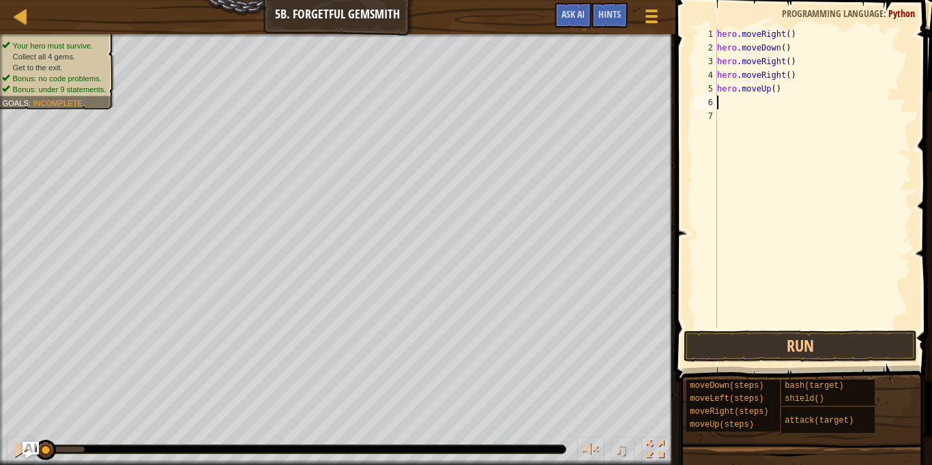
type textarea "r"
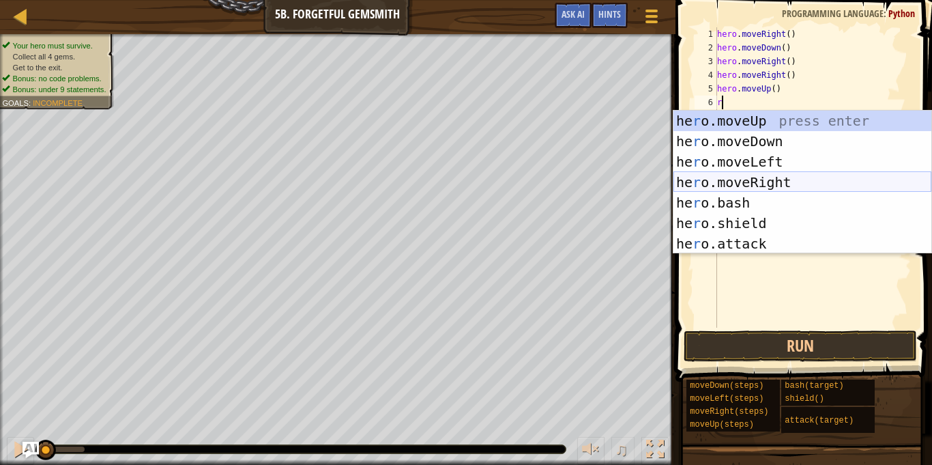
click at [748, 182] on div "he r o.moveUp press enter he r o.moveDown press enter he r o.moveLeft press ent…" at bounding box center [802, 203] width 258 height 184
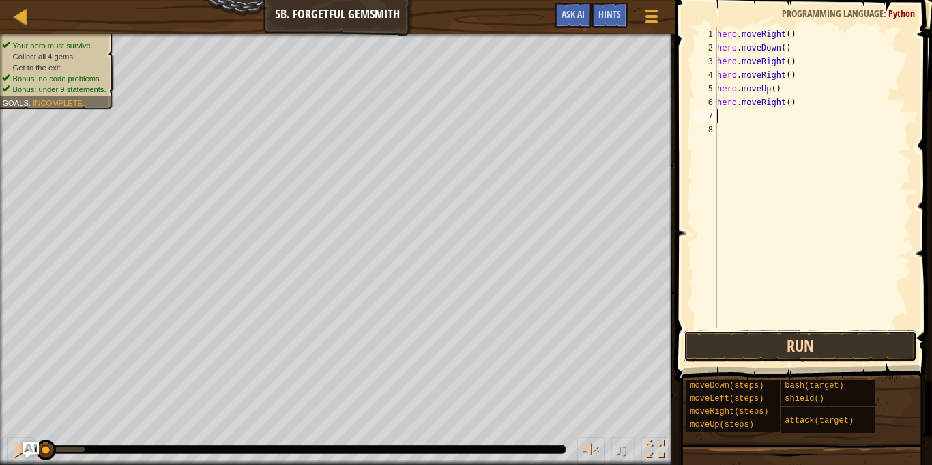
click at [795, 347] on button "Run" at bounding box center [800, 345] width 233 height 31
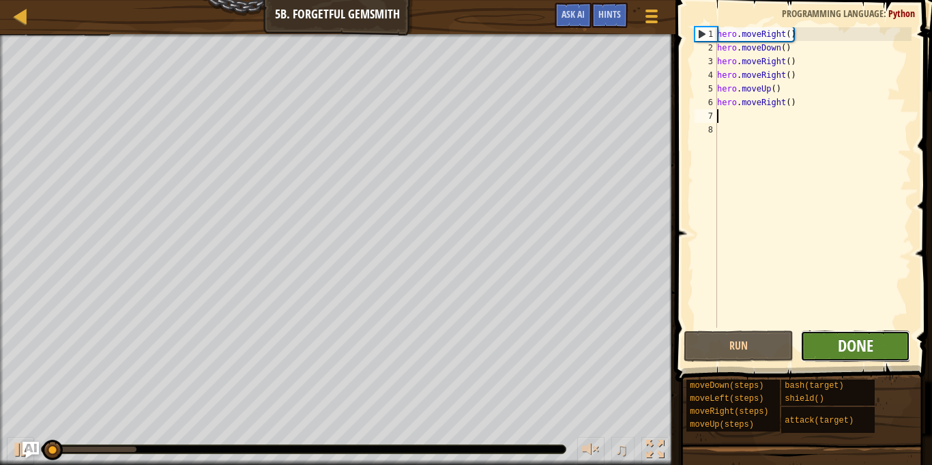
click at [842, 341] on span "Done" at bounding box center [855, 345] width 35 height 22
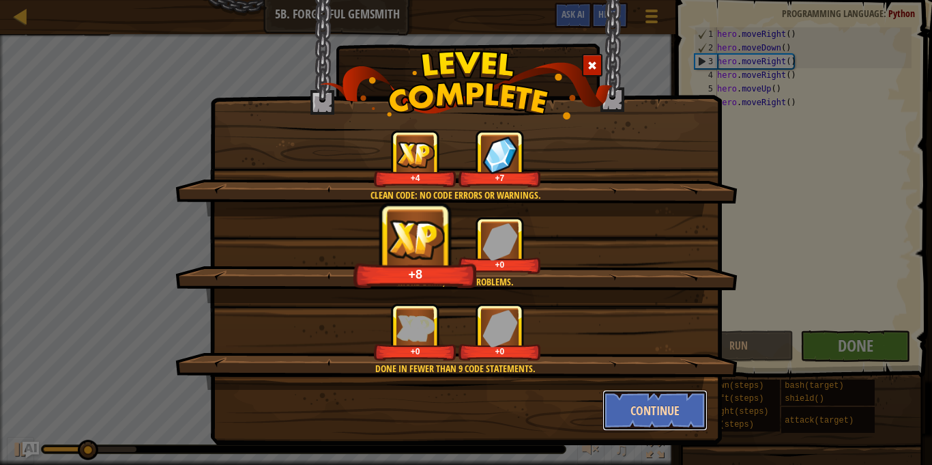
click at [672, 412] on button "Continue" at bounding box center [655, 410] width 106 height 41
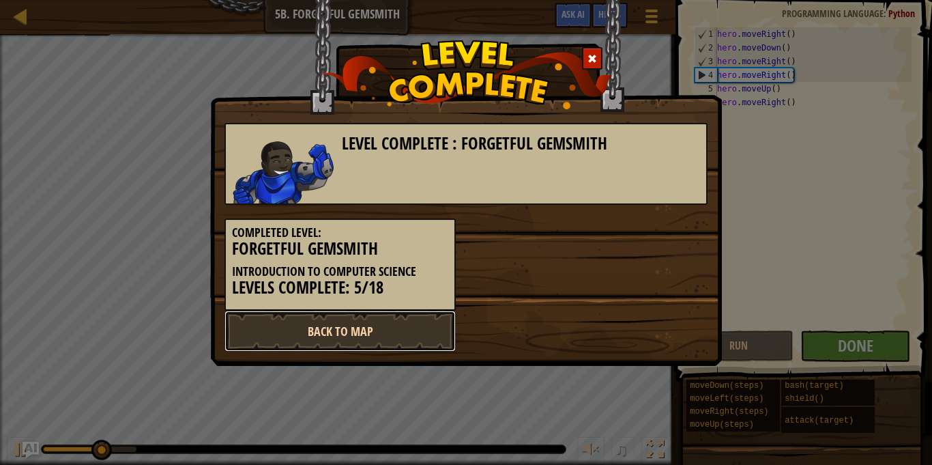
click at [452, 335] on link "Back to Map" at bounding box center [339, 330] width 231 height 41
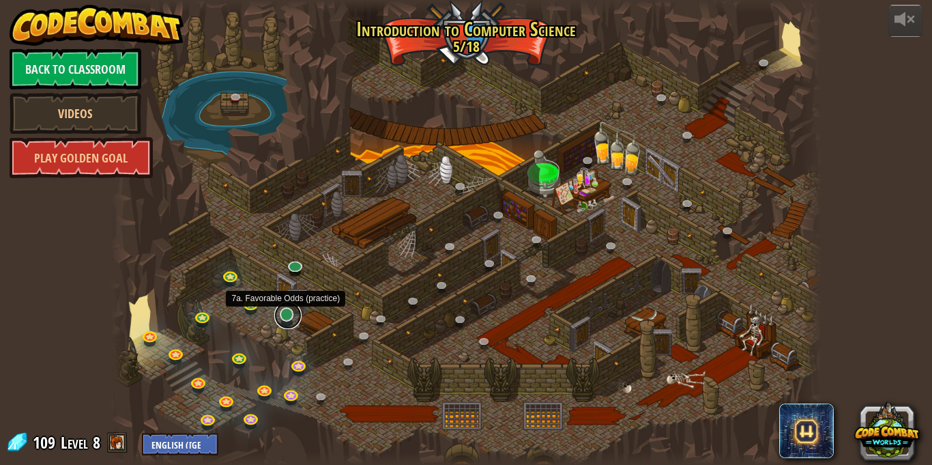
click at [289, 311] on link at bounding box center [287, 315] width 27 height 27
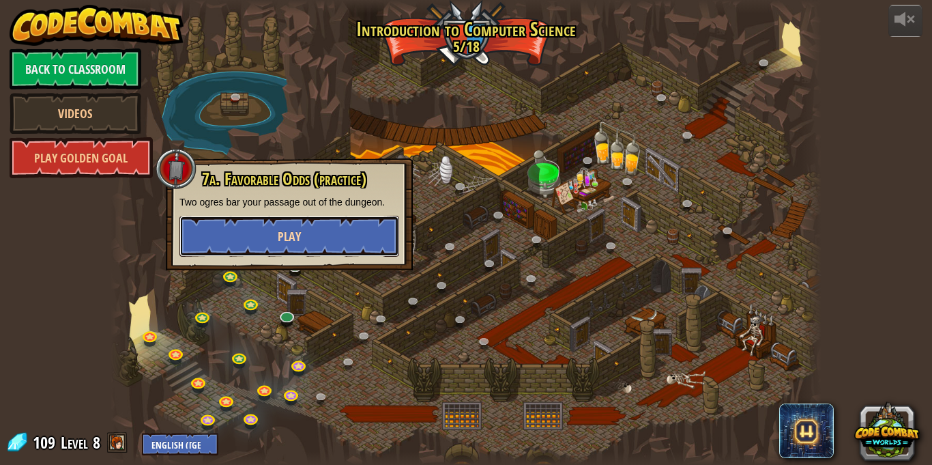
click at [339, 242] on button "Play" at bounding box center [289, 236] width 220 height 41
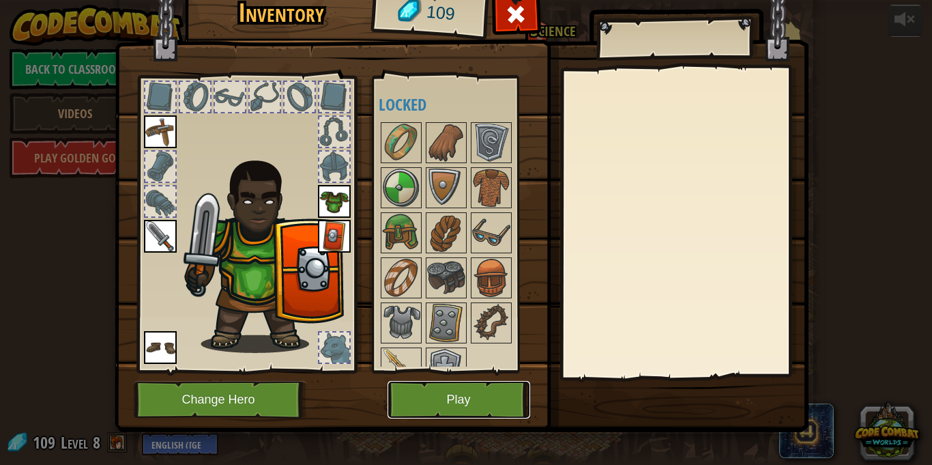
click at [454, 391] on button "Play" at bounding box center [458, 400] width 143 height 38
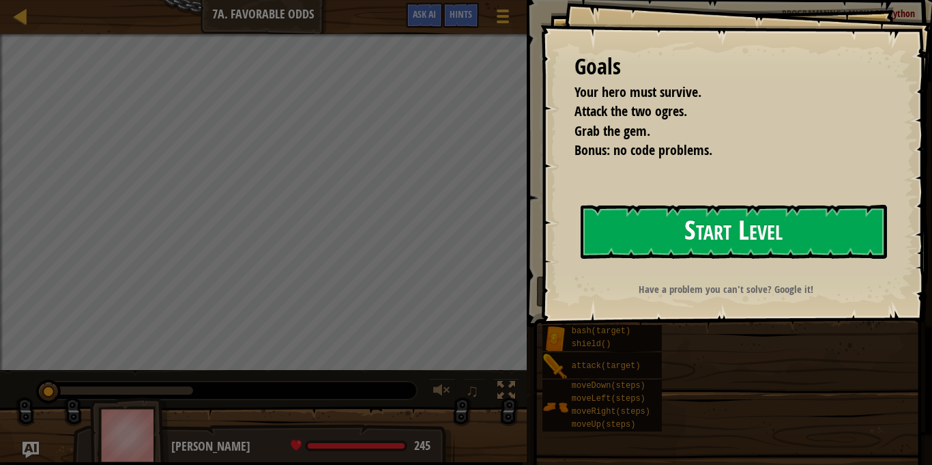
click at [780, 246] on button "Start Level" at bounding box center [734, 232] width 306 height 54
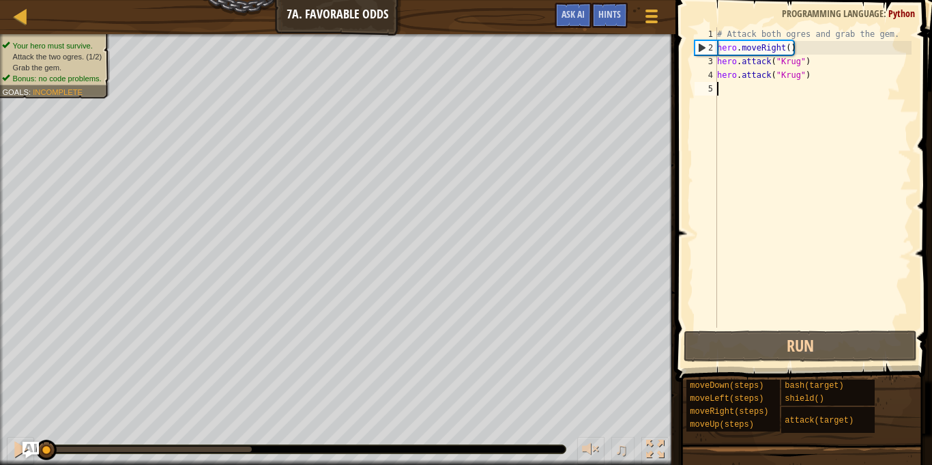
type textarea "r"
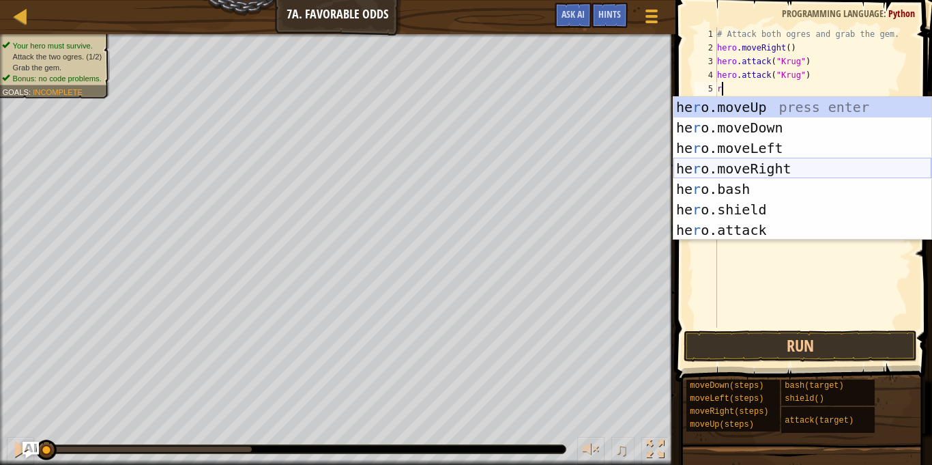
click at [771, 164] on div "he r o.moveUp press enter he r o.moveDown press enter he r o.moveLeft press ent…" at bounding box center [802, 189] width 258 height 184
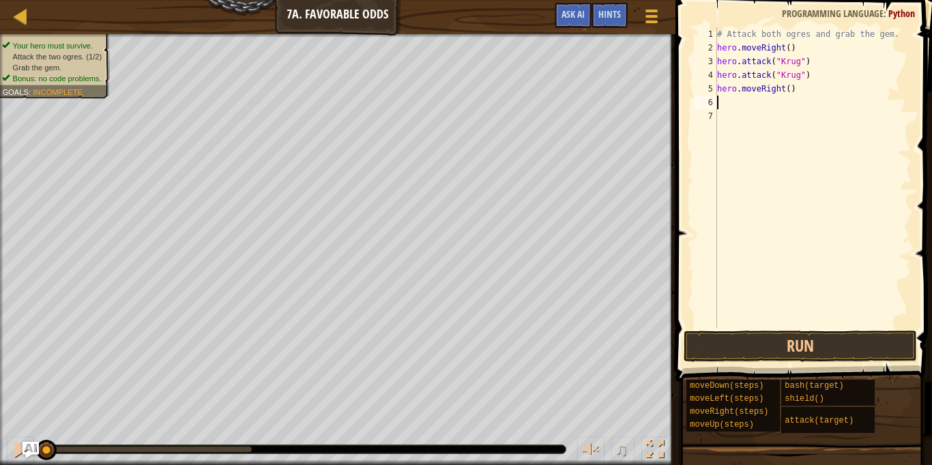
type textarea "u"
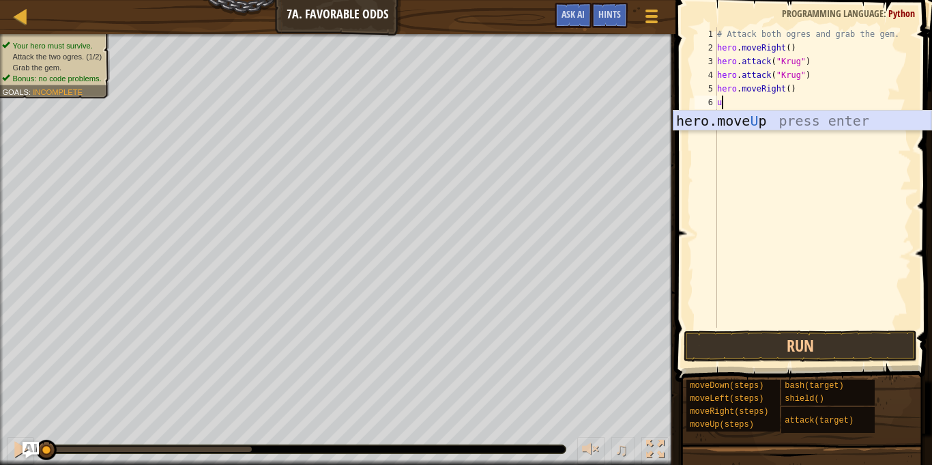
click at [759, 121] on div "hero.move U p press enter" at bounding box center [802, 141] width 258 height 61
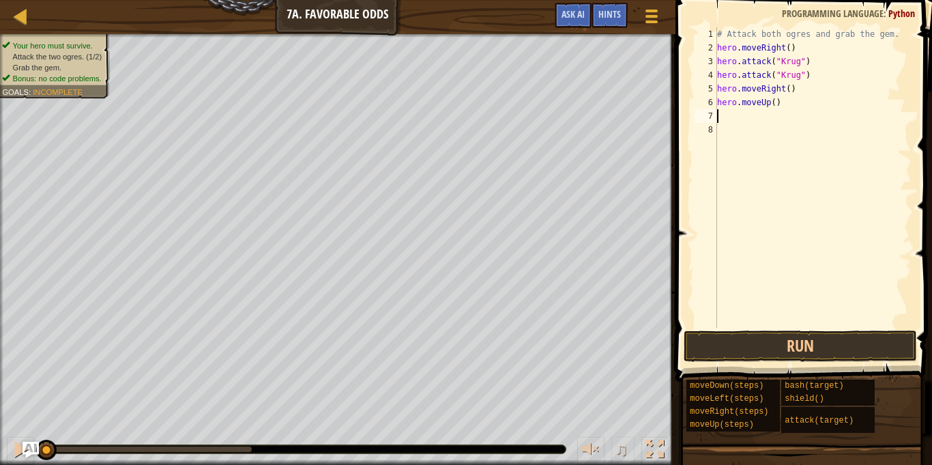
type textarea "l"
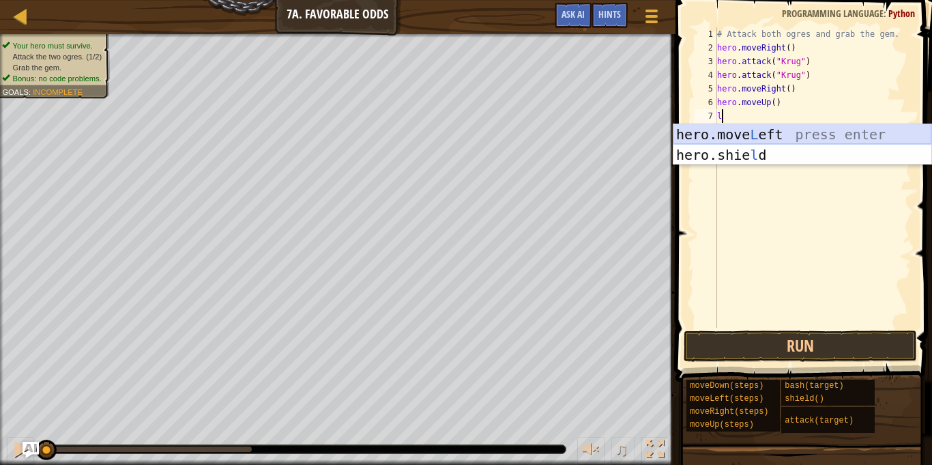
click at [778, 135] on div "hero.move L eft press enter hero.[PERSON_NAME] press enter" at bounding box center [802, 165] width 258 height 82
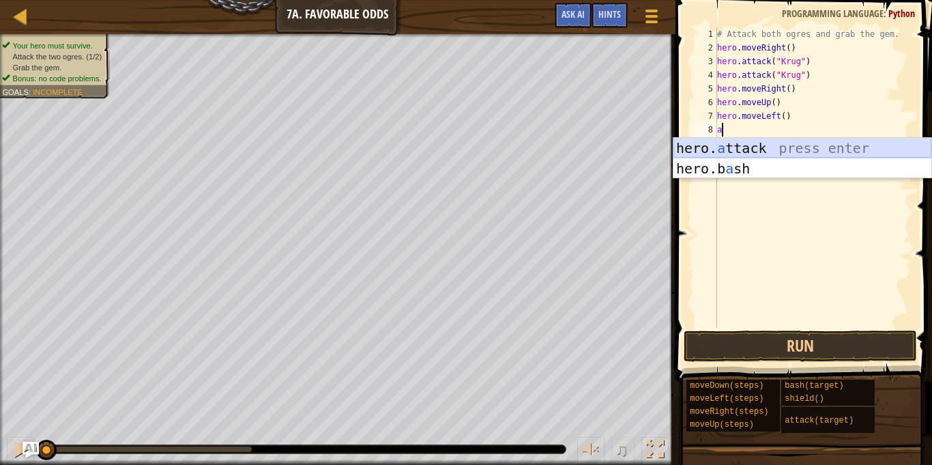
click at [763, 145] on div "hero. a ttack press enter hero.b a sh press enter" at bounding box center [802, 179] width 258 height 82
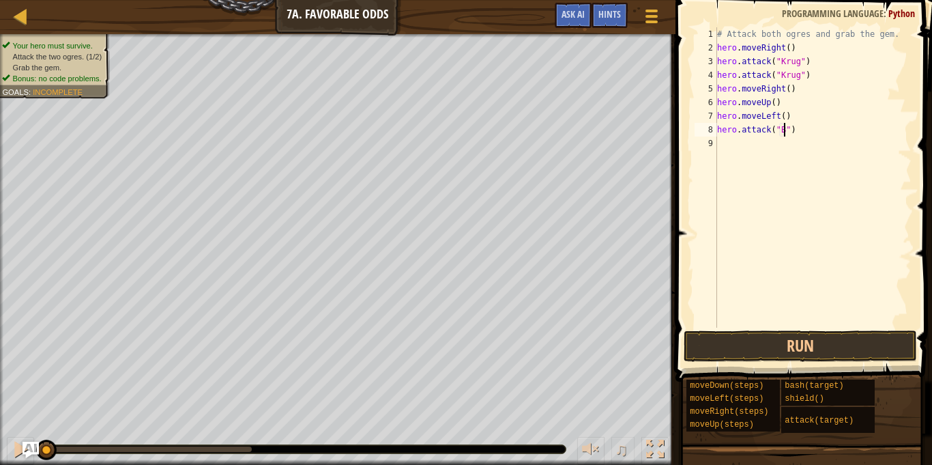
scroll to position [6, 10]
type textarea "hero.attack("Grump")"
click at [762, 145] on div "# Attack both ogres and grab the gem. hero . moveRight ( ) hero . attack ( "[PE…" at bounding box center [812, 190] width 197 height 327
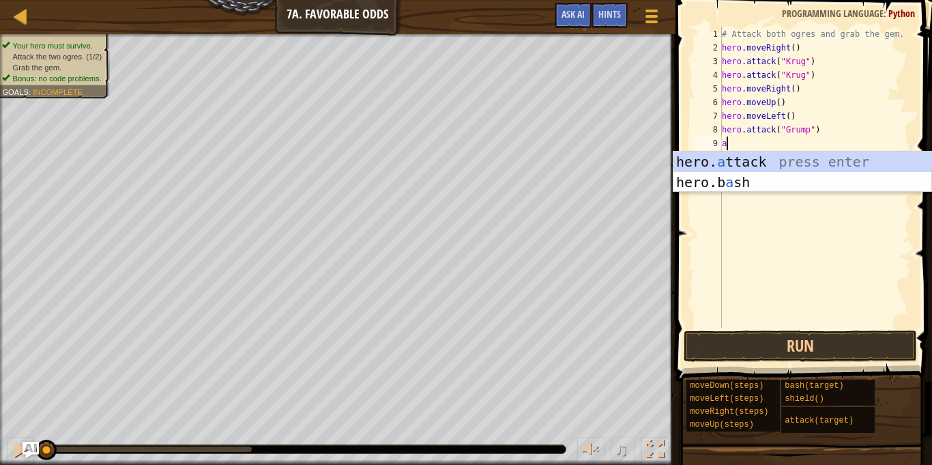
scroll to position [6, 0]
click at [765, 156] on div "hero. a ttack press enter hero.b a sh press enter" at bounding box center [802, 192] width 258 height 82
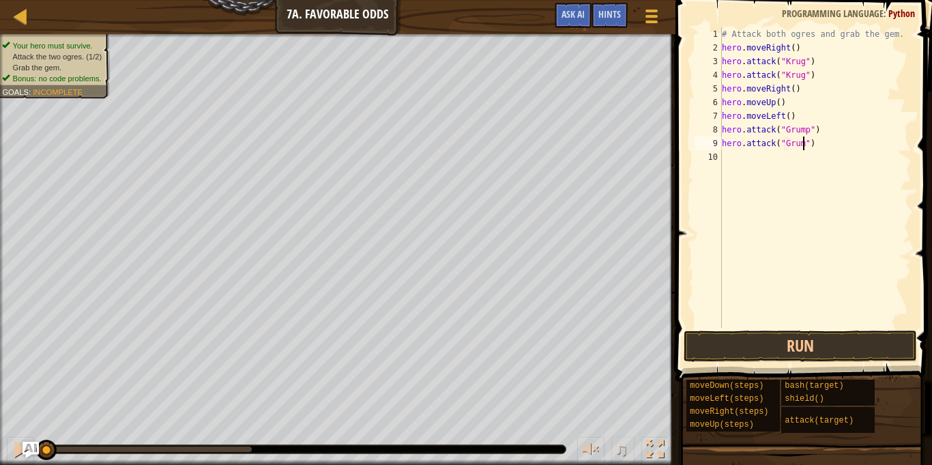
type textarea "hero.attack("Grump")"
click at [757, 153] on div "# Attack both ogres and grab the gem. hero . moveRight ( ) hero . attack ( "[PE…" at bounding box center [815, 190] width 192 height 327
type textarea "l"
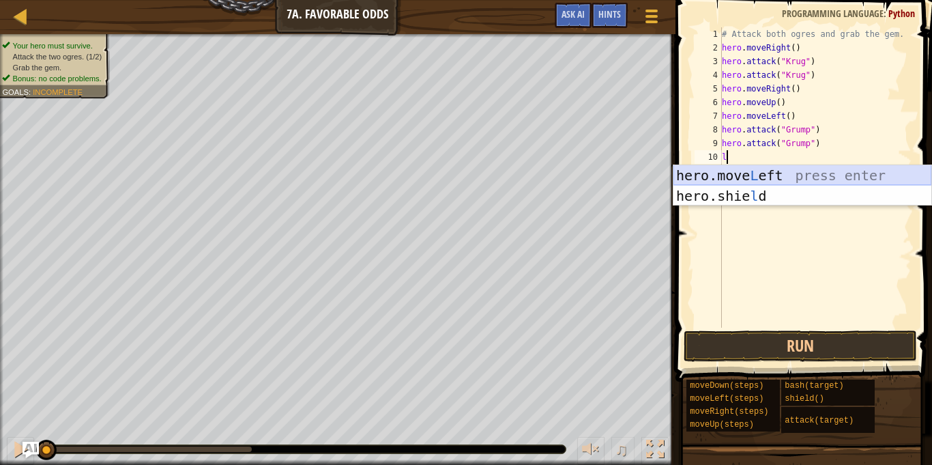
click at [792, 168] on div "hero.move L eft press enter hero.[PERSON_NAME] press enter" at bounding box center [802, 206] width 258 height 82
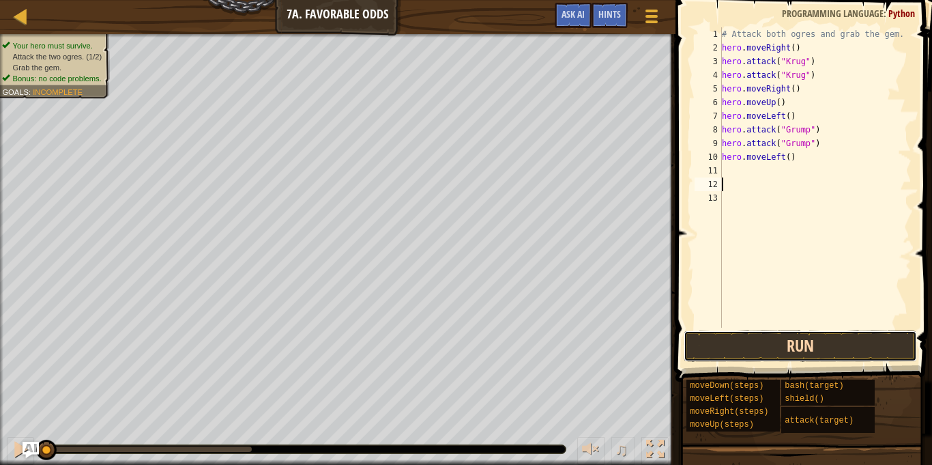
click at [849, 339] on button "Run" at bounding box center [800, 345] width 233 height 31
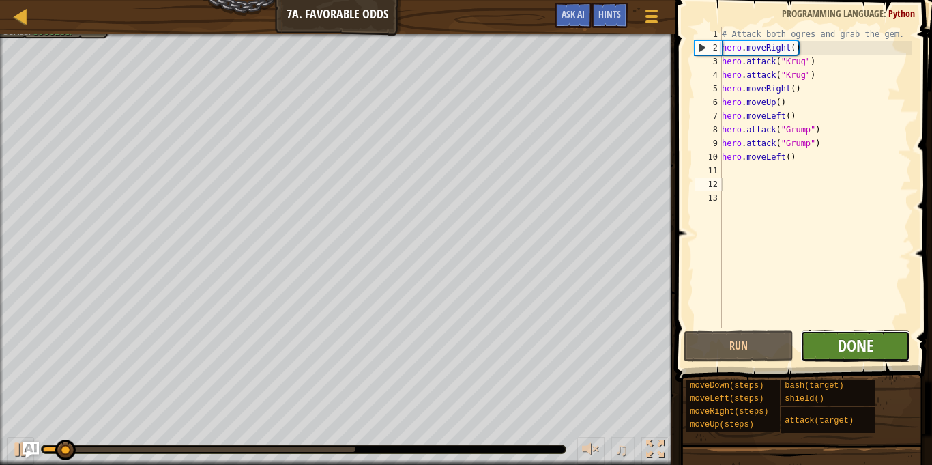
click at [840, 338] on span "Done" at bounding box center [855, 345] width 35 height 22
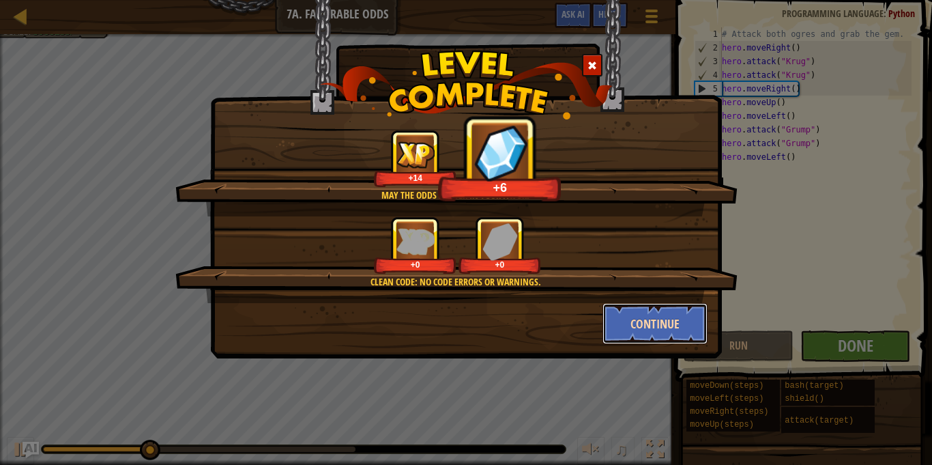
click at [668, 308] on button "Continue" at bounding box center [655, 323] width 106 height 41
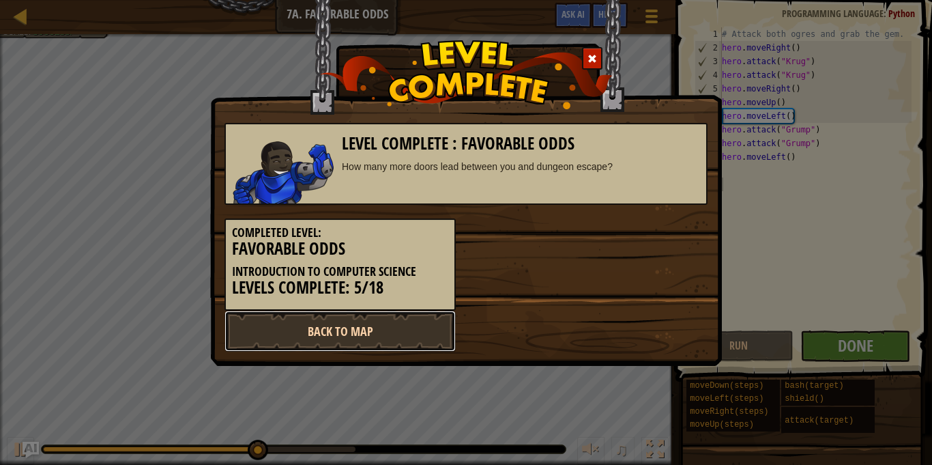
click at [417, 323] on link "Back to Map" at bounding box center [339, 330] width 231 height 41
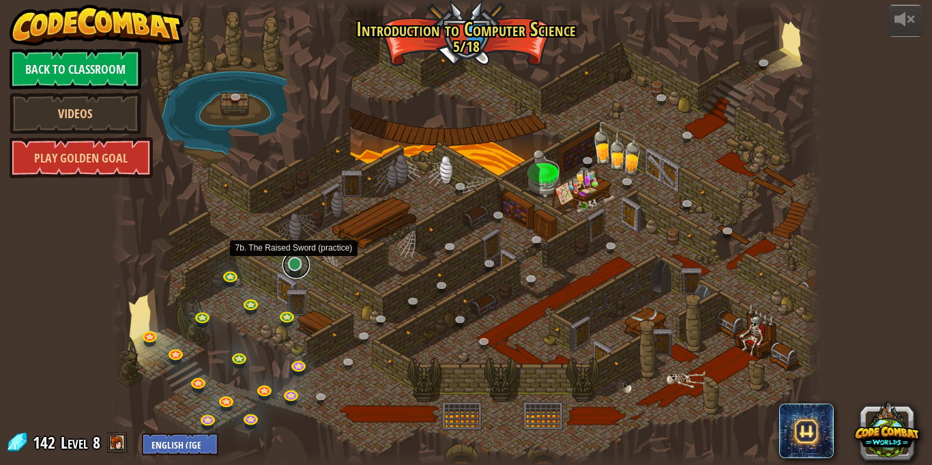
click at [292, 270] on link at bounding box center [295, 264] width 27 height 27
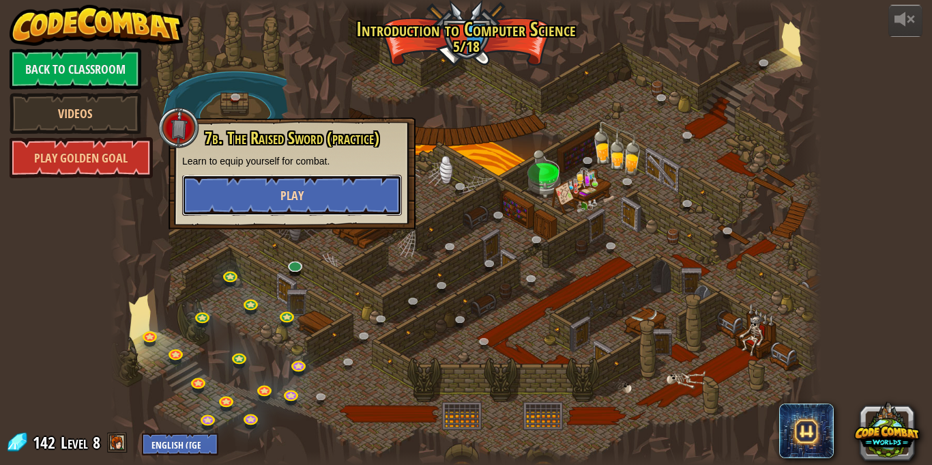
click at [228, 198] on button "Play" at bounding box center [292, 195] width 220 height 41
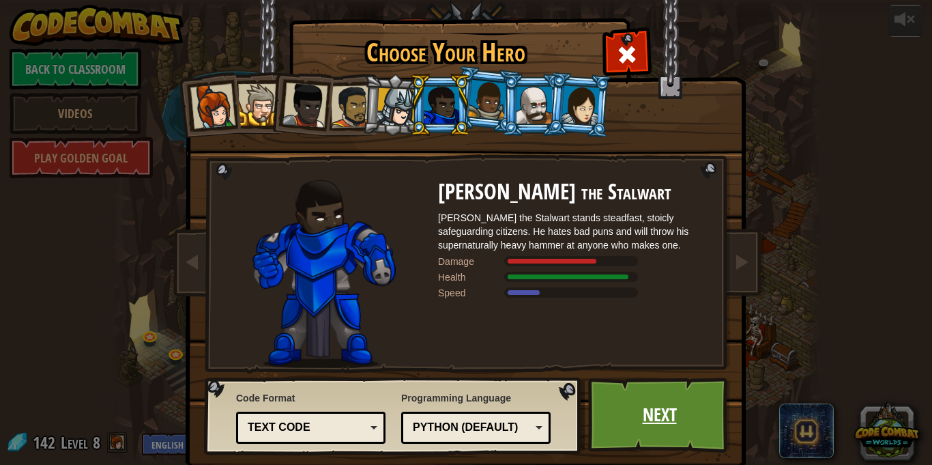
click at [658, 397] on link "Next" at bounding box center [659, 414] width 143 height 75
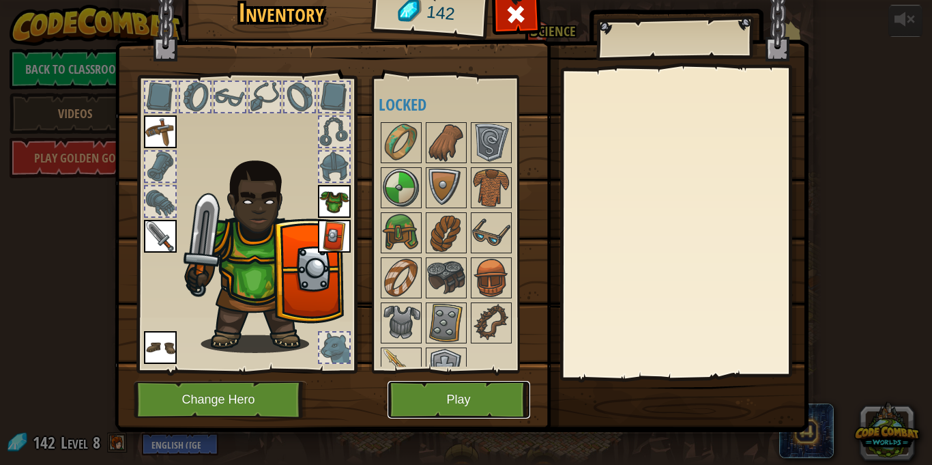
click at [477, 390] on button "Play" at bounding box center [458, 400] width 143 height 38
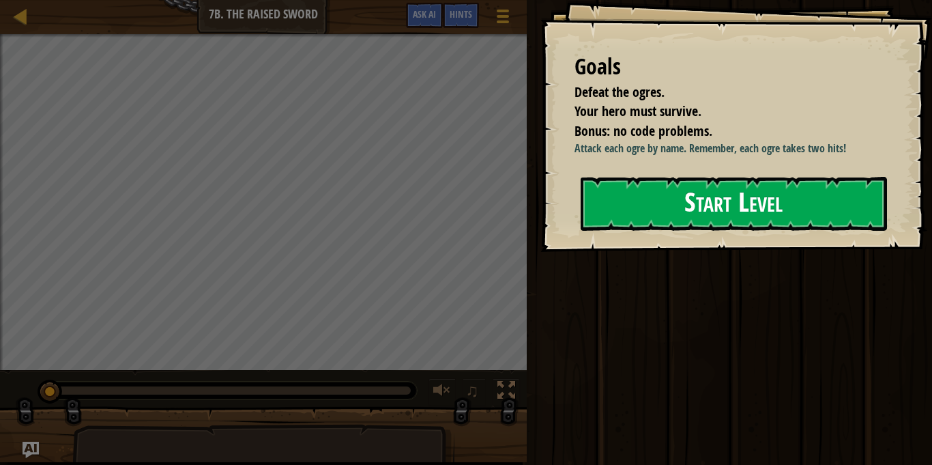
click at [701, 231] on div "Start Level" at bounding box center [734, 204] width 306 height 55
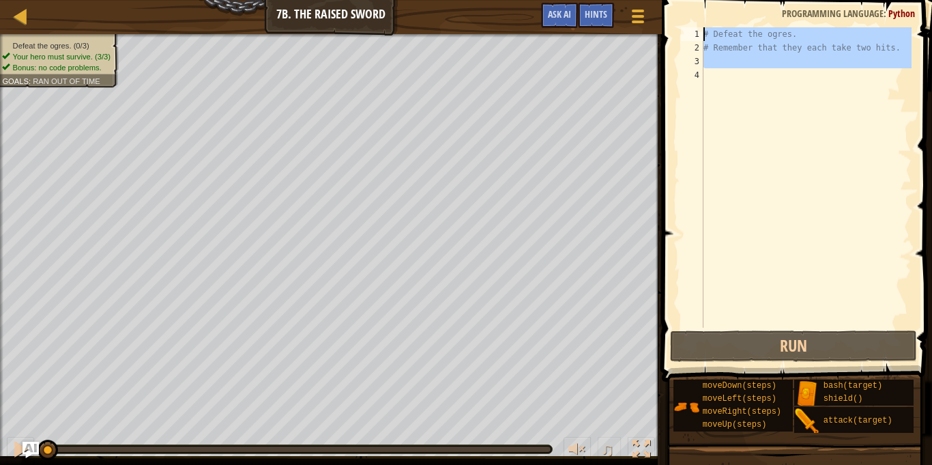
drag, startPoint x: 725, startPoint y: 70, endPoint x: 691, endPoint y: 29, distance: 53.3
click at [691, 29] on div "1 2 3 4 # Defeat the ogres. # Remember that they each take two hits. הההההההההה…" at bounding box center [794, 177] width 233 height 300
type textarea "# Defeat the ogres. # Remember that they each take two hits."
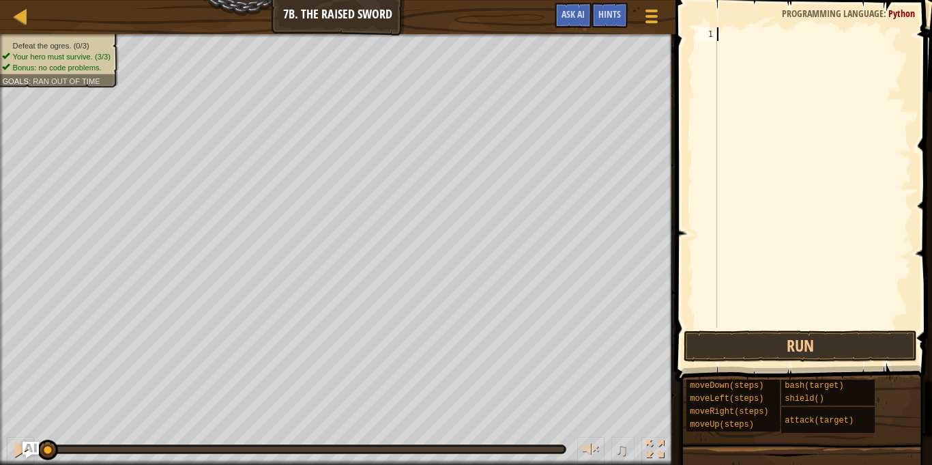
type textarea "r"
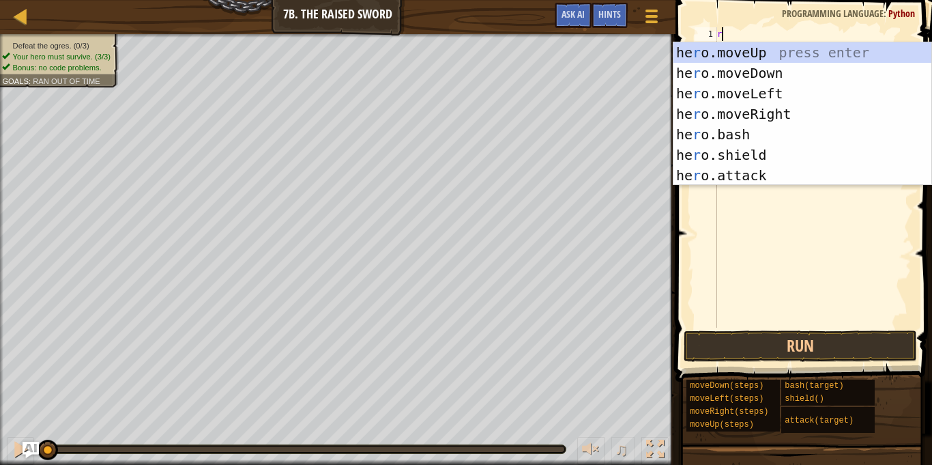
scroll to position [6, 0]
click at [761, 115] on div "he r o.moveUp press enter he r o.moveDown press enter he r o.moveLeft press ent…" at bounding box center [802, 134] width 258 height 184
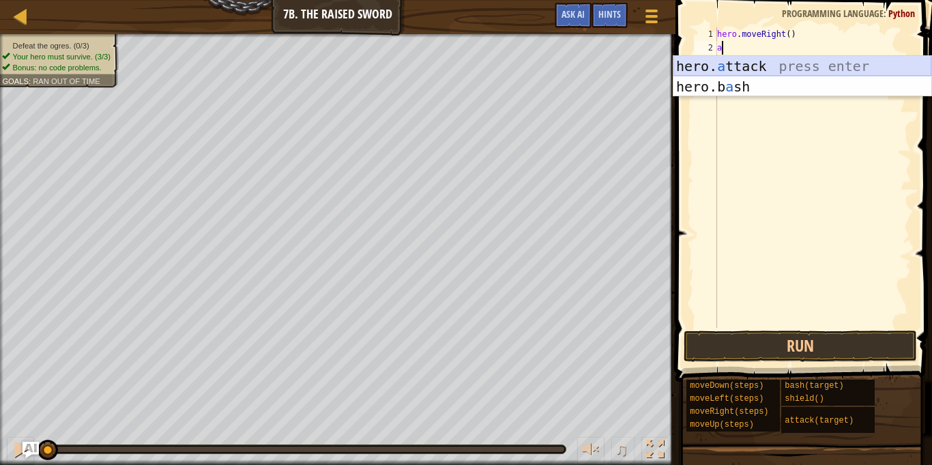
click at [741, 61] on div "hero. a ttack press enter hero.b a sh press enter" at bounding box center [802, 97] width 258 height 82
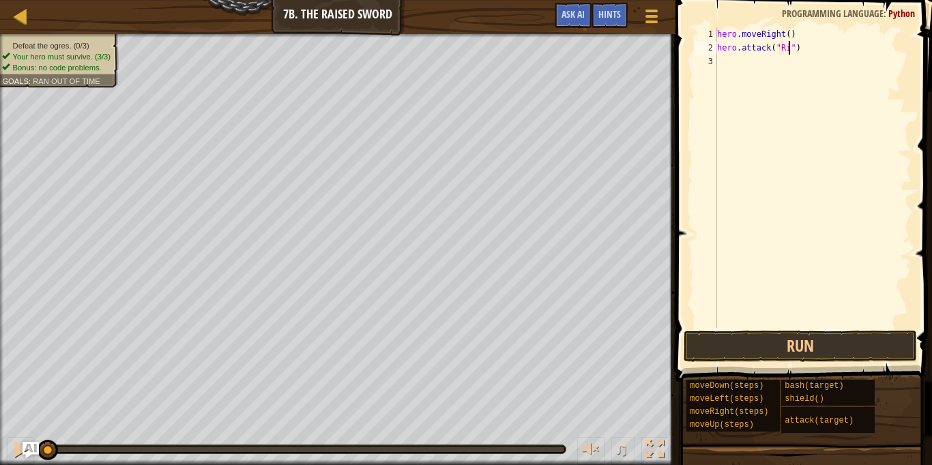
type textarea "hero.attack("Rig")"
click at [739, 64] on div "hero . moveRight ( ) hero . attack ( "Rig" )" at bounding box center [812, 190] width 197 height 327
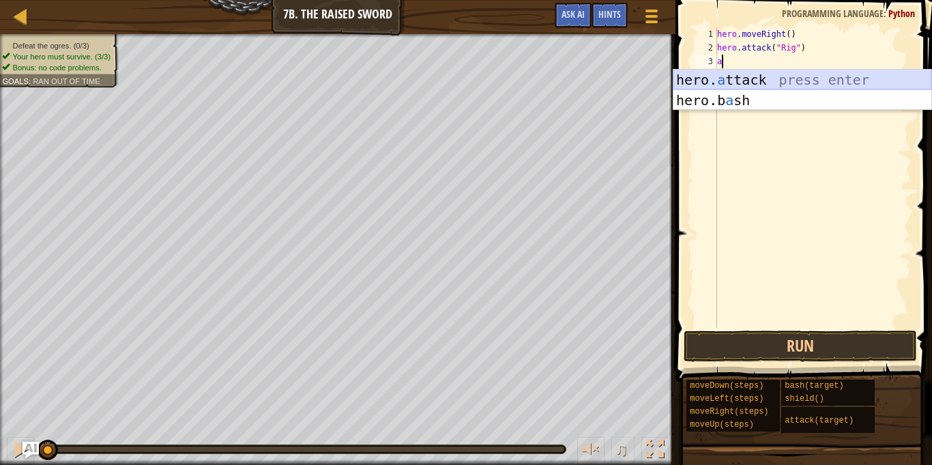
click at [740, 72] on div "hero. a ttack press enter hero.b a sh press enter" at bounding box center [802, 111] width 258 height 82
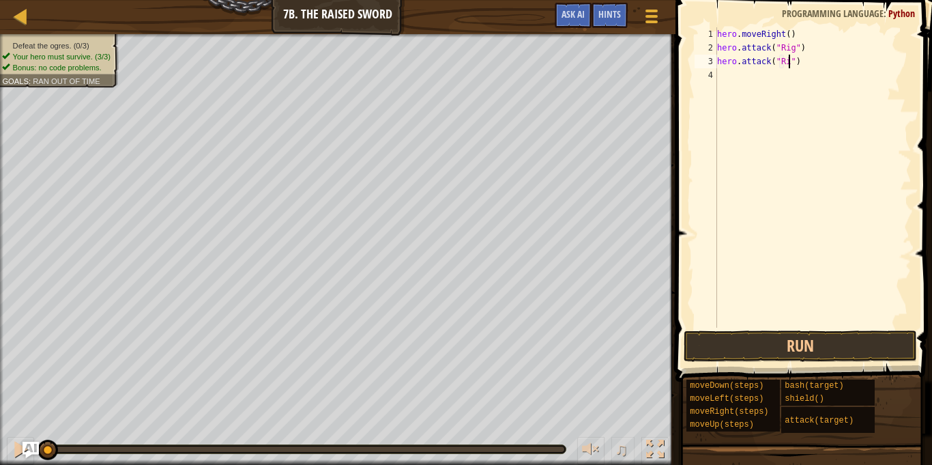
type textarea "hero.attack("Rig")"
click at [743, 74] on div "hero . moveRight ( ) hero . attack ( "Rig" ) hero . attack ( "Rig" )" at bounding box center [812, 190] width 197 height 327
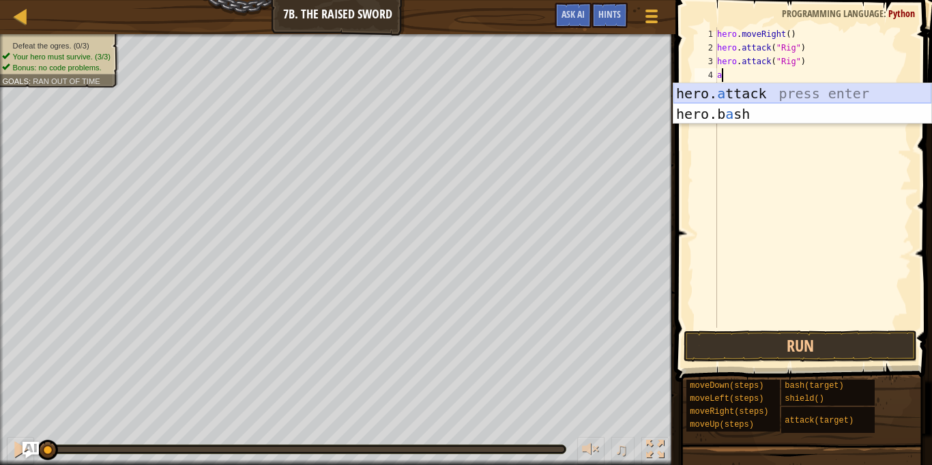
click at [759, 92] on div "hero. a ttack press enter hero.b a sh press enter" at bounding box center [802, 124] width 258 height 82
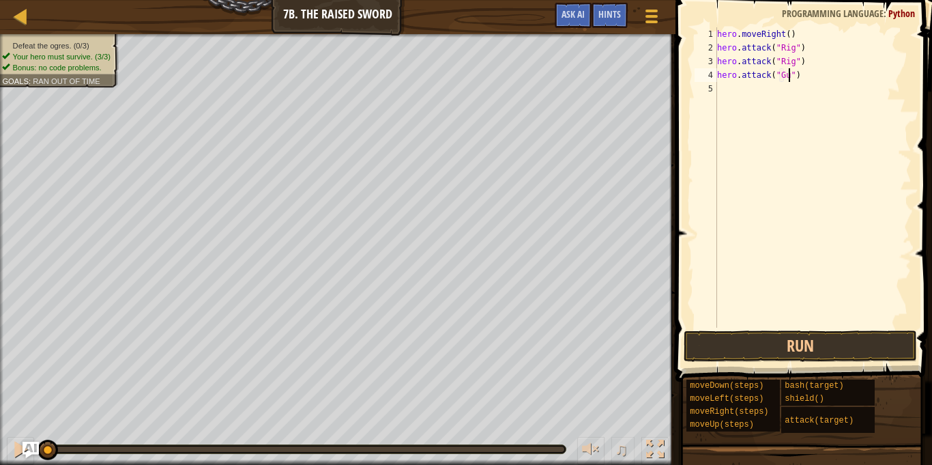
type textarea "hero.attack("Gurt")"
click at [778, 91] on div "hero . moveRight ( ) hero . attack ( "Rig" ) hero . attack ( "Rig" ) hero . att…" at bounding box center [812, 190] width 197 height 327
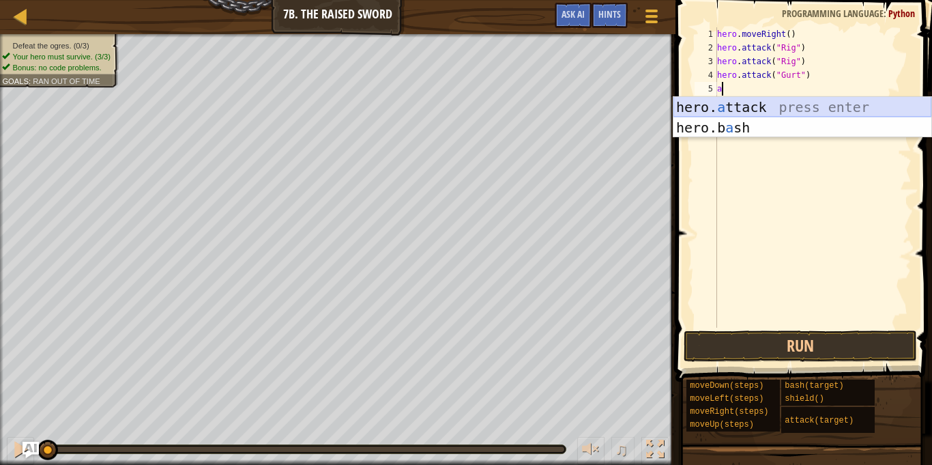
click at [765, 103] on div "hero. a ttack press enter hero.b a sh press enter" at bounding box center [802, 138] width 258 height 82
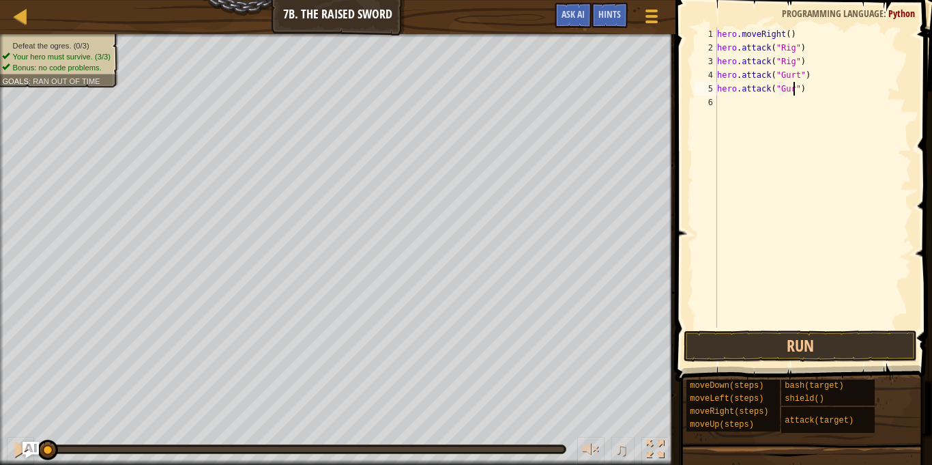
type textarea "hero.attack("Gurt")"
click at [774, 108] on div "hero . moveRight ( ) hero . attack ( "Rig" ) hero . attack ( "Rig" ) hero . att…" at bounding box center [812, 190] width 197 height 327
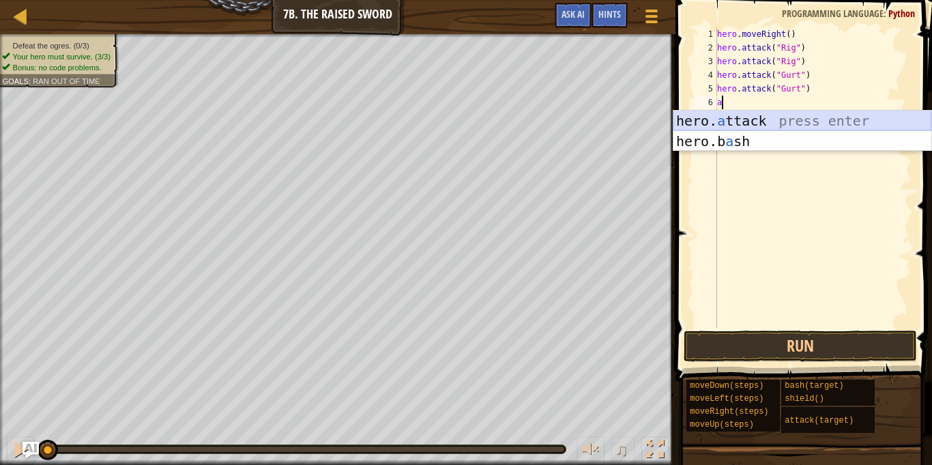
click at [780, 117] on div "hero. a ttack press enter hero.b a sh press enter" at bounding box center [802, 152] width 258 height 82
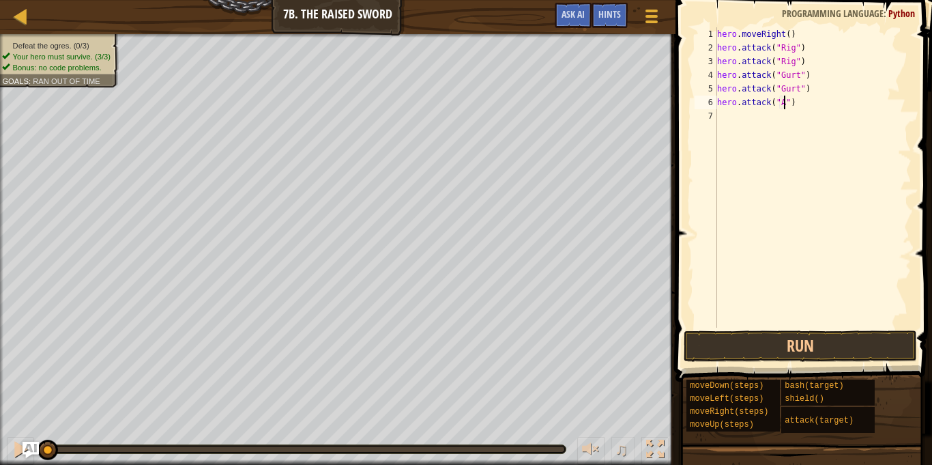
type textarea "hero.attack("Ack")"
click at [778, 117] on div "hero . moveRight ( ) hero . attack ( "Rig" ) hero . attack ( "Rig" ) hero . att…" at bounding box center [812, 190] width 197 height 327
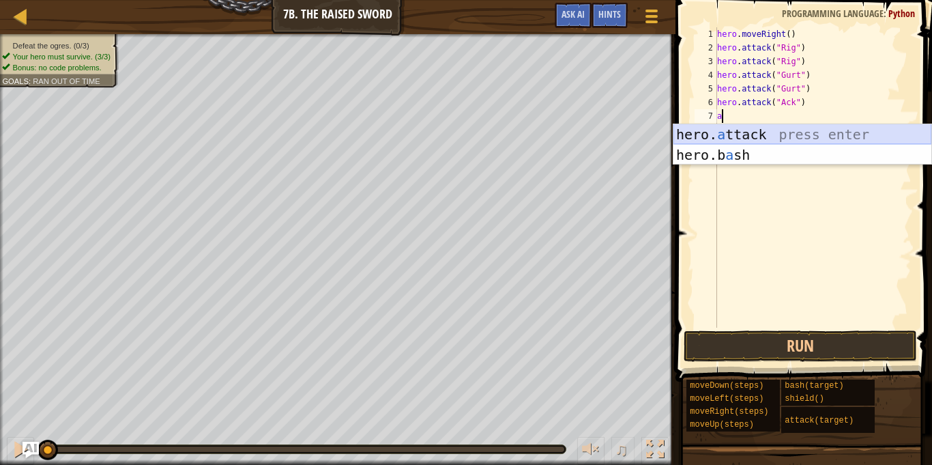
click at [760, 131] on div "hero. a ttack press enter hero.b a sh press enter" at bounding box center [802, 165] width 258 height 82
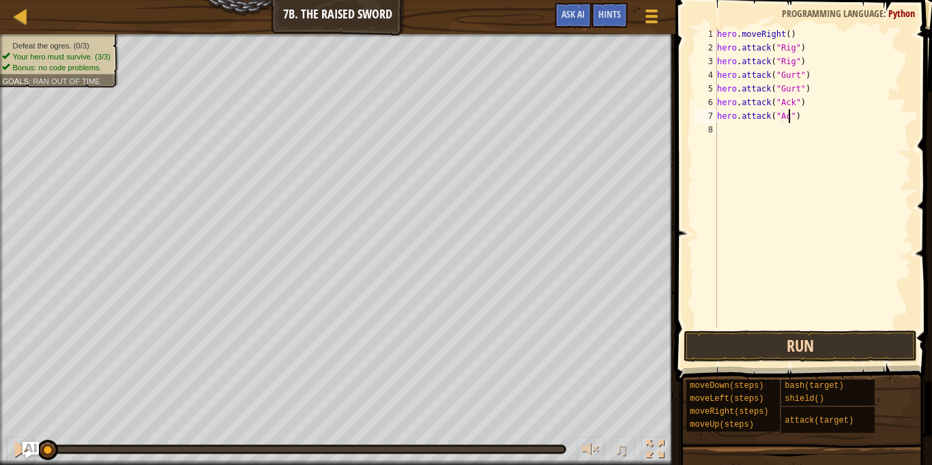
scroll to position [6, 11]
type textarea "hero.attack("Ack")"
click at [779, 338] on button "Run" at bounding box center [800, 345] width 233 height 31
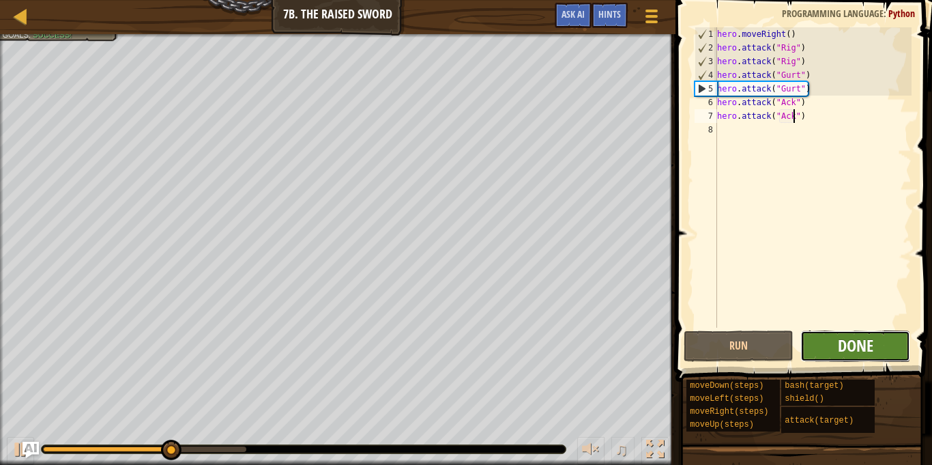
click at [862, 337] on span "Done" at bounding box center [855, 345] width 35 height 22
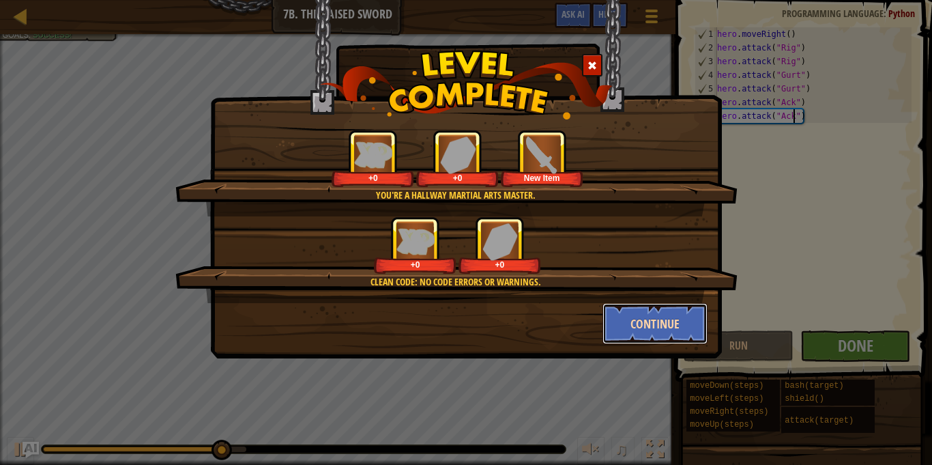
click at [654, 336] on button "Continue" at bounding box center [655, 323] width 106 height 41
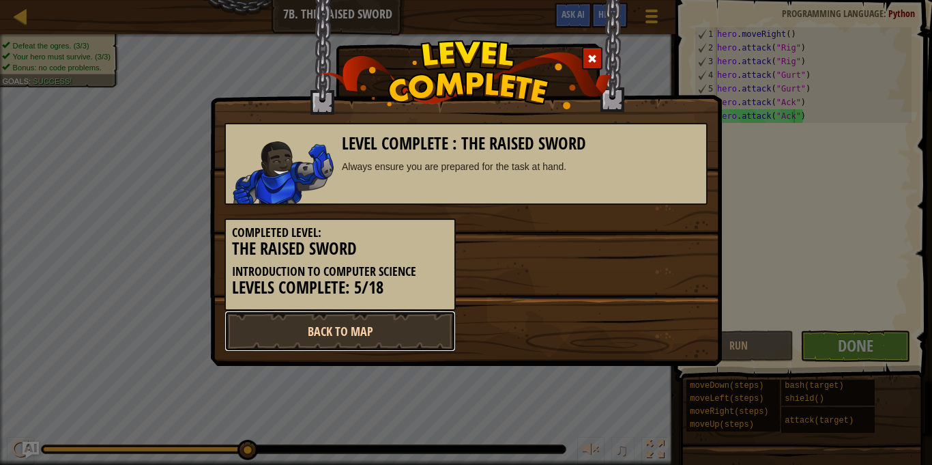
click at [337, 338] on link "Back to Map" at bounding box center [339, 330] width 231 height 41
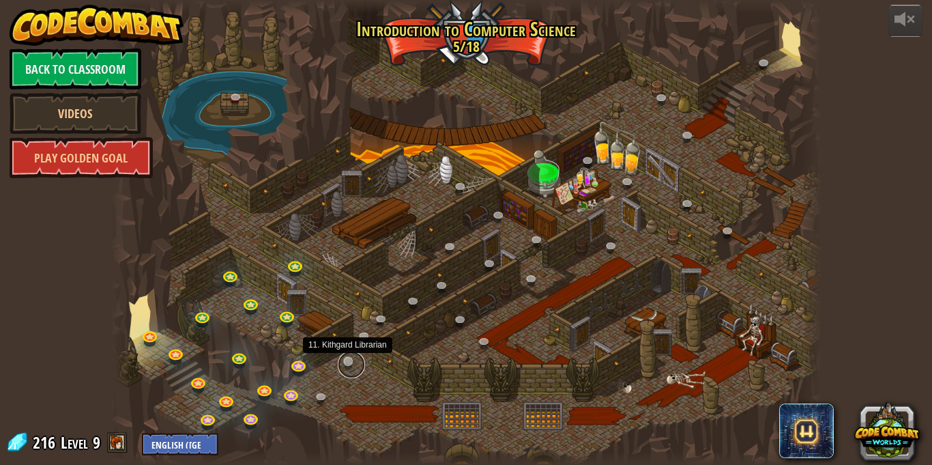
click at [354, 355] on link at bounding box center [351, 364] width 27 height 27
